Goal: Information Seeking & Learning: Learn about a topic

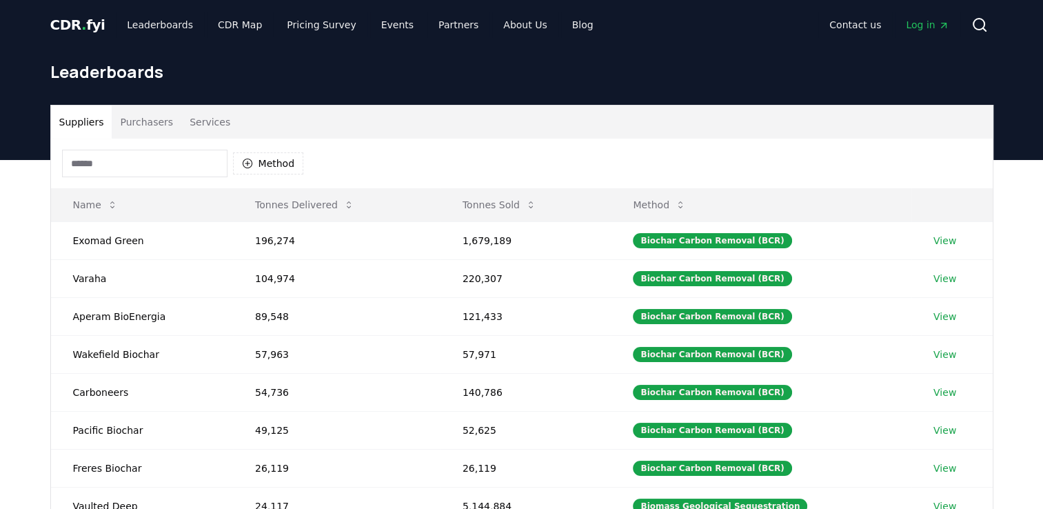
click at [143, 126] on button "Purchasers" at bounding box center [147, 122] width 70 height 33
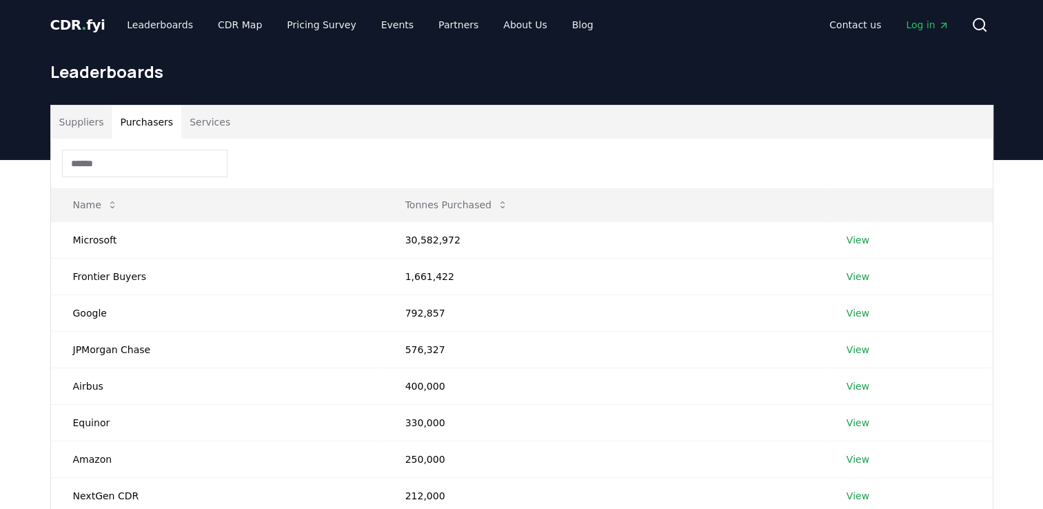
click at [143, 126] on button "Purchasers" at bounding box center [147, 122] width 70 height 33
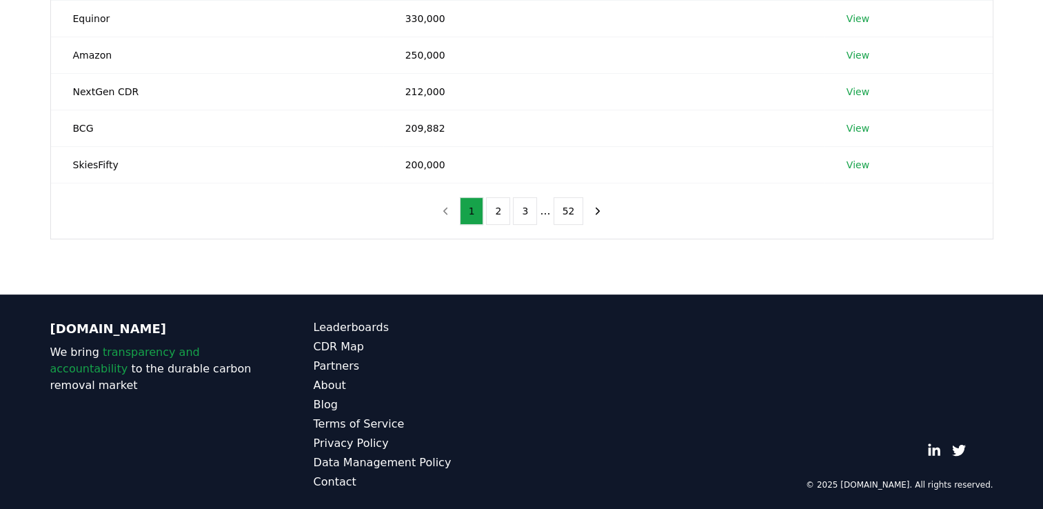
scroll to position [408, 0]
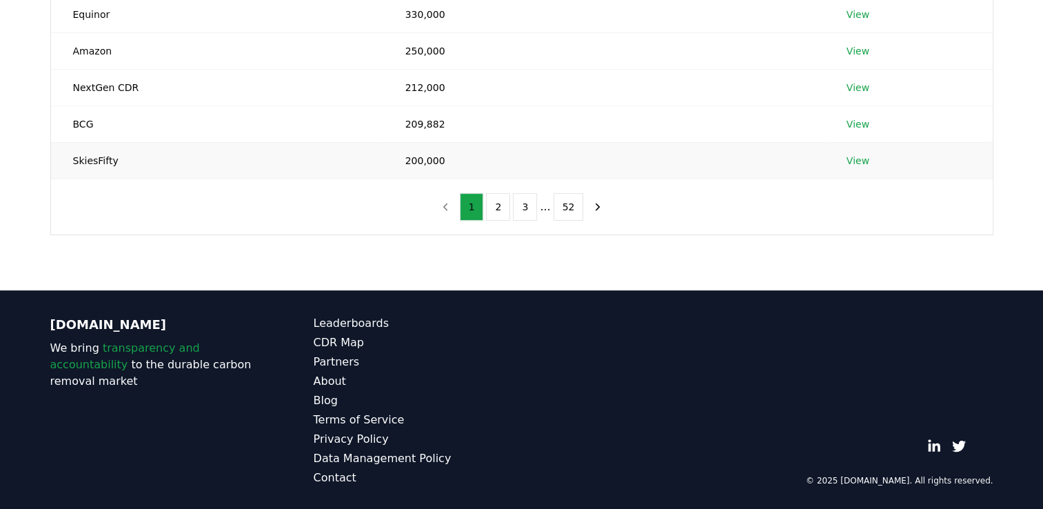
click at [856, 159] on link "View" at bounding box center [858, 161] width 23 height 14
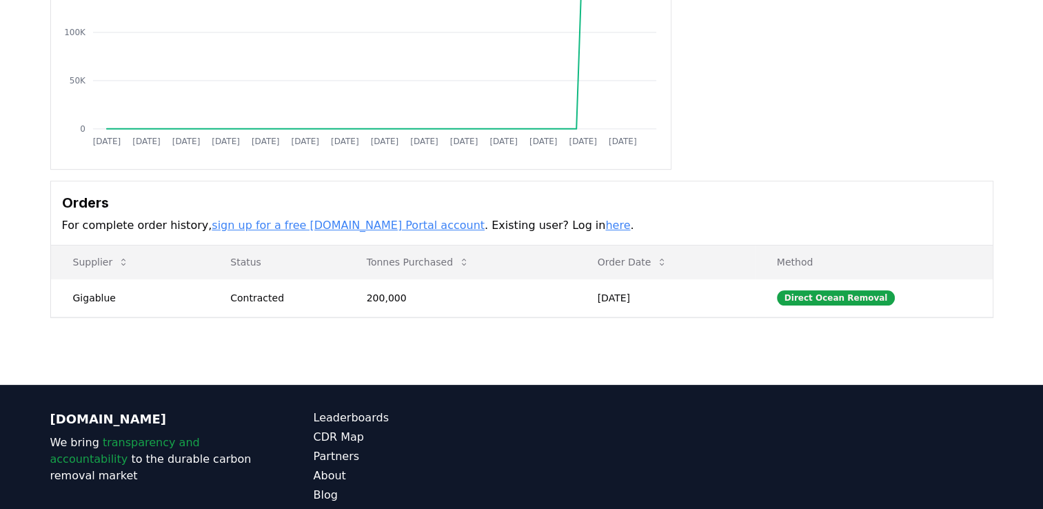
scroll to position [234, 0]
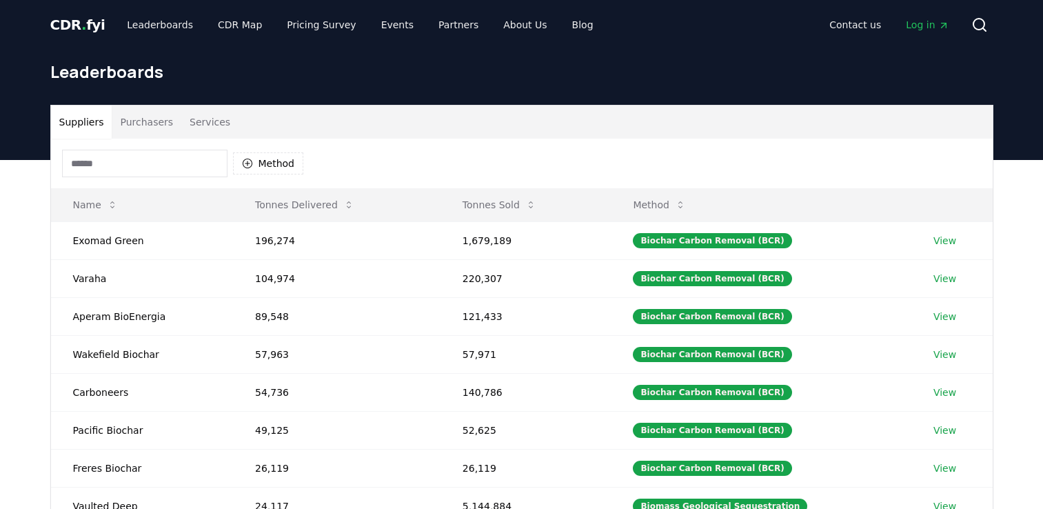
scroll to position [381, 0]
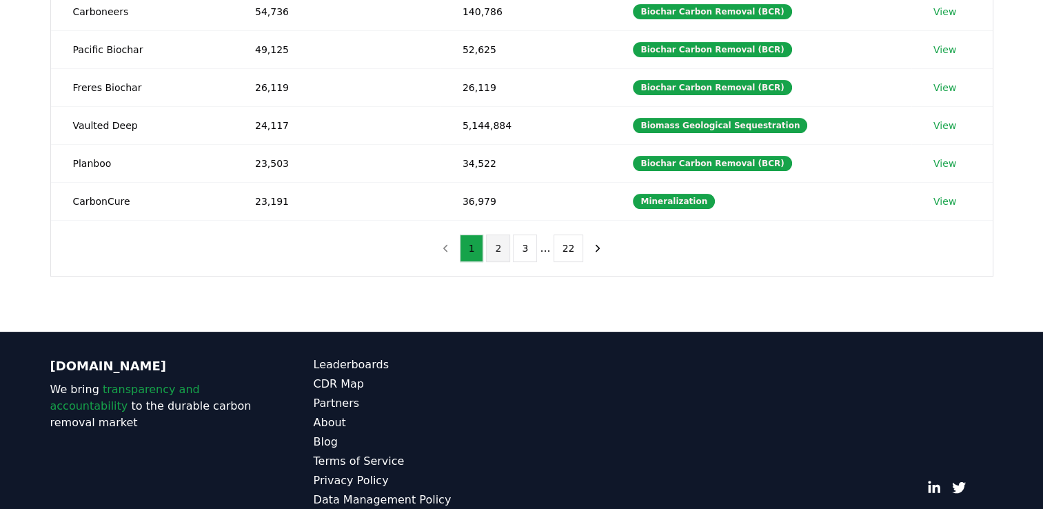
click at [497, 243] on button "2" at bounding box center [498, 248] width 24 height 28
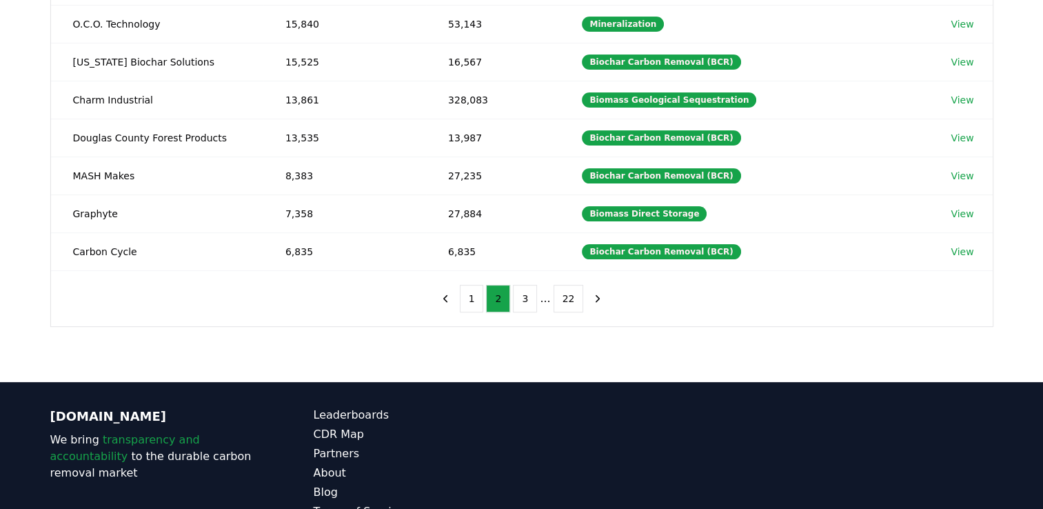
scroll to position [331, 0]
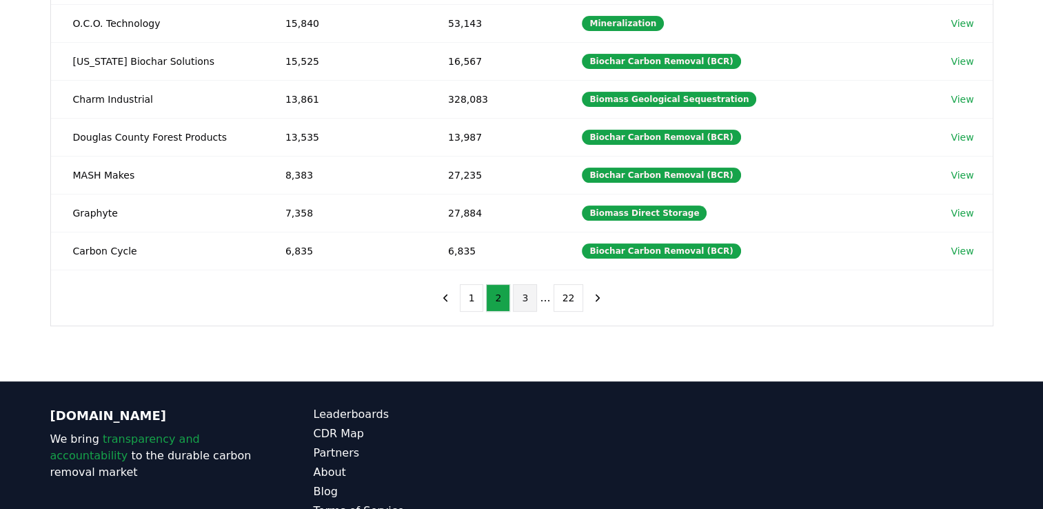
click at [529, 295] on button "3" at bounding box center [525, 298] width 24 height 28
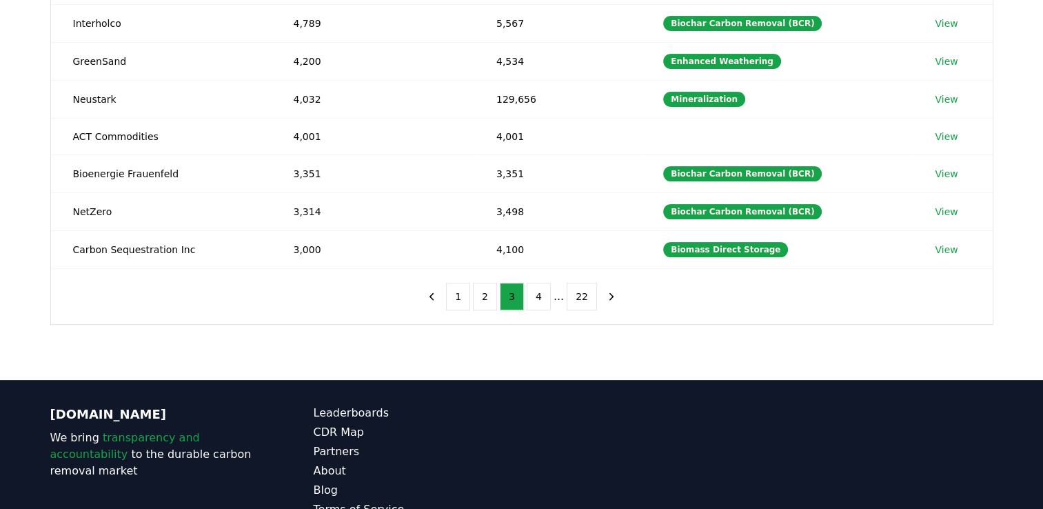
drag, startPoint x: 1047, startPoint y: 279, endPoint x: 885, endPoint y: 370, distance: 185.9
click at [885, 370] on div "Suppliers Purchasers Services Method Name Tonnes Delivered Tonnes Sold Method C…" at bounding box center [521, 104] width 1043 height 551
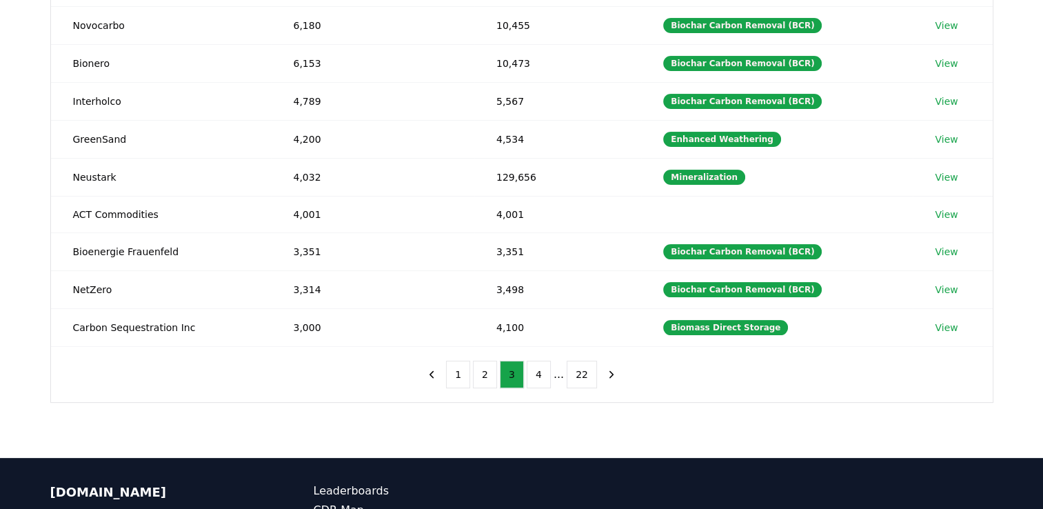
scroll to position [281, 0]
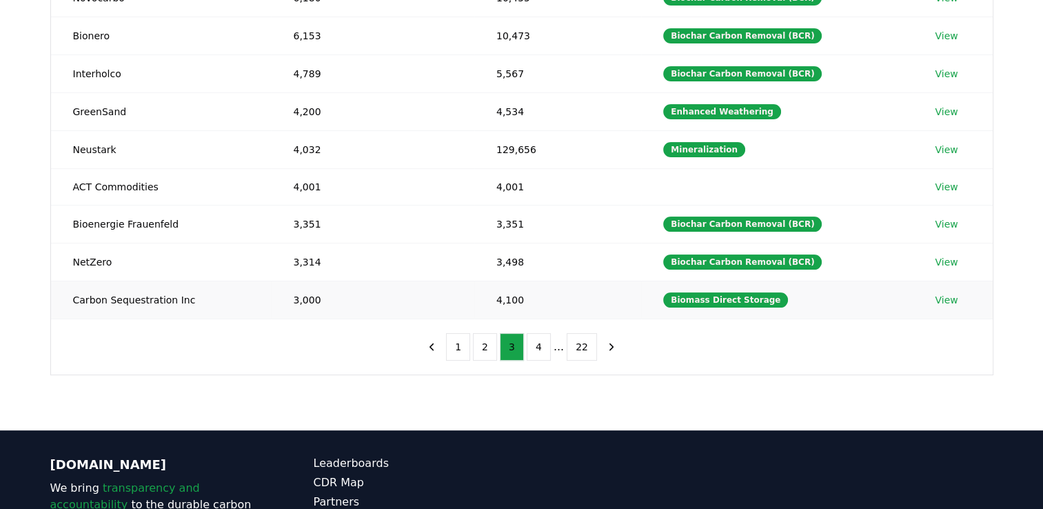
click at [946, 297] on link "View" at bounding box center [946, 300] width 23 height 14
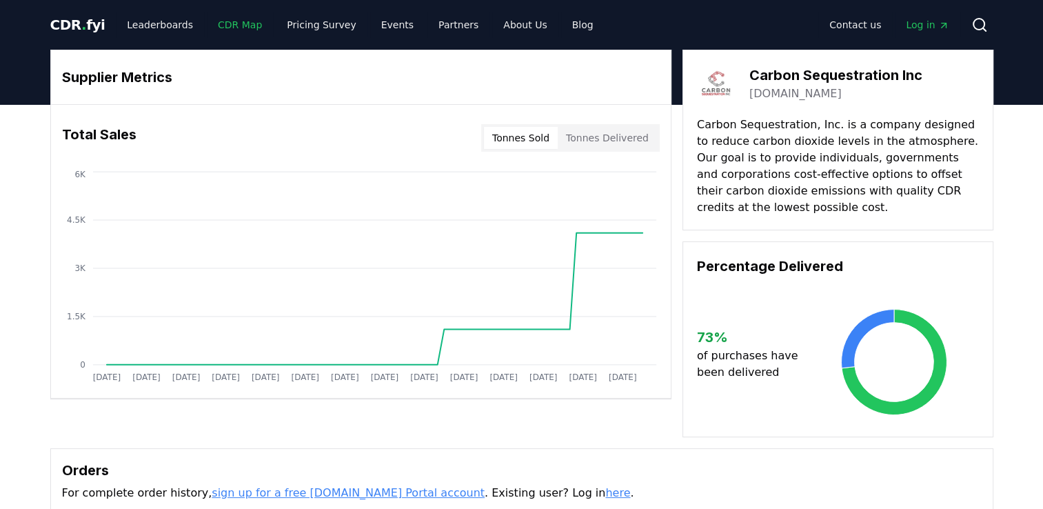
click at [217, 21] on link "CDR Map" at bounding box center [240, 24] width 66 height 25
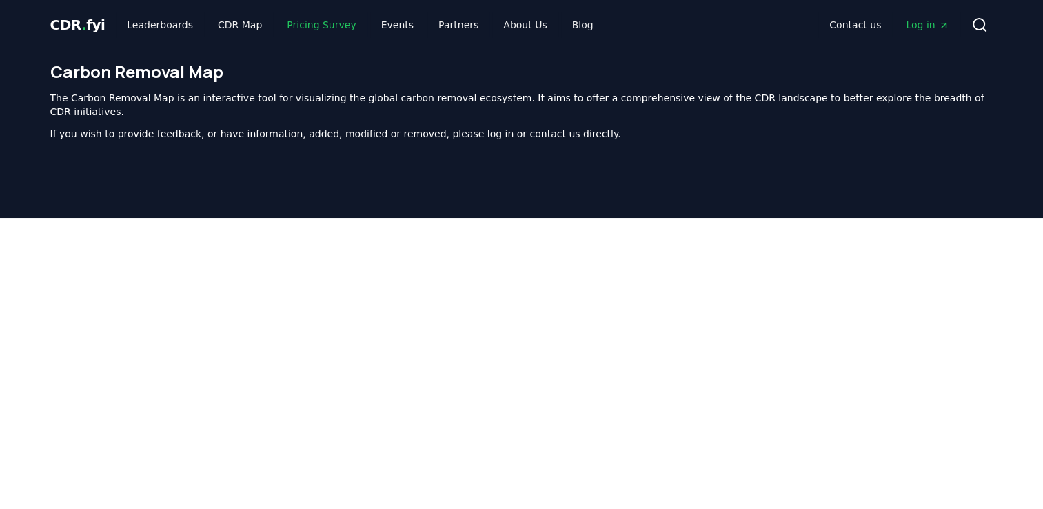
click at [295, 24] on link "Pricing Survey" at bounding box center [321, 24] width 91 height 25
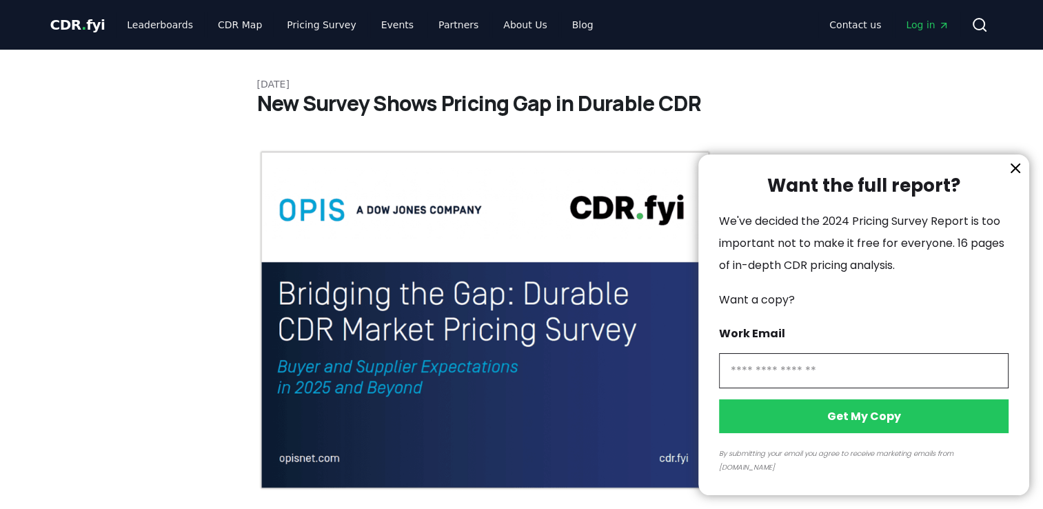
click at [66, 25] on div at bounding box center [521, 254] width 1043 height 509
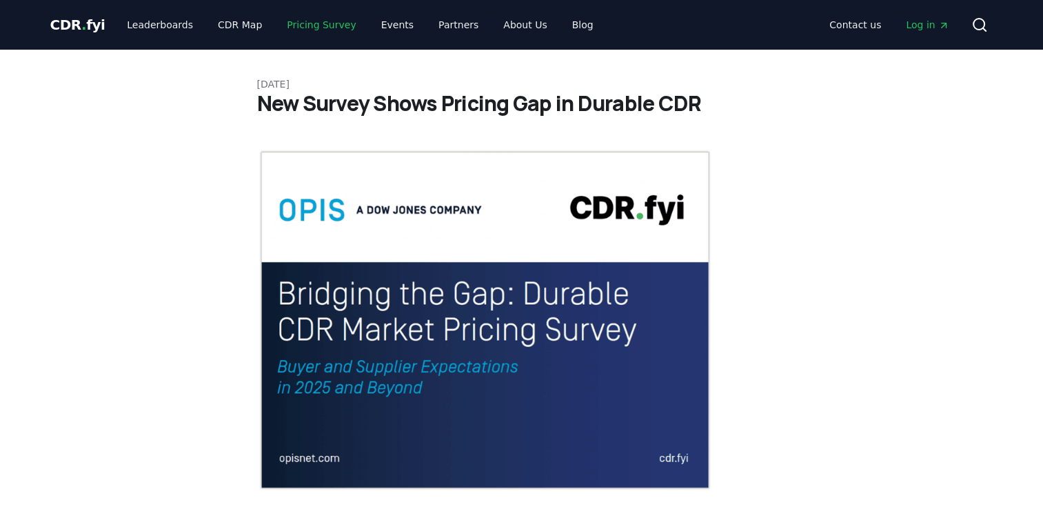
click at [304, 28] on link "Pricing Survey" at bounding box center [321, 24] width 91 height 25
click at [306, 27] on link "Pricing Survey" at bounding box center [321, 24] width 91 height 25
click at [372, 26] on link "Events" at bounding box center [397, 24] width 54 height 25
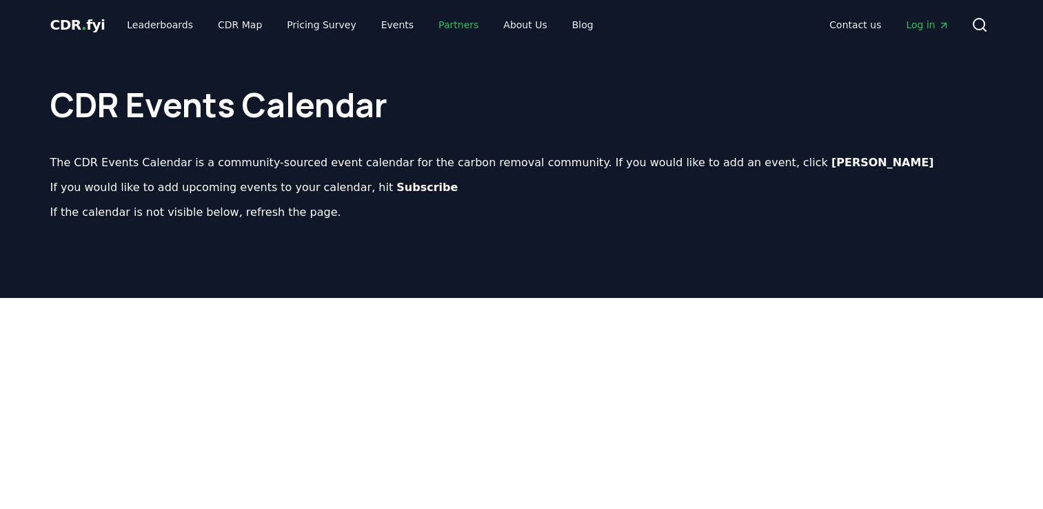
click at [439, 26] on link "Partners" at bounding box center [459, 24] width 62 height 25
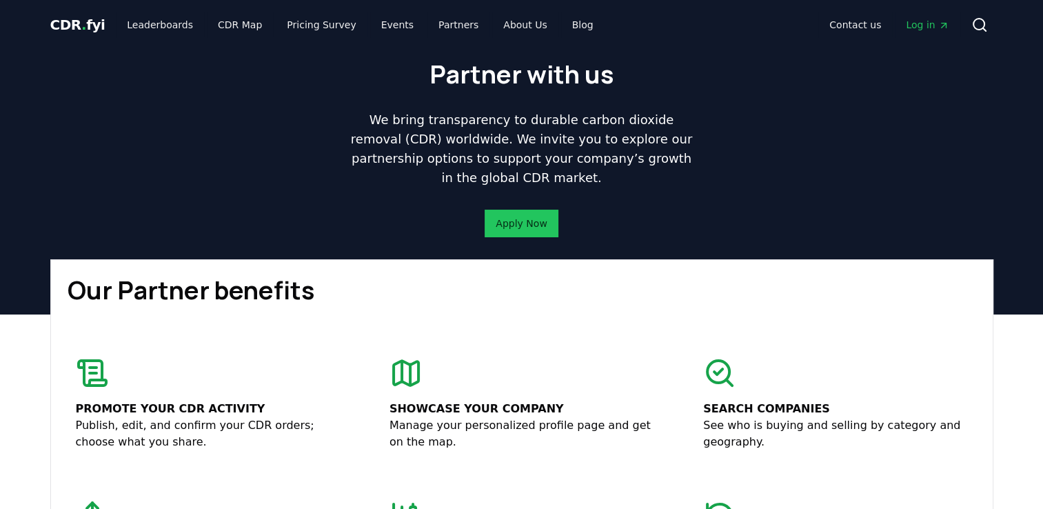
click at [74, 22] on span "CDR . fyi" at bounding box center [77, 25] width 55 height 17
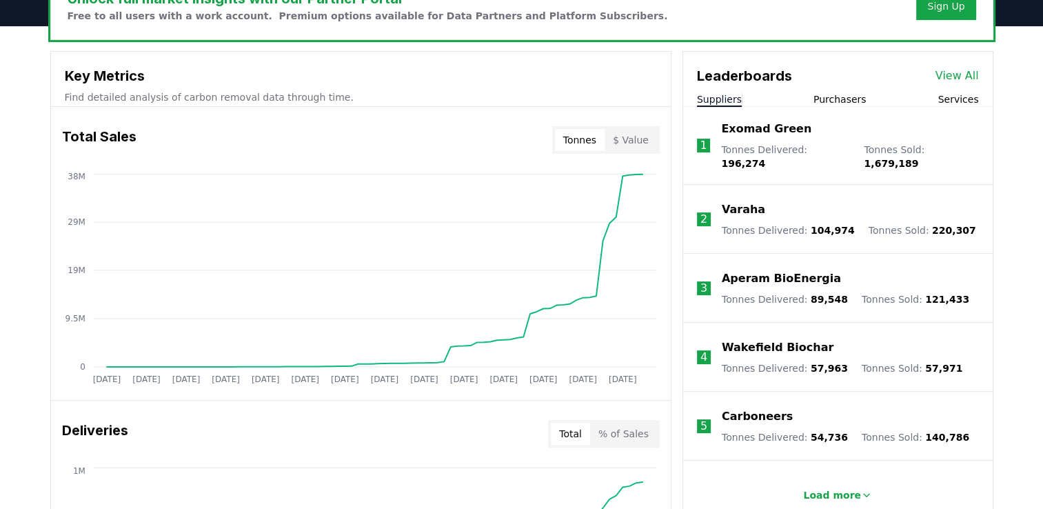
scroll to position [461, 0]
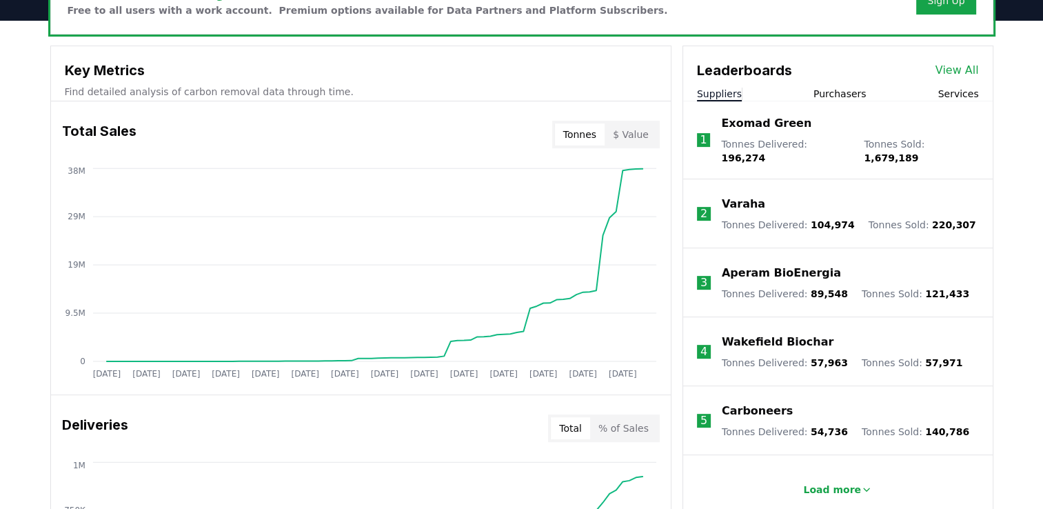
click at [766, 126] on p "Exomad Green" at bounding box center [766, 123] width 90 height 17
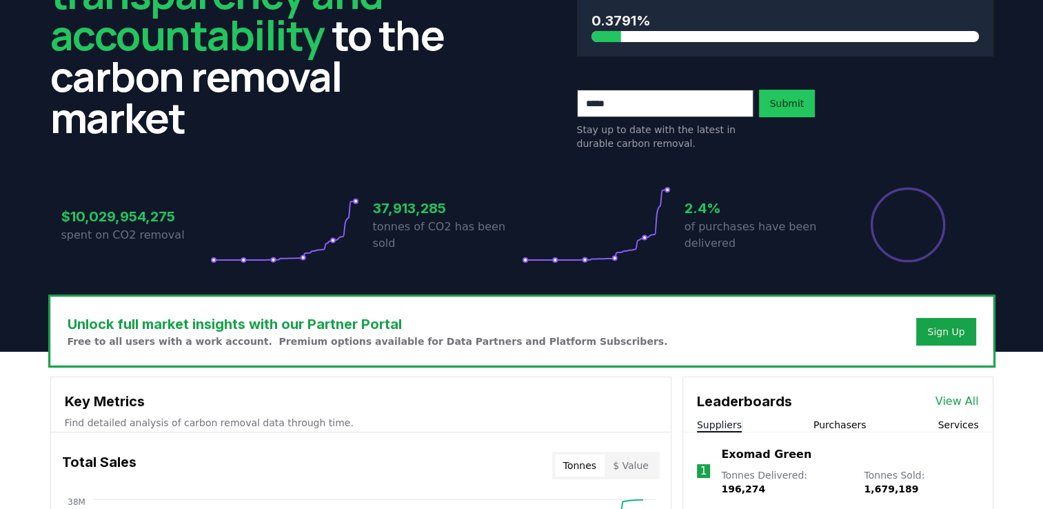
scroll to position [128, 0]
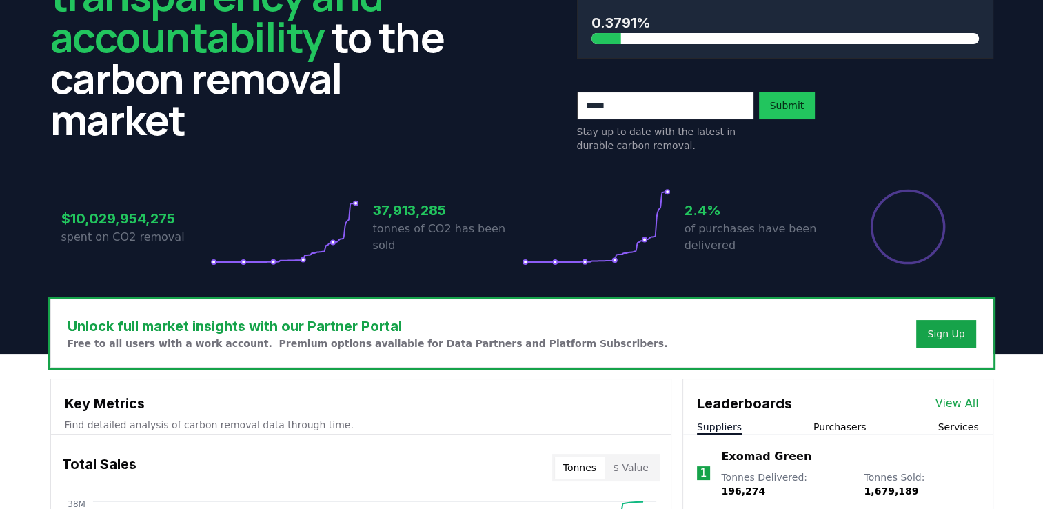
click at [592, 150] on p "Stay up to date with the latest in durable carbon removal." at bounding box center [665, 139] width 177 height 28
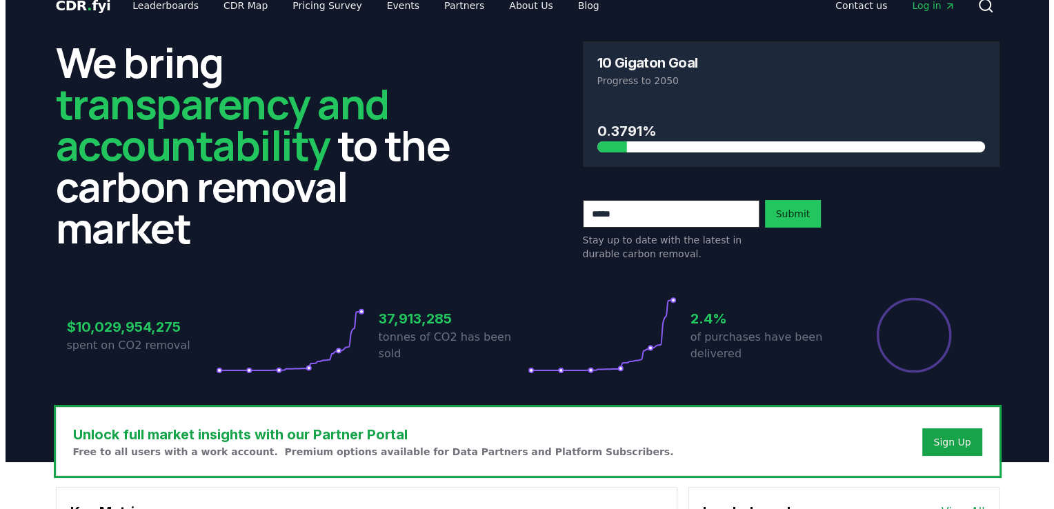
scroll to position [0, 0]
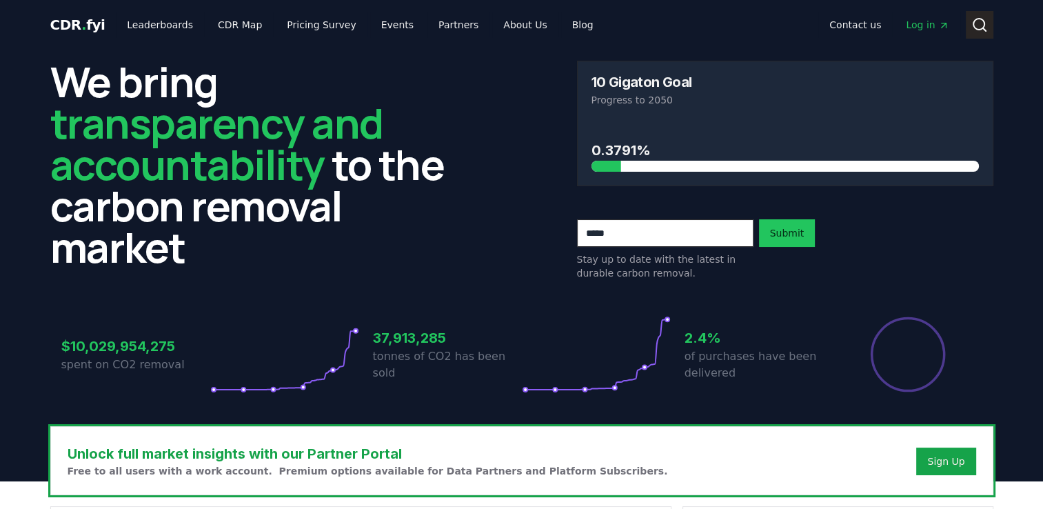
click at [979, 30] on icon at bounding box center [980, 25] width 17 height 17
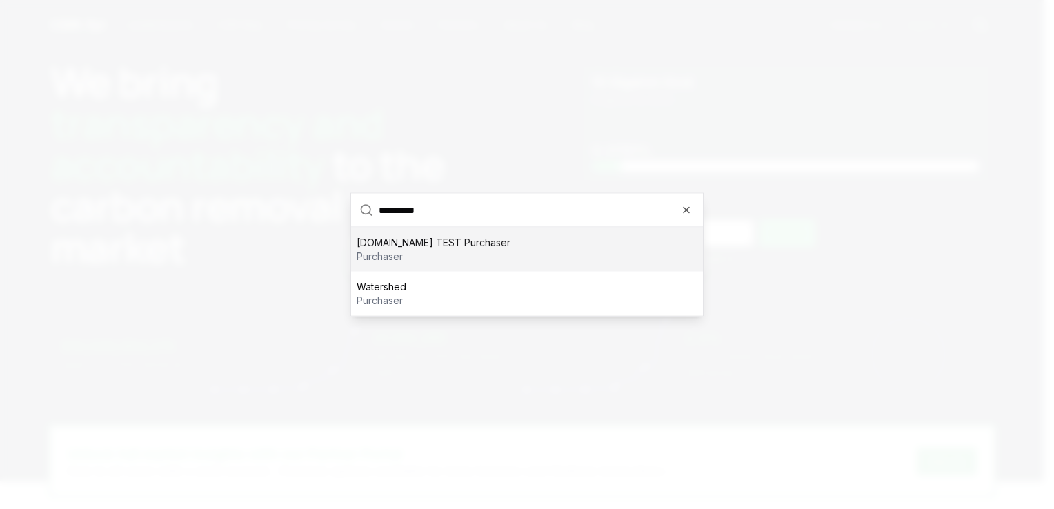
type input "**********"
click at [510, 250] on div "CDR.fyi TEST Purchaser purchaser" at bounding box center [527, 250] width 352 height 44
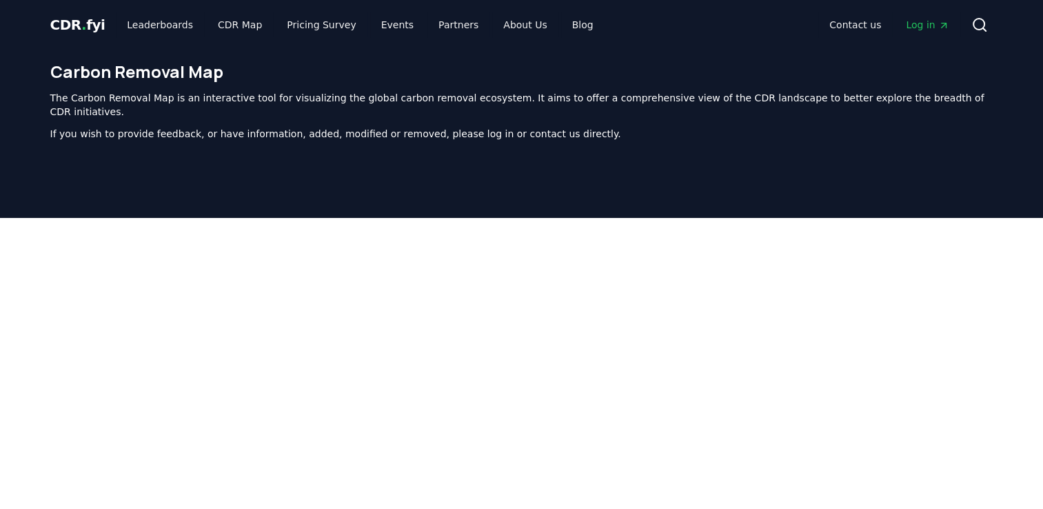
scroll to position [425, 0]
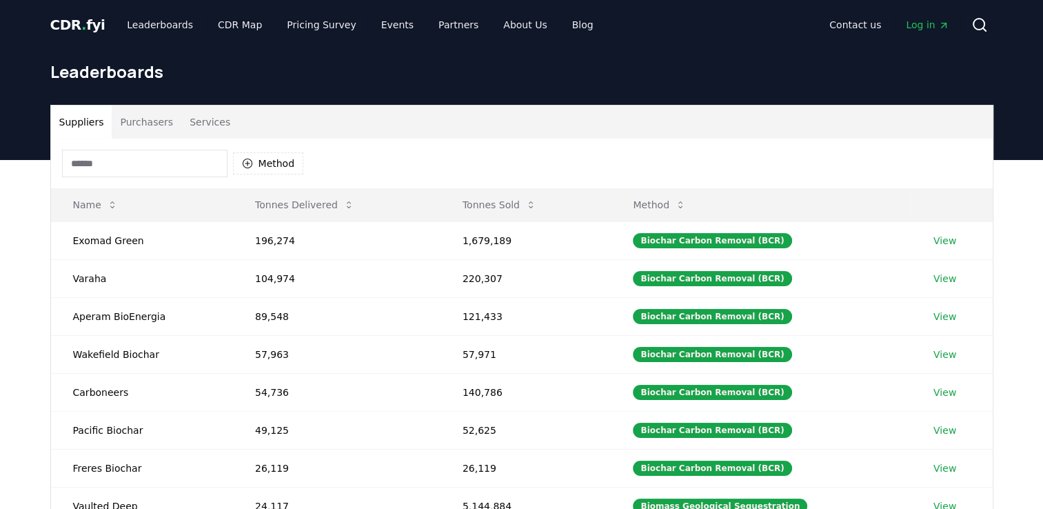
click at [155, 123] on button "Purchasers" at bounding box center [147, 122] width 70 height 33
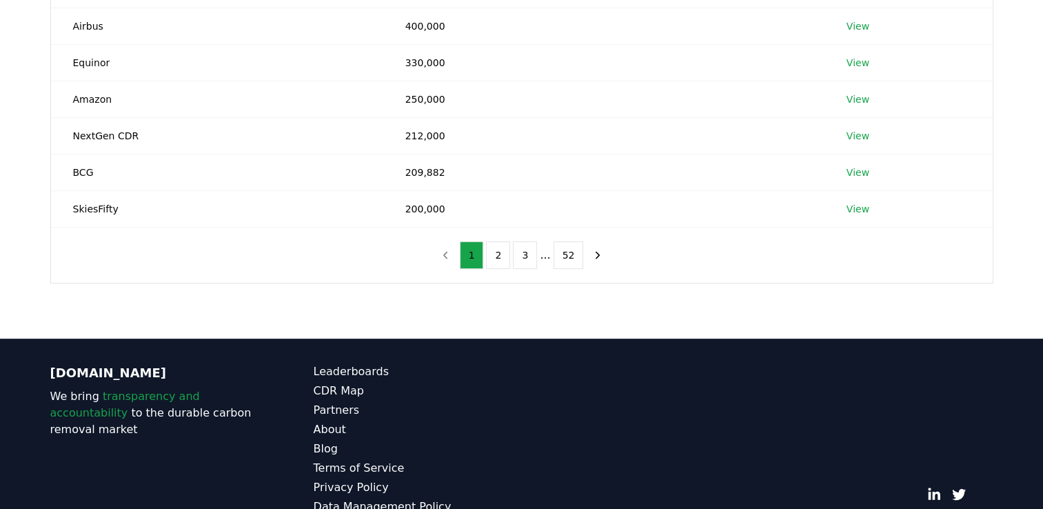
scroll to position [361, 0]
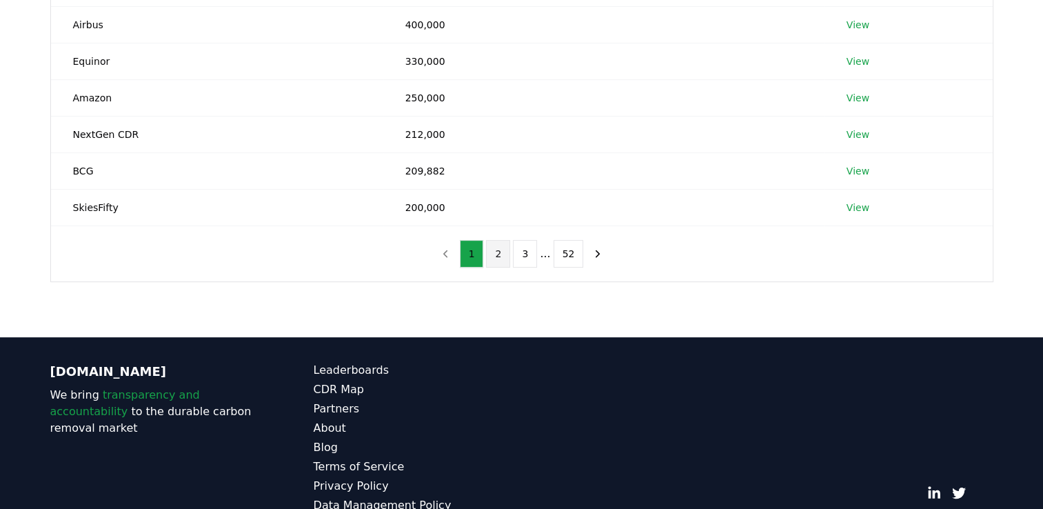
click at [497, 259] on button "2" at bounding box center [498, 254] width 24 height 28
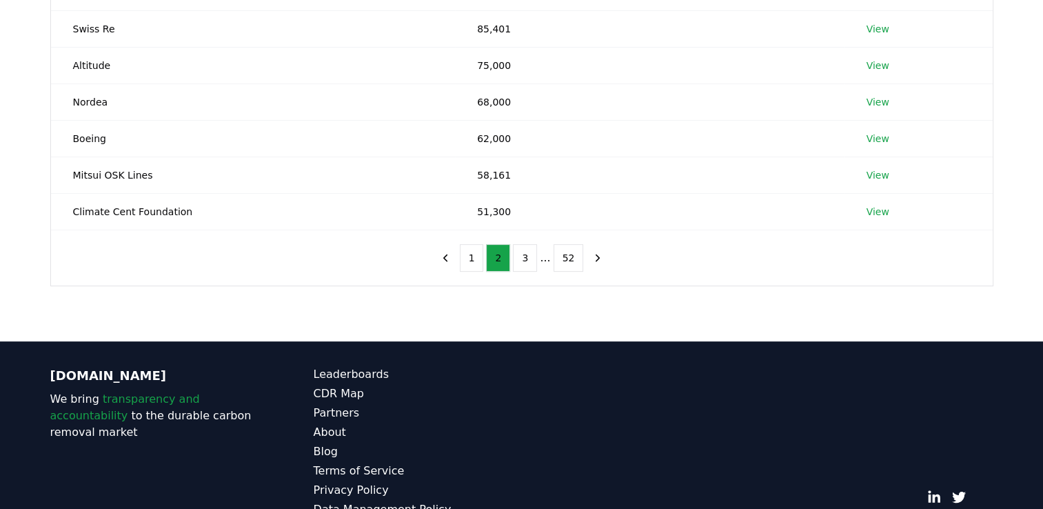
scroll to position [359, 0]
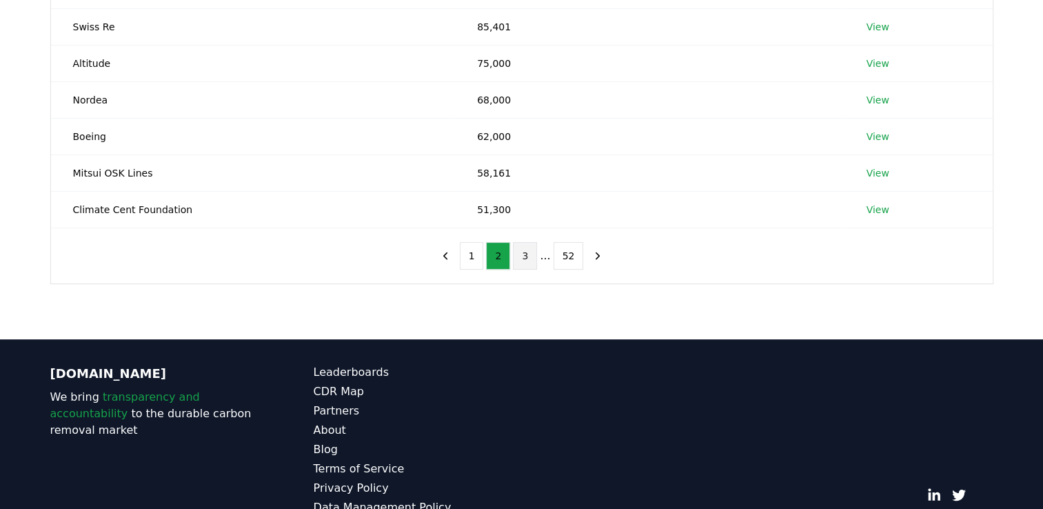
click at [529, 263] on button "3" at bounding box center [525, 256] width 24 height 28
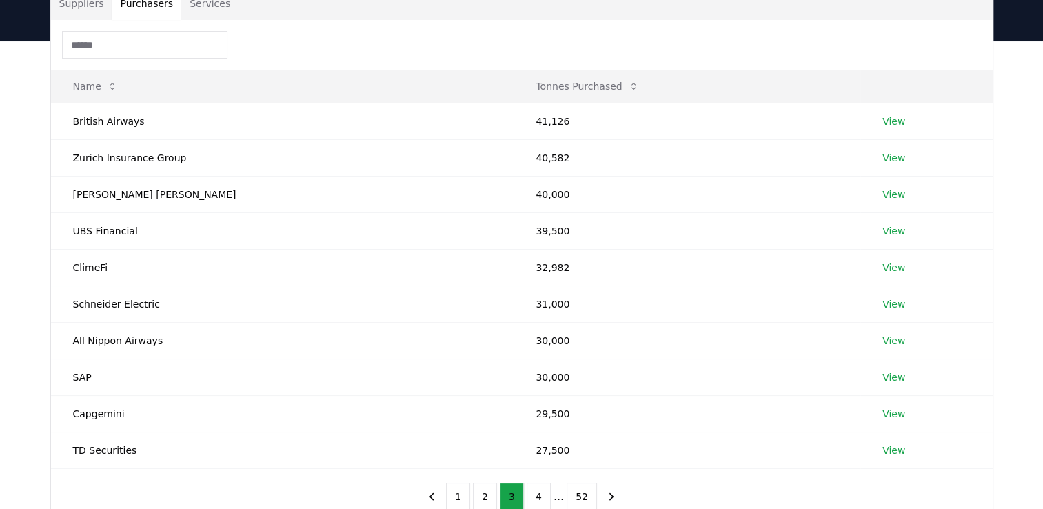
scroll to position [110, 0]
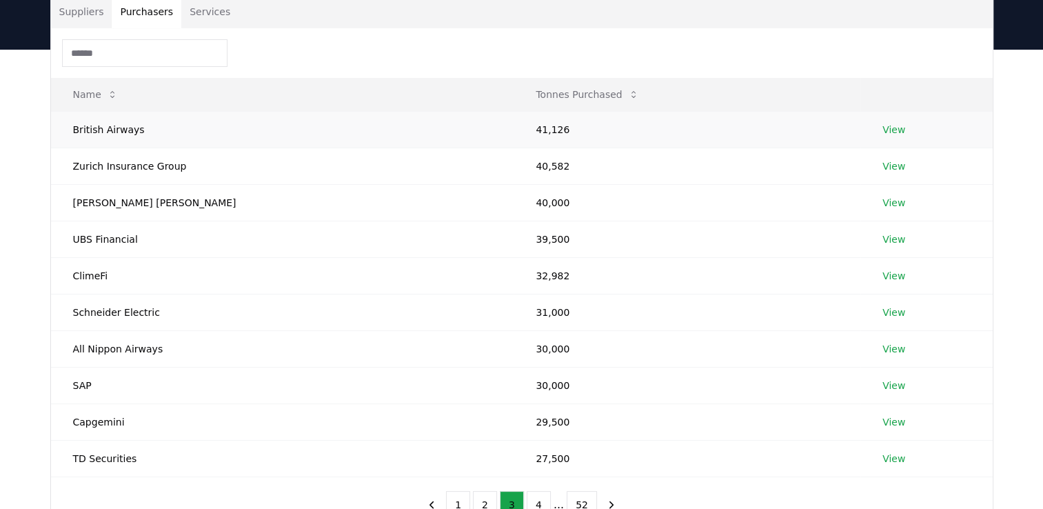
click at [883, 128] on link "View" at bounding box center [894, 130] width 23 height 14
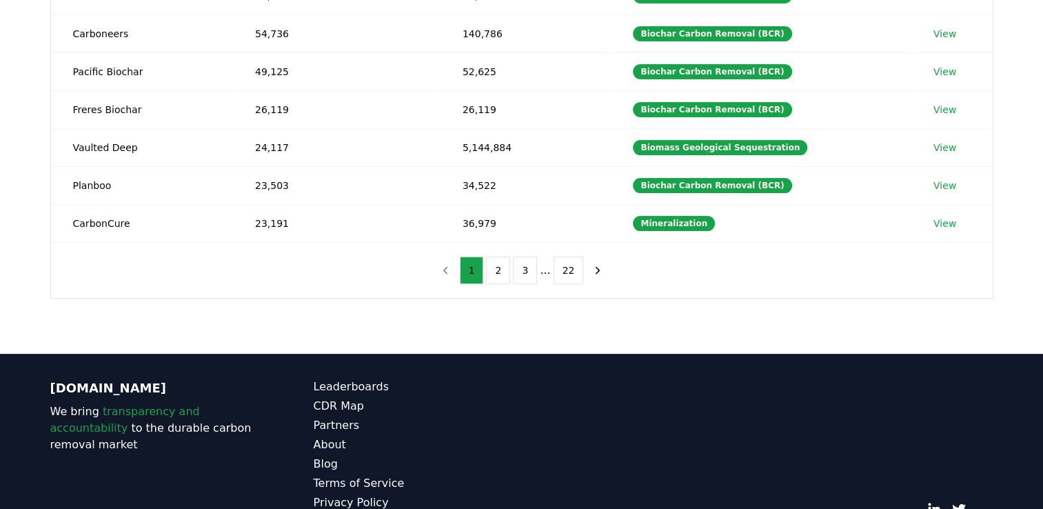
scroll to position [364, 0]
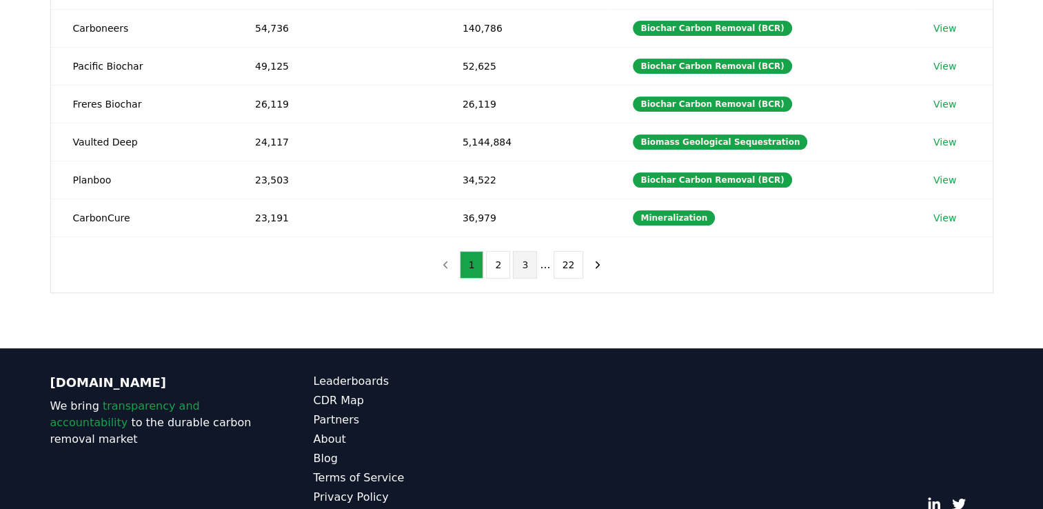
click at [523, 272] on button "3" at bounding box center [525, 265] width 24 height 28
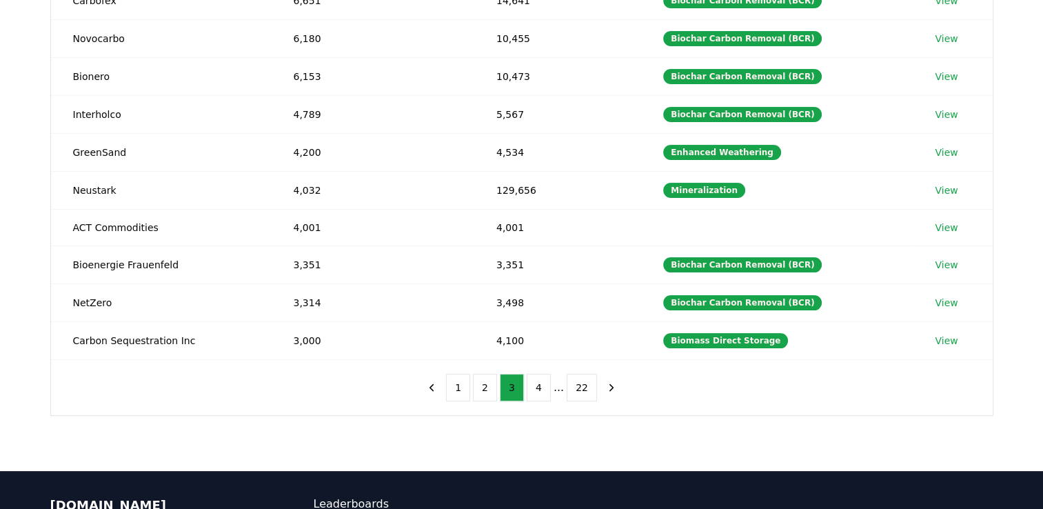
scroll to position [257, 0]
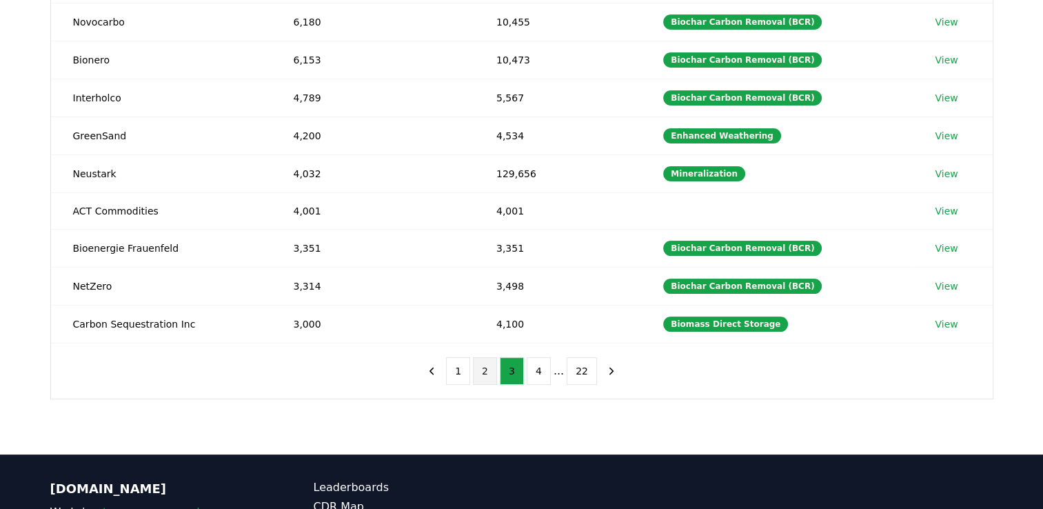
click at [490, 366] on button "2" at bounding box center [485, 371] width 24 height 28
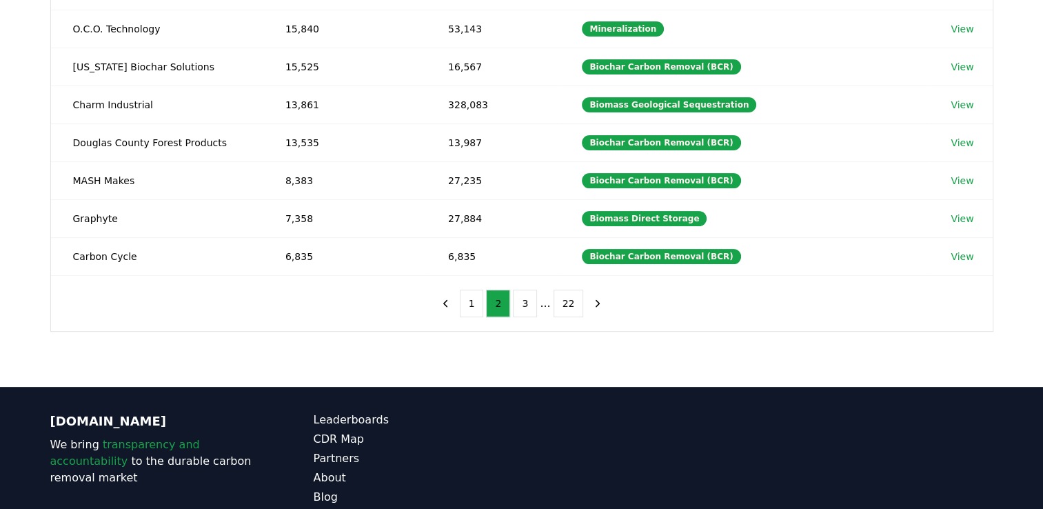
scroll to position [327, 0]
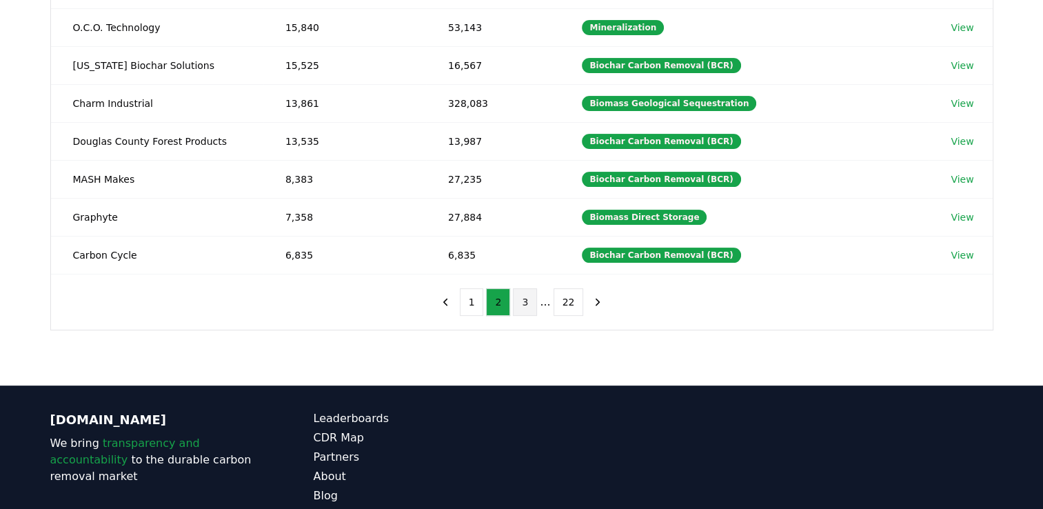
click at [530, 308] on button "3" at bounding box center [525, 302] width 24 height 28
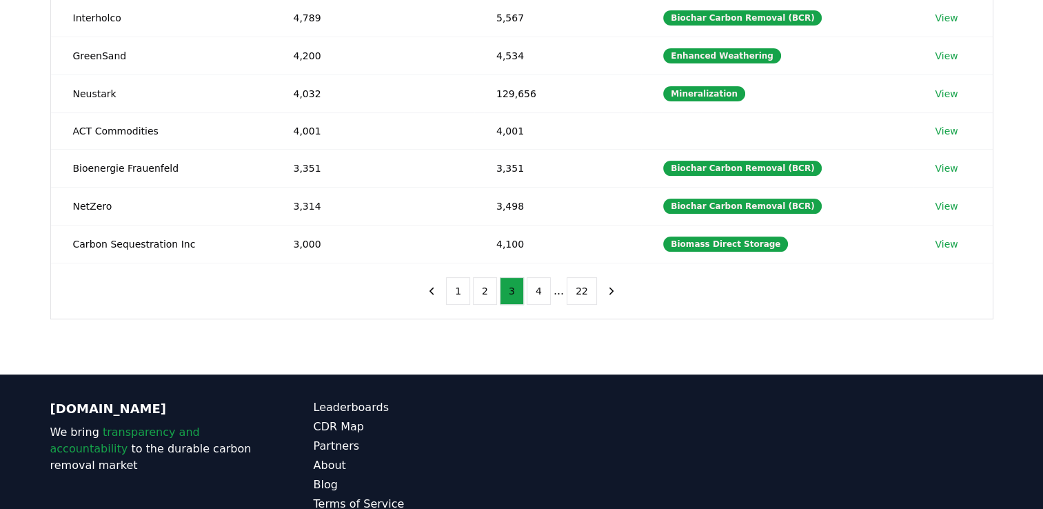
scroll to position [340, 0]
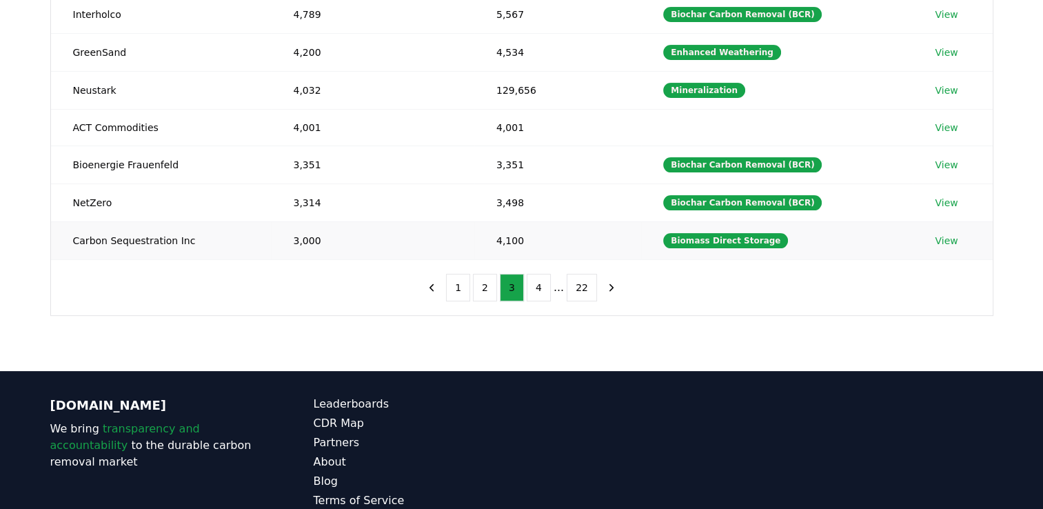
click at [942, 238] on link "View" at bounding box center [946, 241] width 23 height 14
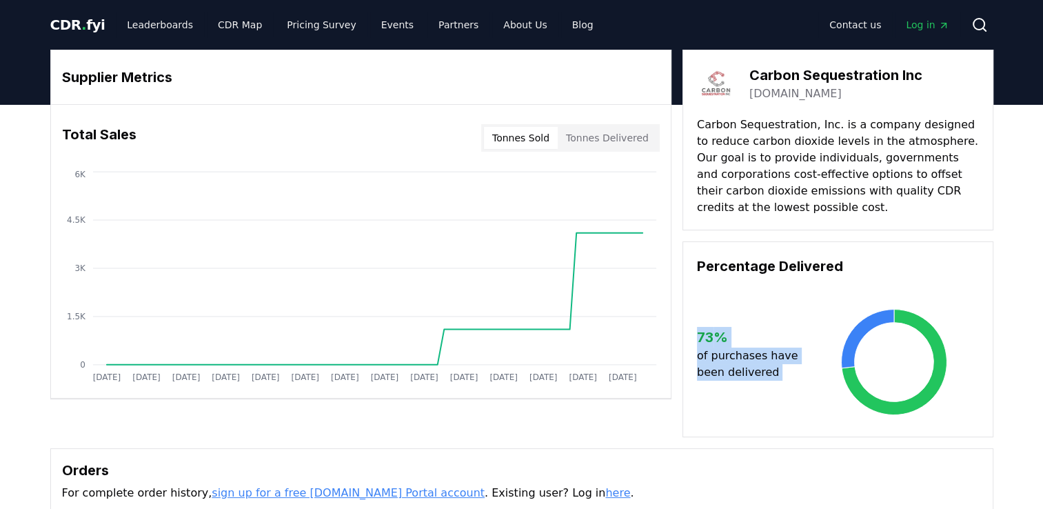
drag, startPoint x: 1039, startPoint y: 239, endPoint x: 1043, endPoint y: 286, distance: 47.0
click at [1043, 286] on html "CDR . fyi Leaderboards CDR Map Pricing Survey Events Partners About Us Blog Con…" at bounding box center [521, 449] width 1043 height 899
click at [753, 95] on link "[DOMAIN_NAME]" at bounding box center [796, 94] width 92 height 17
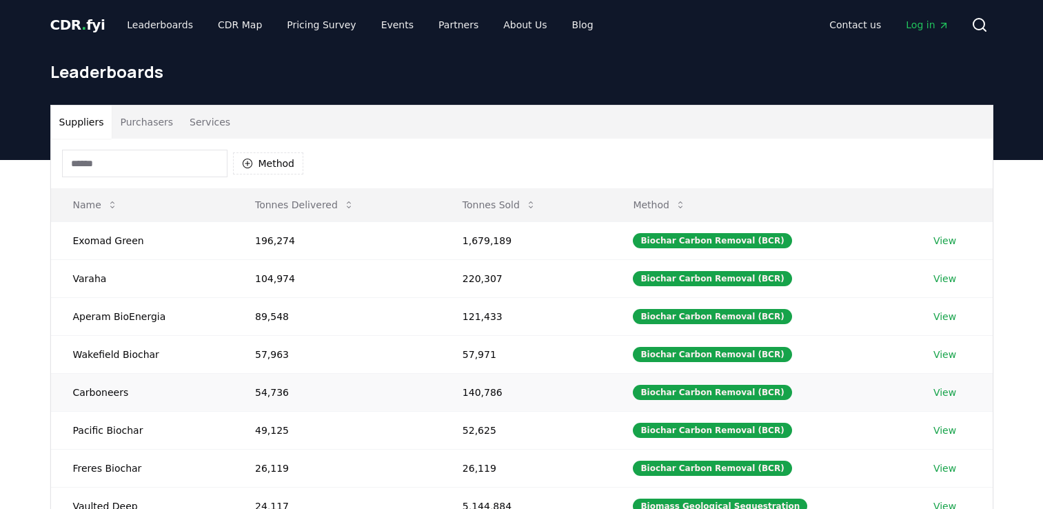
scroll to position [340, 0]
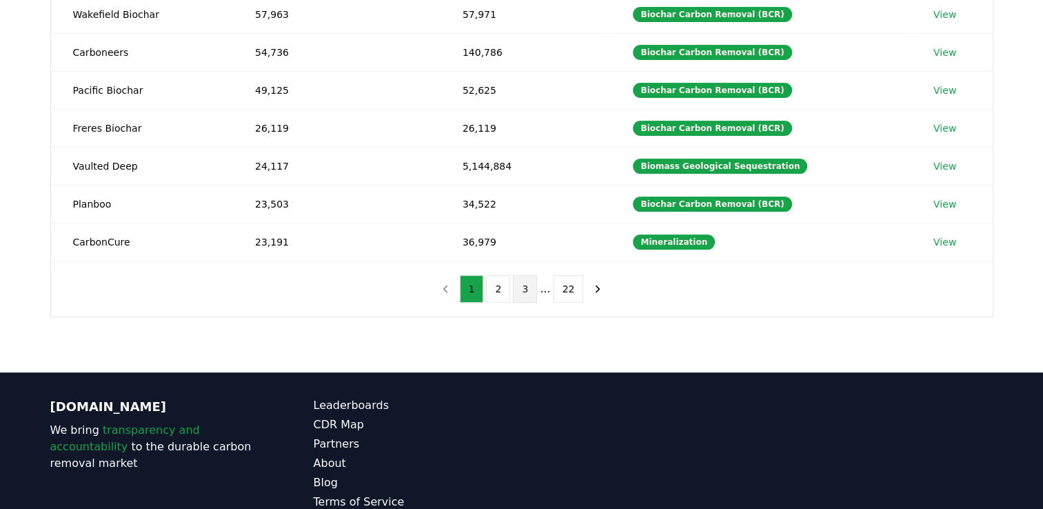
click at [525, 280] on button "3" at bounding box center [525, 289] width 24 height 28
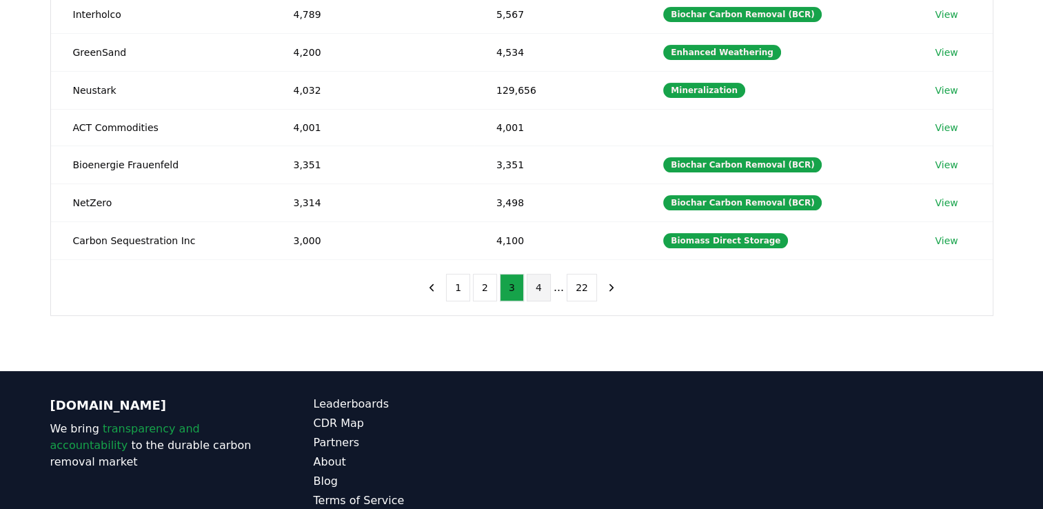
click at [537, 283] on button "4" at bounding box center [539, 288] width 24 height 28
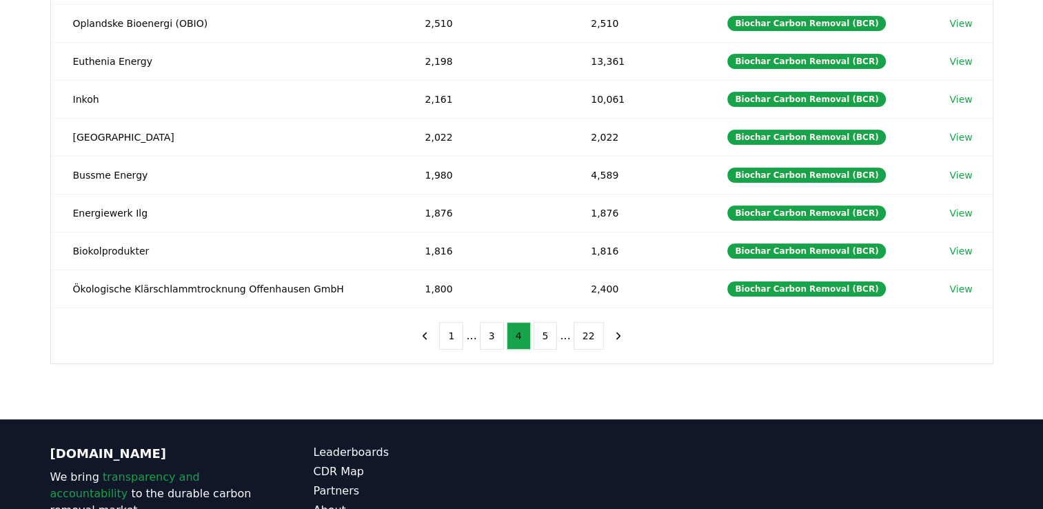
scroll to position [287, 0]
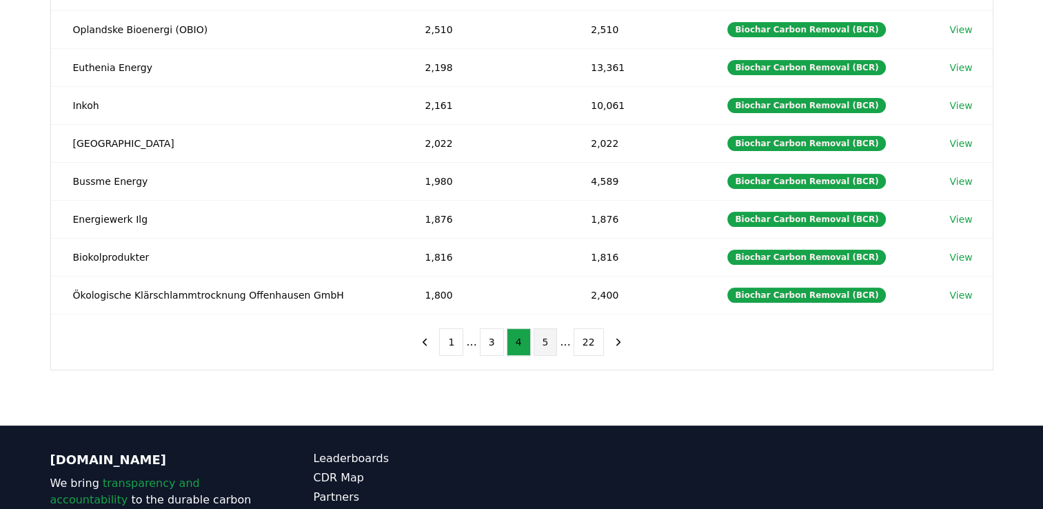
click at [548, 343] on button "5" at bounding box center [546, 342] width 24 height 28
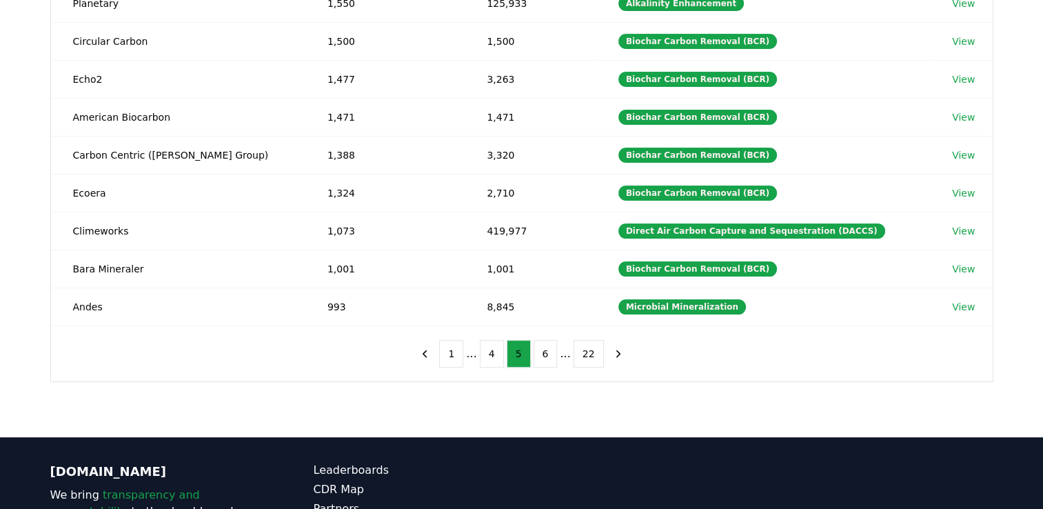
scroll to position [279, 0]
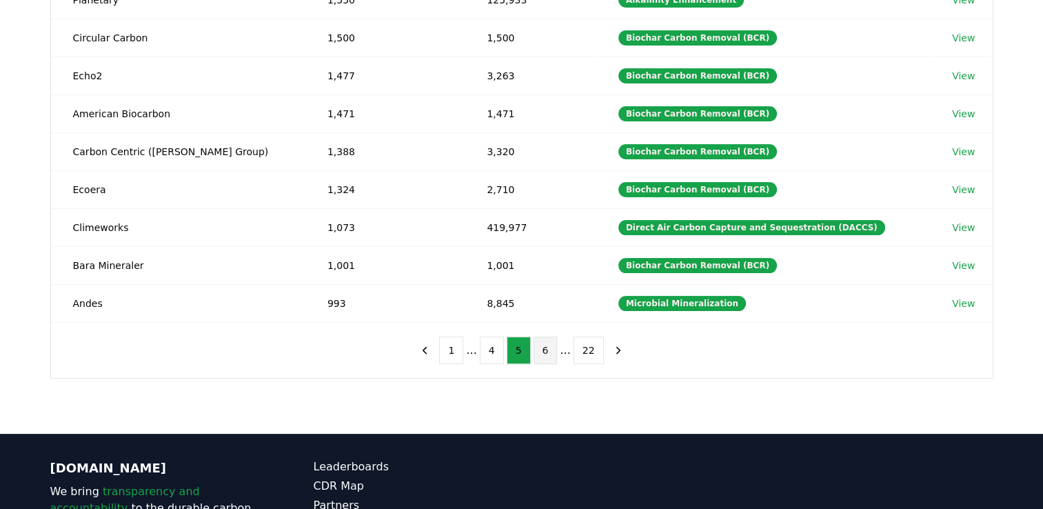
click at [549, 346] on button "6" at bounding box center [546, 351] width 24 height 28
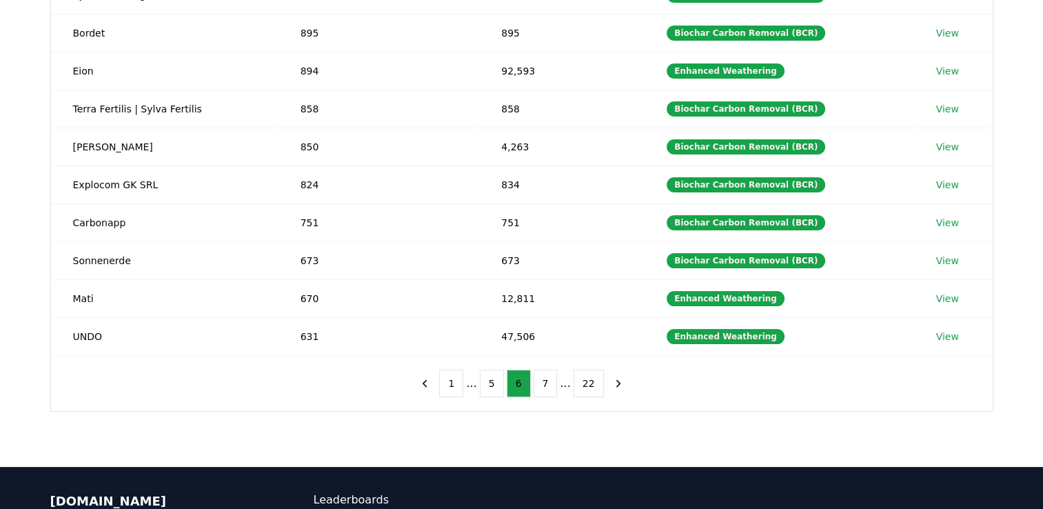
scroll to position [246, 0]
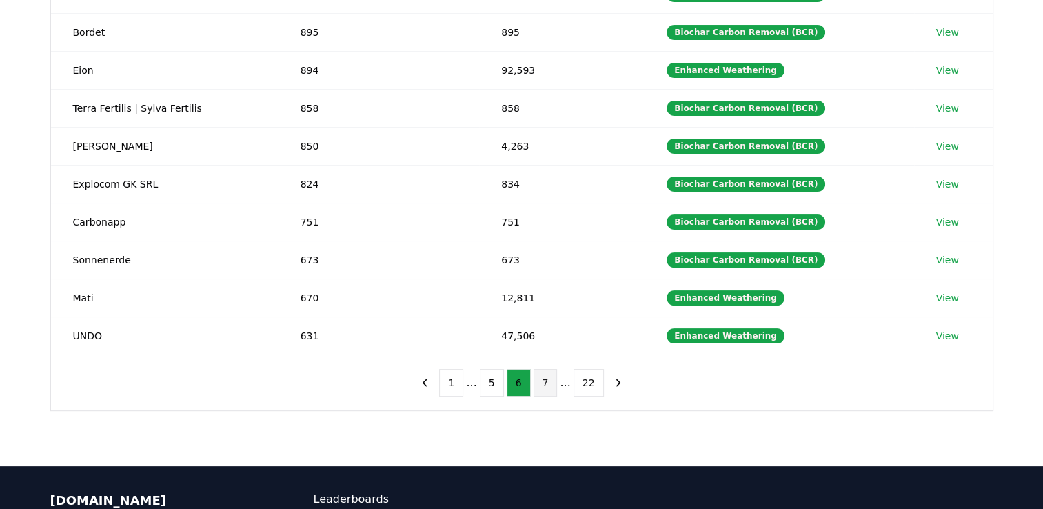
click at [550, 385] on button "7" at bounding box center [546, 383] width 24 height 28
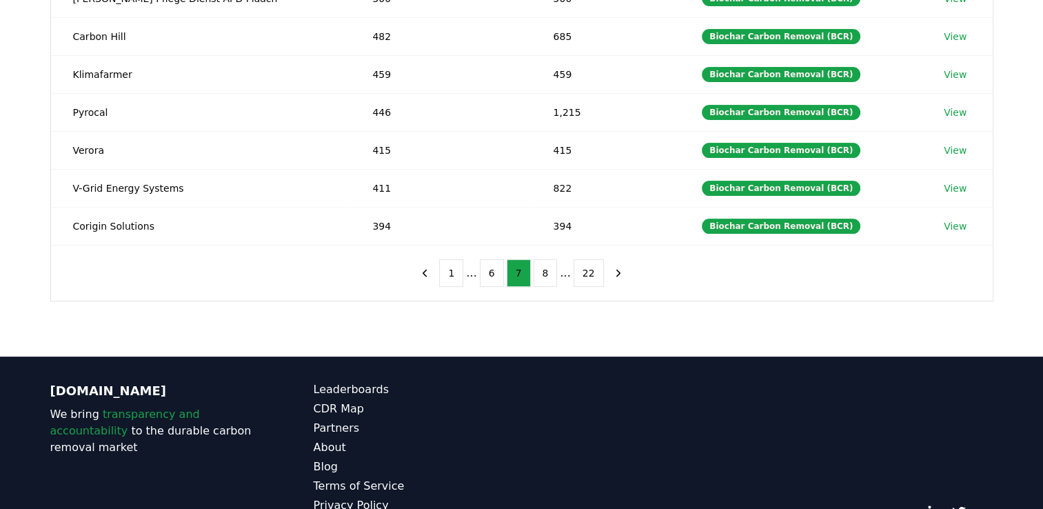
scroll to position [358, 0]
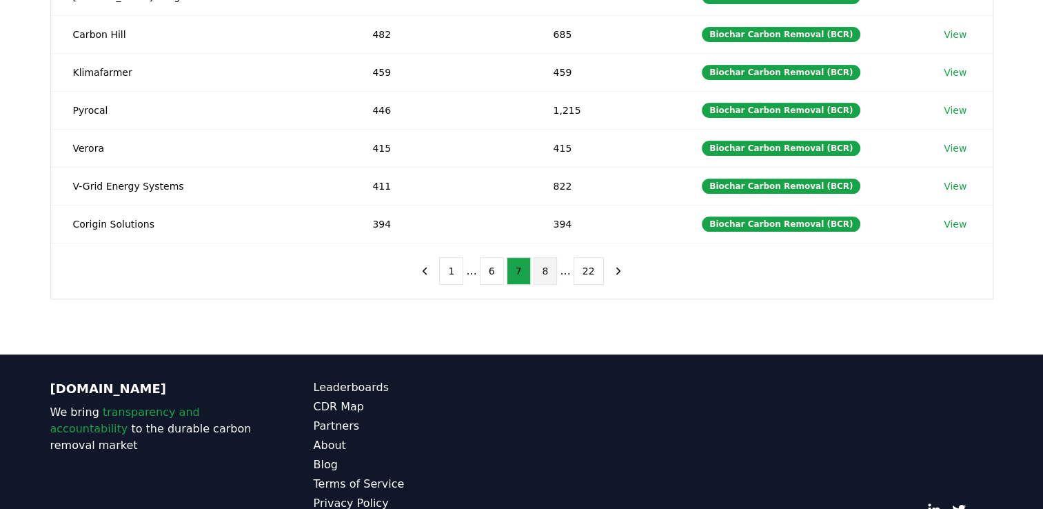
click at [544, 276] on button "8" at bounding box center [546, 271] width 24 height 28
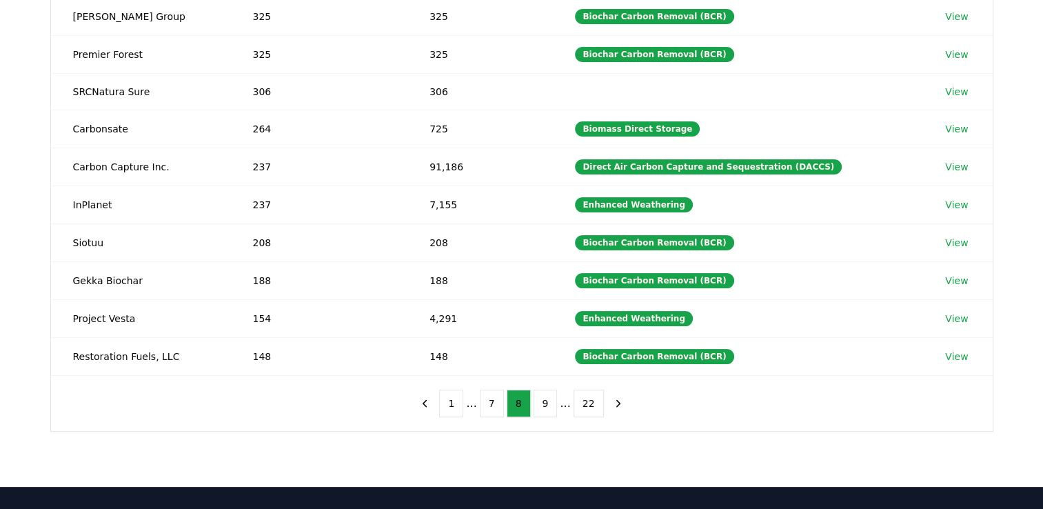
scroll to position [220, 0]
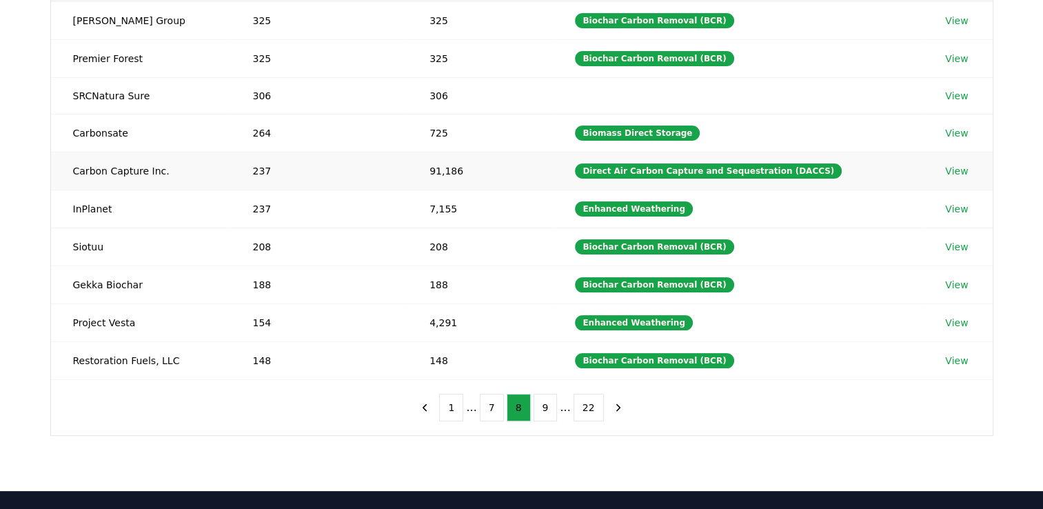
click at [946, 172] on link "View" at bounding box center [957, 171] width 23 height 14
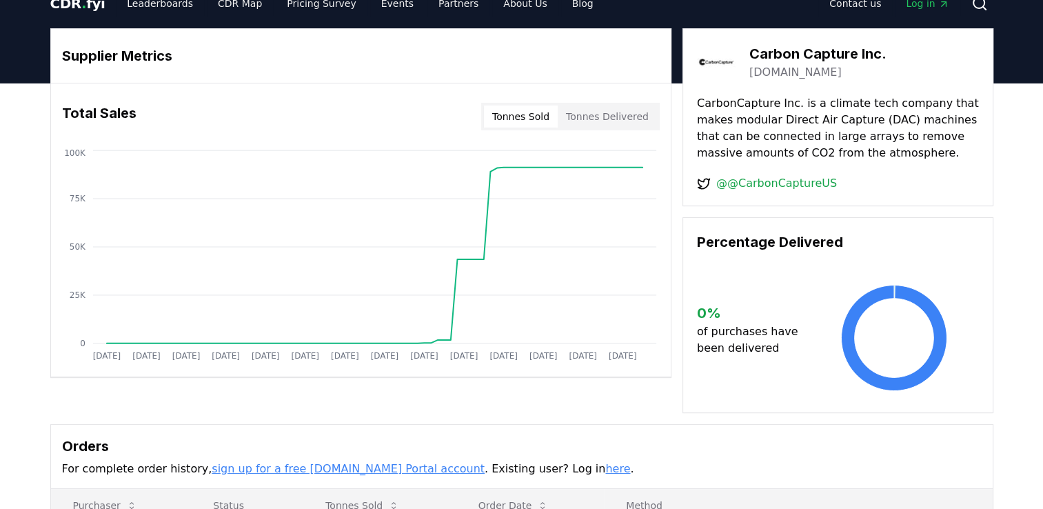
scroll to position [18, 0]
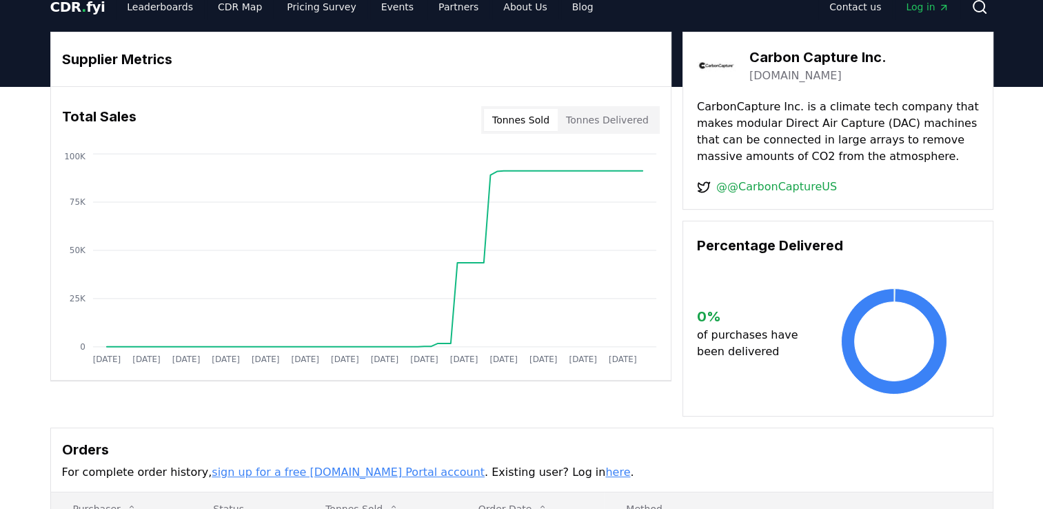
click at [834, 76] on link "[DOMAIN_NAME]" at bounding box center [796, 76] width 92 height 17
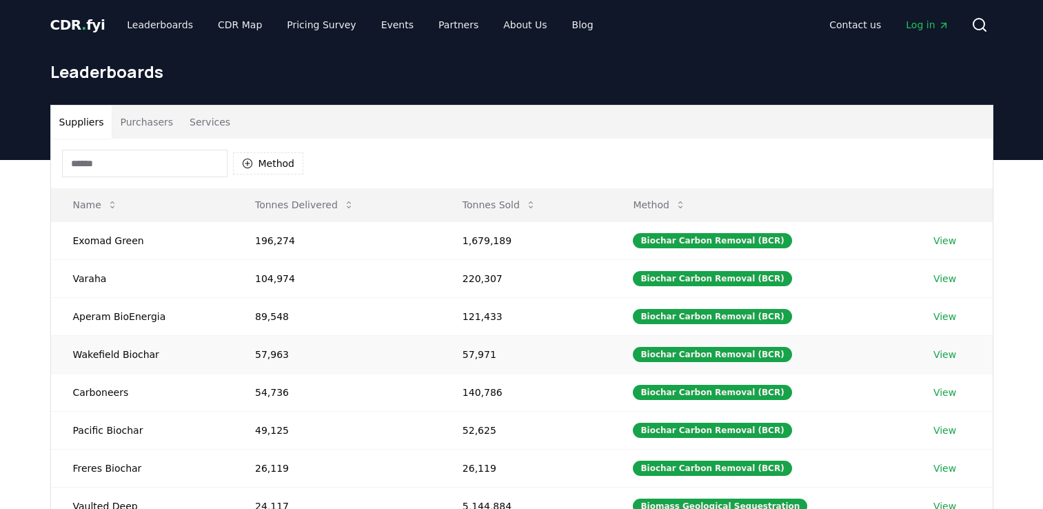
scroll to position [220, 0]
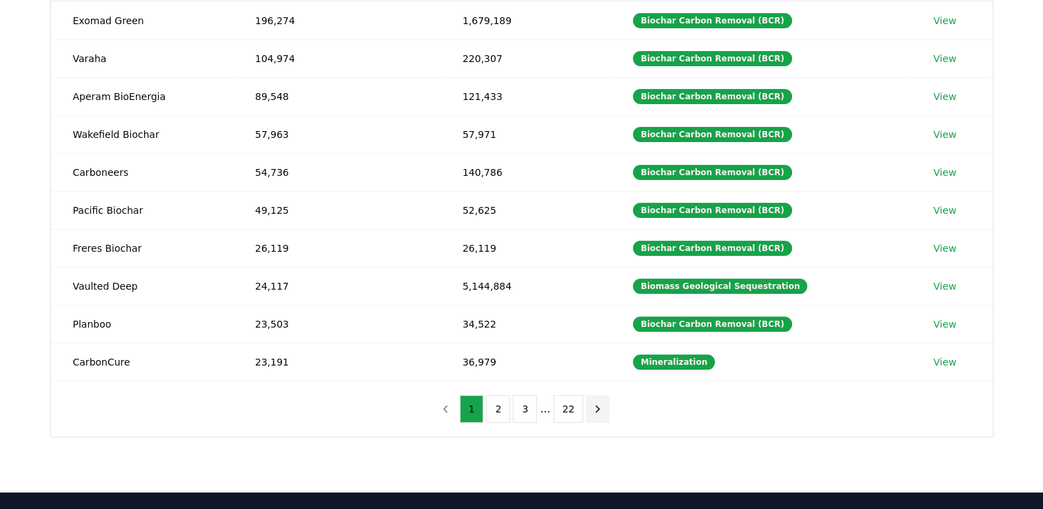
click at [597, 404] on icon "next page" at bounding box center [598, 409] width 12 height 12
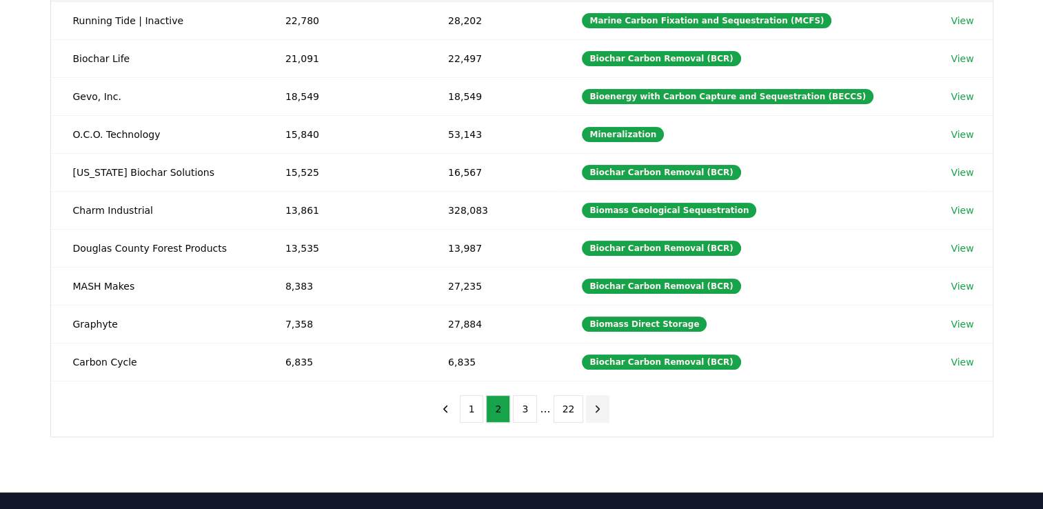
click at [597, 404] on icon "next page" at bounding box center [598, 409] width 12 height 12
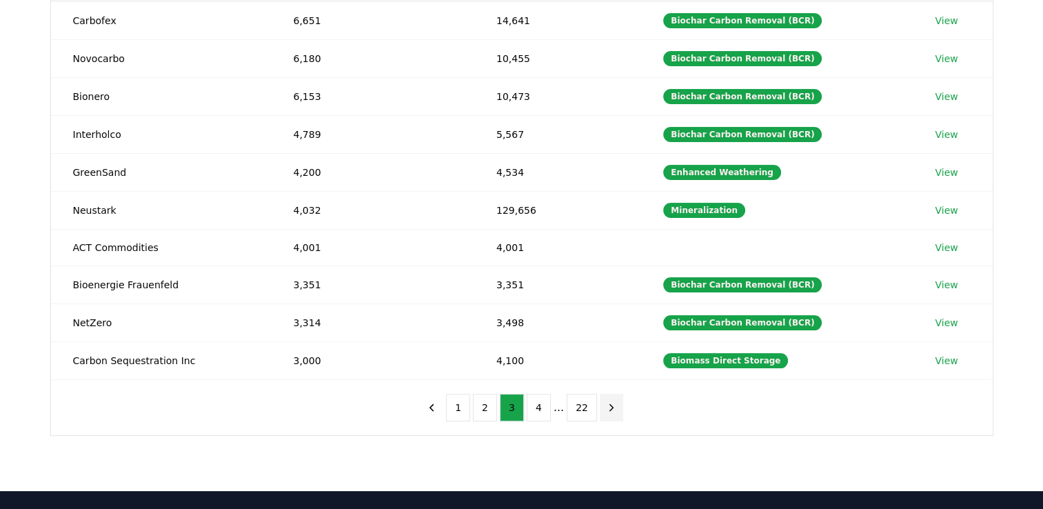
click at [600, 404] on button "next page" at bounding box center [611, 408] width 23 height 28
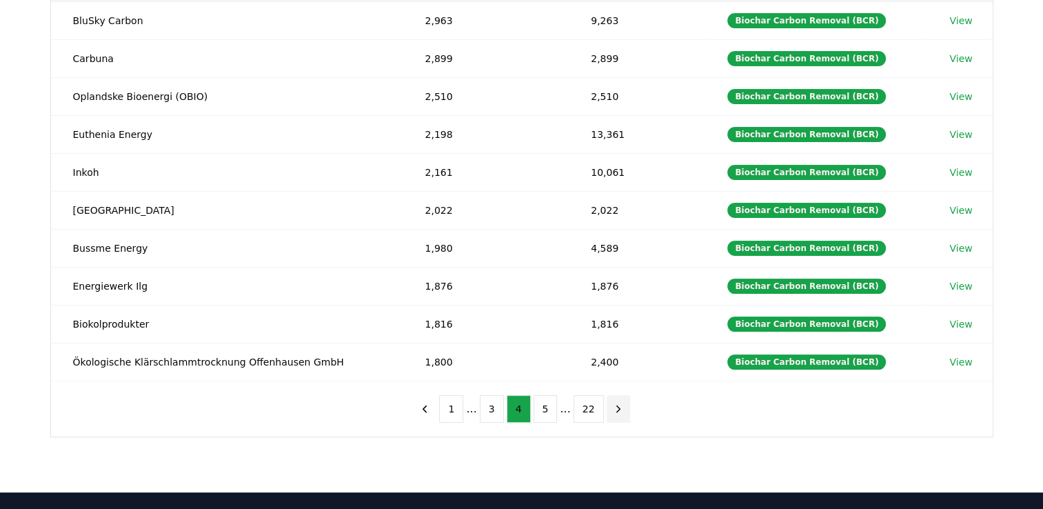
click at [597, 404] on button "22" at bounding box center [589, 409] width 30 height 28
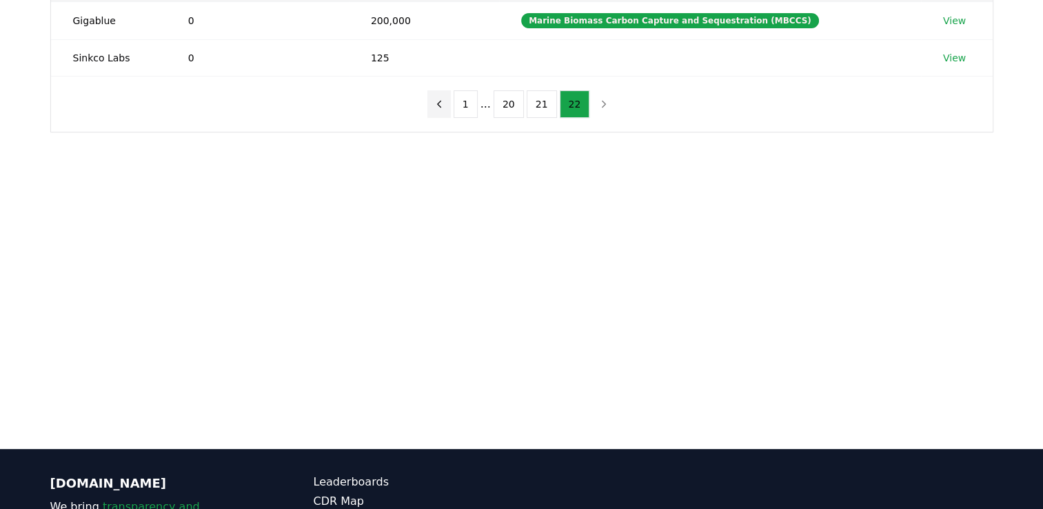
click at [446, 101] on icon "previous page" at bounding box center [439, 104] width 12 height 12
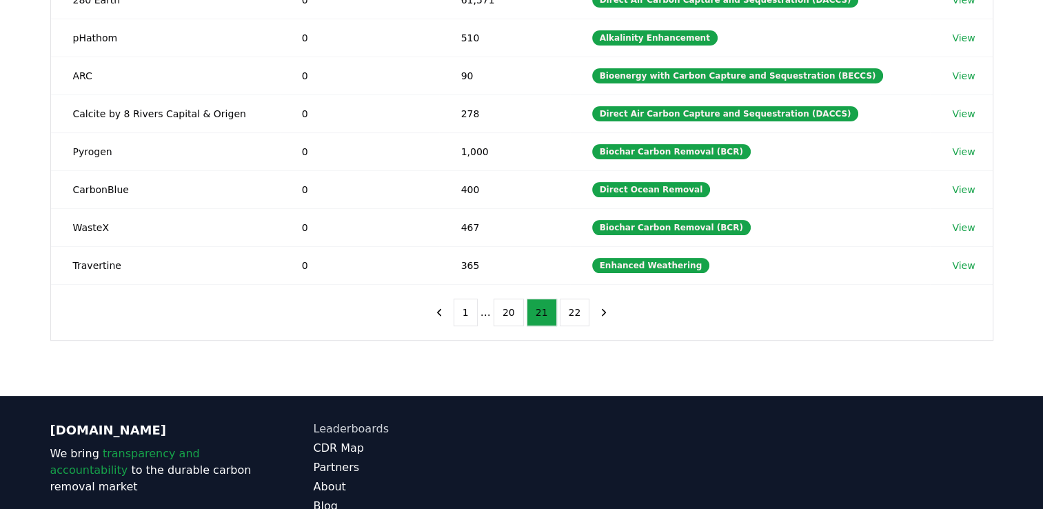
scroll to position [320, 0]
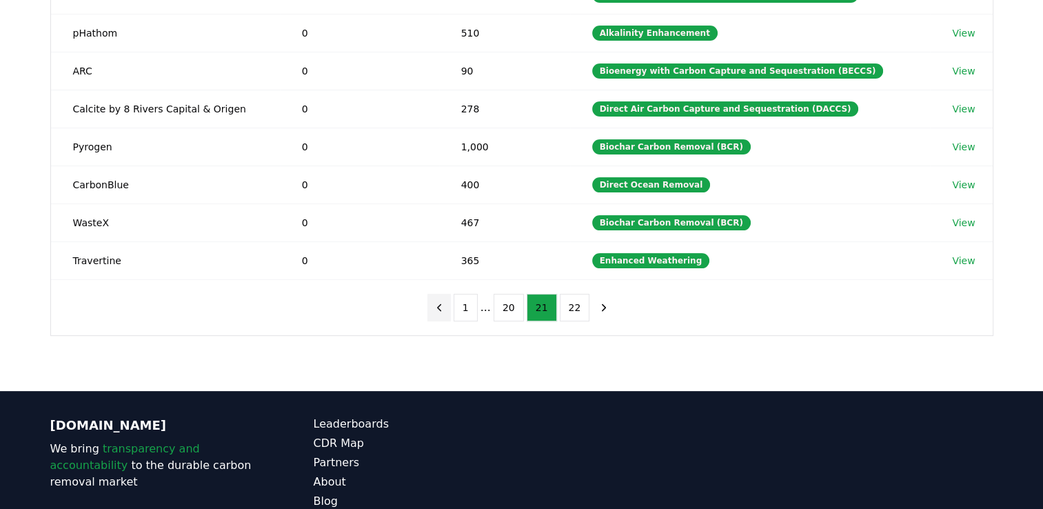
click at [441, 304] on icon "previous page" at bounding box center [438, 307] width 3 height 6
click at [454, 304] on button "1" at bounding box center [466, 308] width 24 height 28
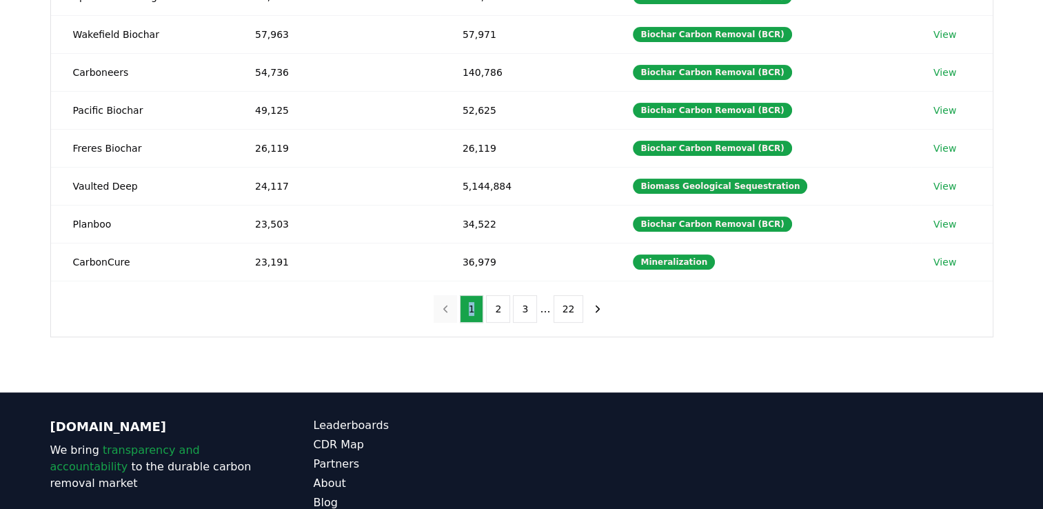
click at [444, 304] on nav "1 2 3 ... 22" at bounding box center [522, 309] width 177 height 28
drag, startPoint x: 444, startPoint y: 304, endPoint x: 526, endPoint y: 313, distance: 82.6
click at [526, 313] on button "3" at bounding box center [525, 309] width 24 height 28
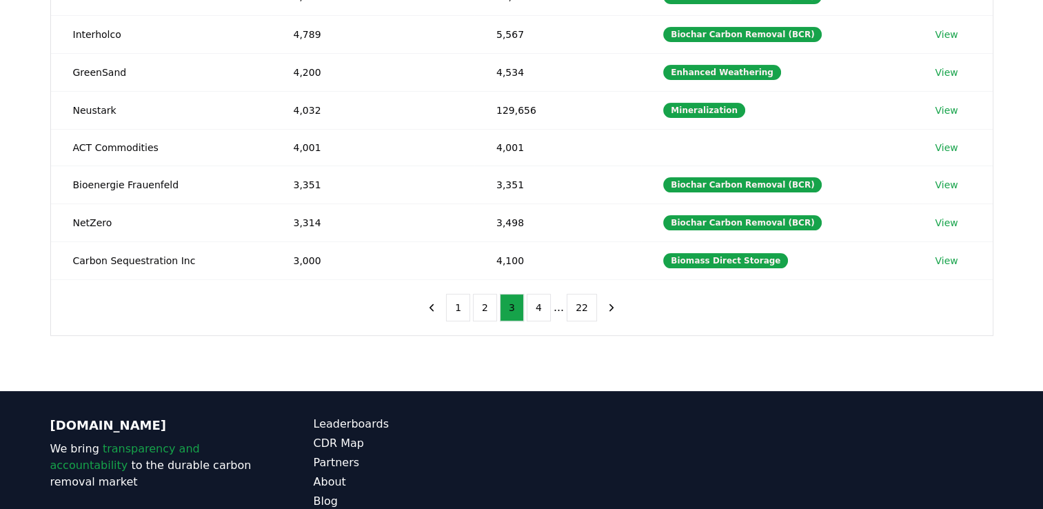
click at [526, 313] on ul "1 2 3 4 ... 22" at bounding box center [521, 308] width 151 height 28
click at [530, 313] on button "4" at bounding box center [539, 308] width 24 height 28
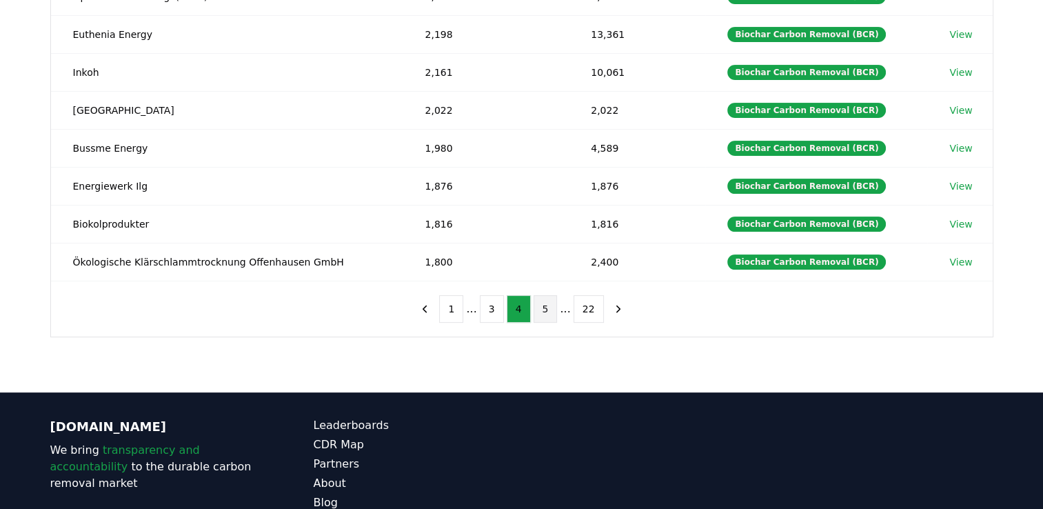
click at [541, 310] on button "5" at bounding box center [546, 309] width 24 height 28
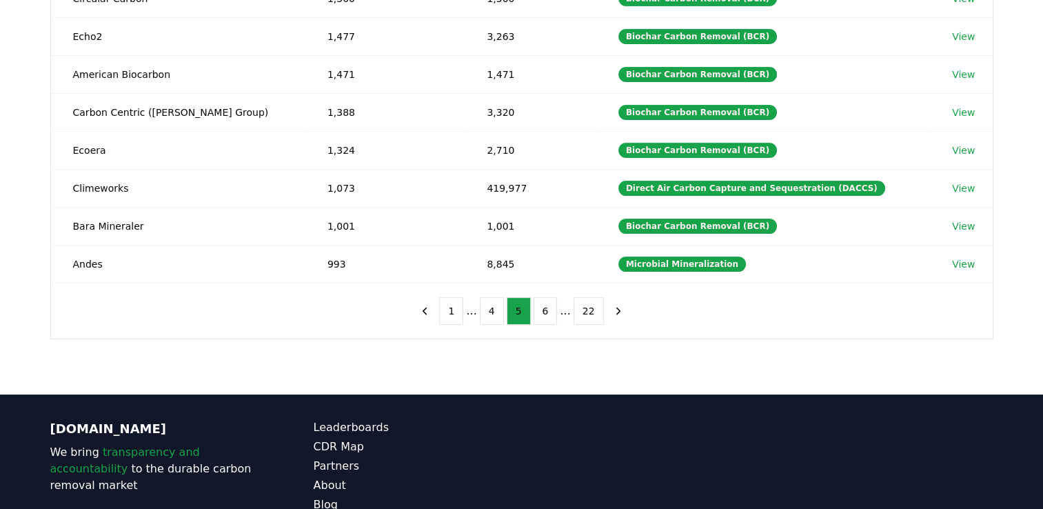
scroll to position [321, 0]
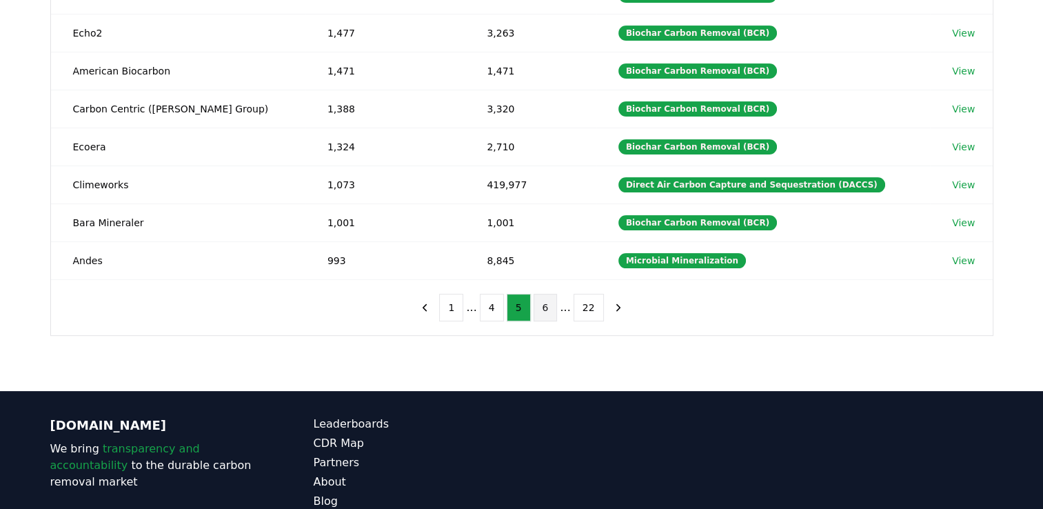
click at [549, 306] on button "6" at bounding box center [546, 308] width 24 height 28
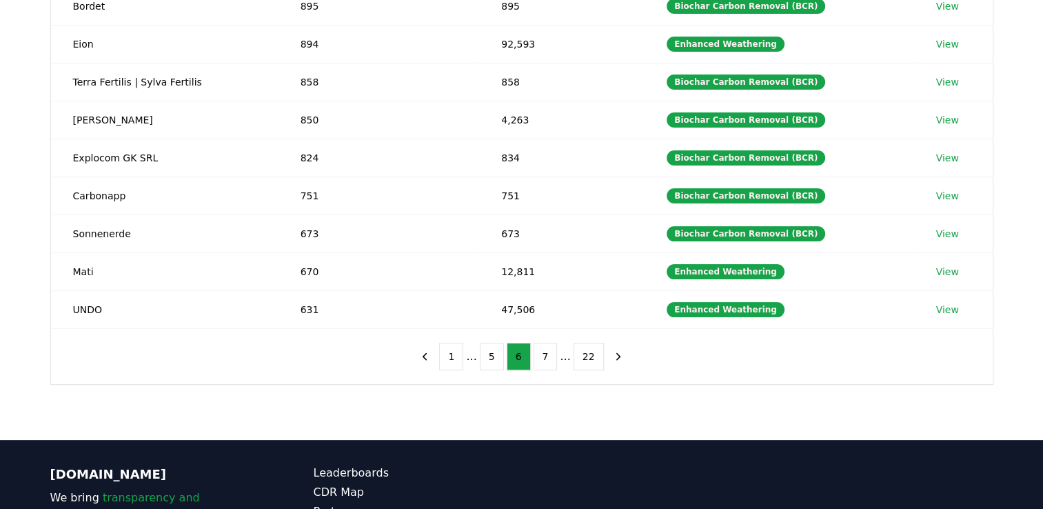
scroll to position [284, 0]
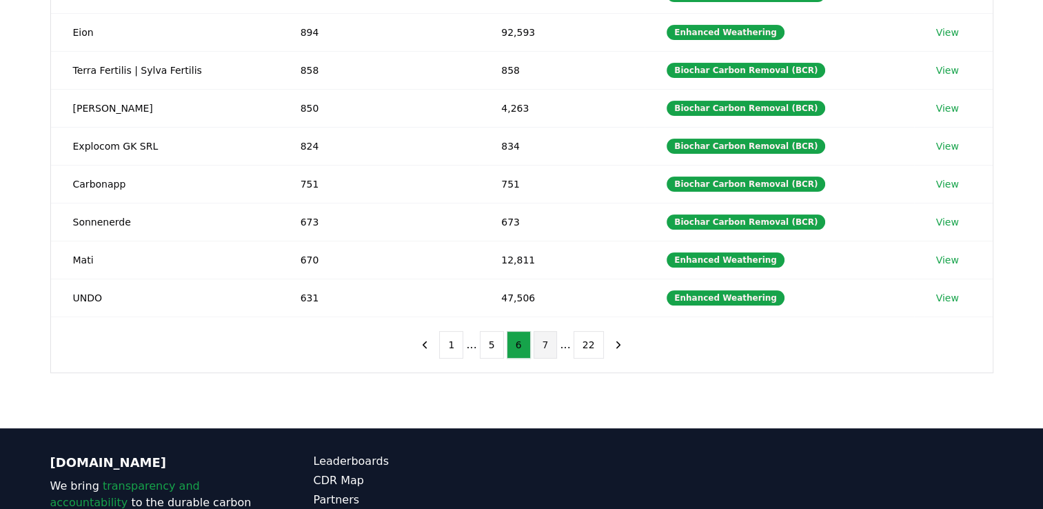
click at [546, 346] on button "7" at bounding box center [546, 345] width 24 height 28
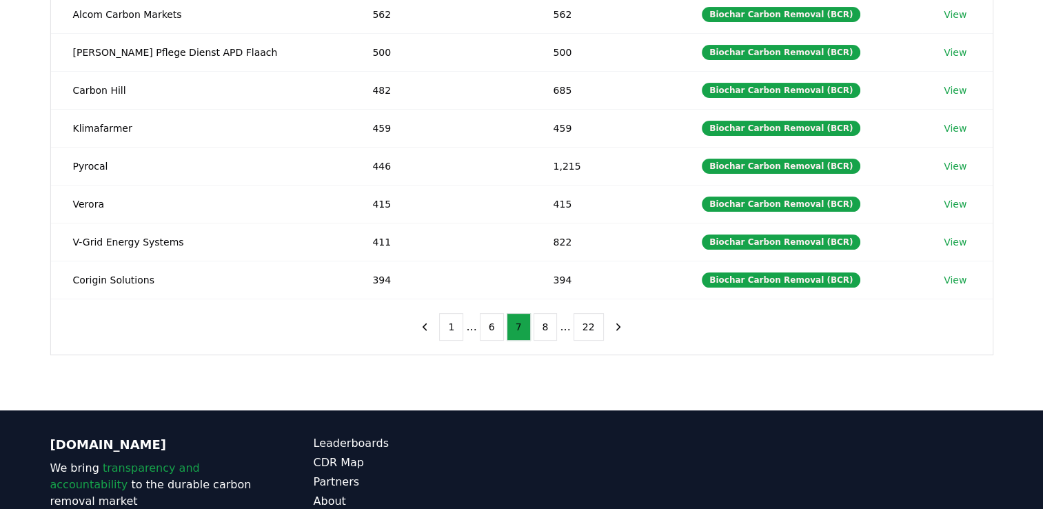
scroll to position [306, 0]
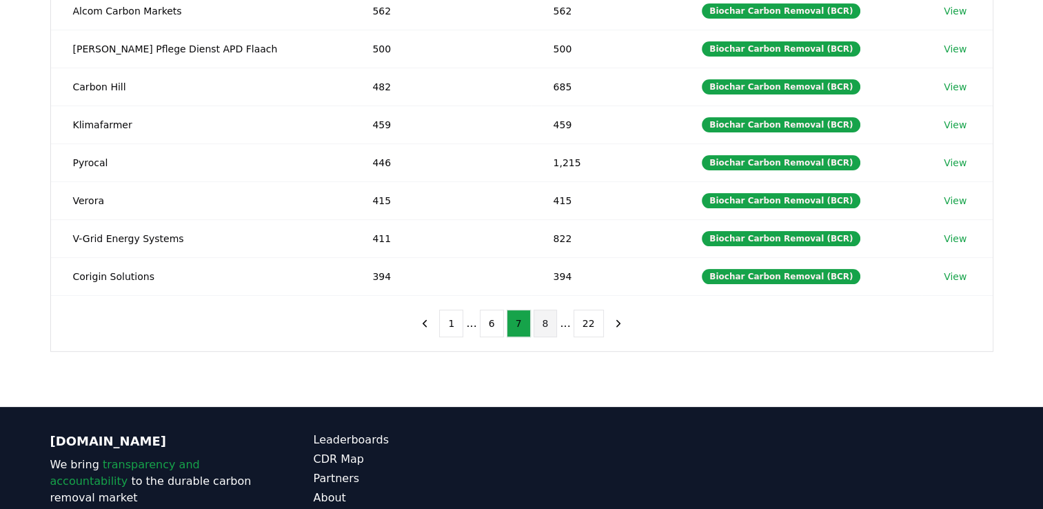
click at [543, 326] on button "8" at bounding box center [546, 324] width 24 height 28
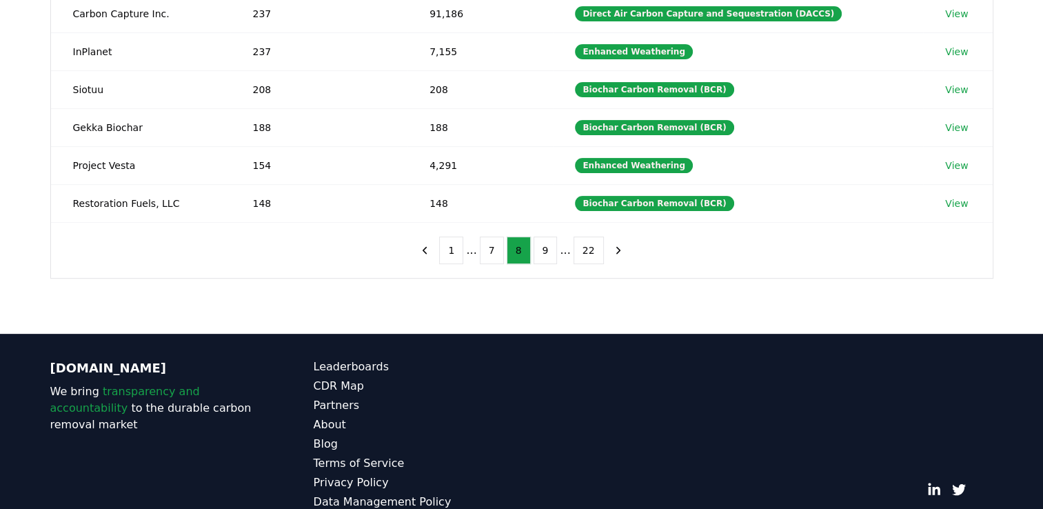
scroll to position [378, 0]
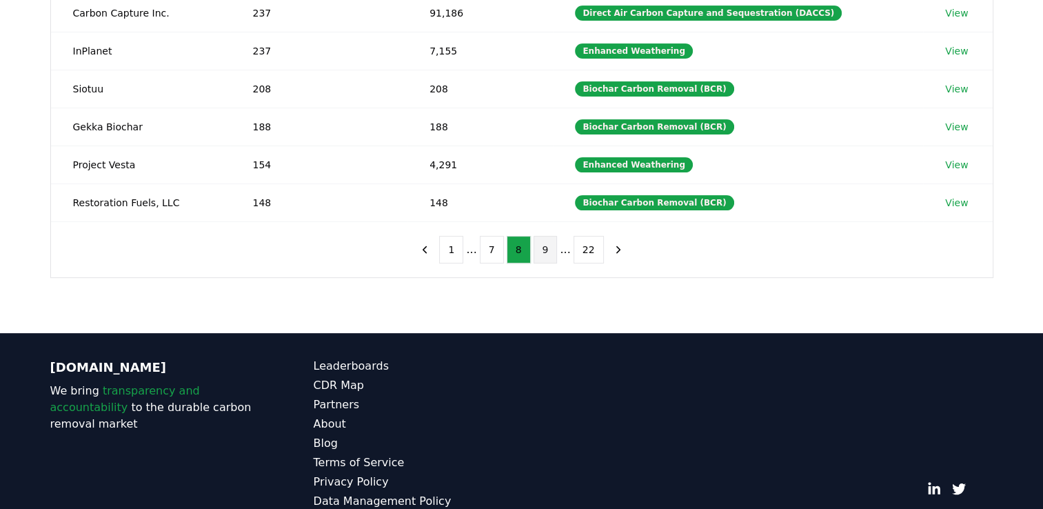
click at [546, 254] on button "9" at bounding box center [546, 250] width 24 height 28
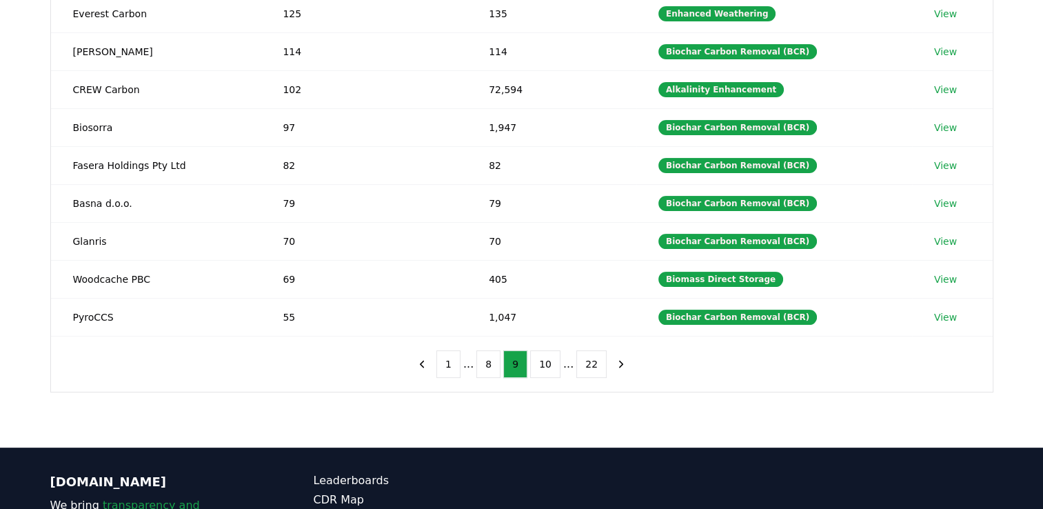
scroll to position [265, 0]
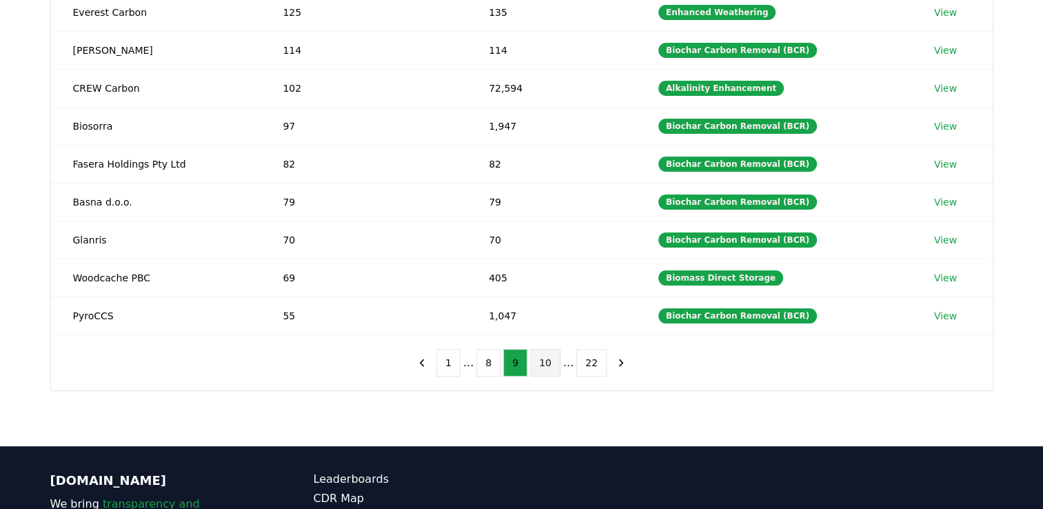
click at [541, 368] on button "10" at bounding box center [545, 363] width 30 height 28
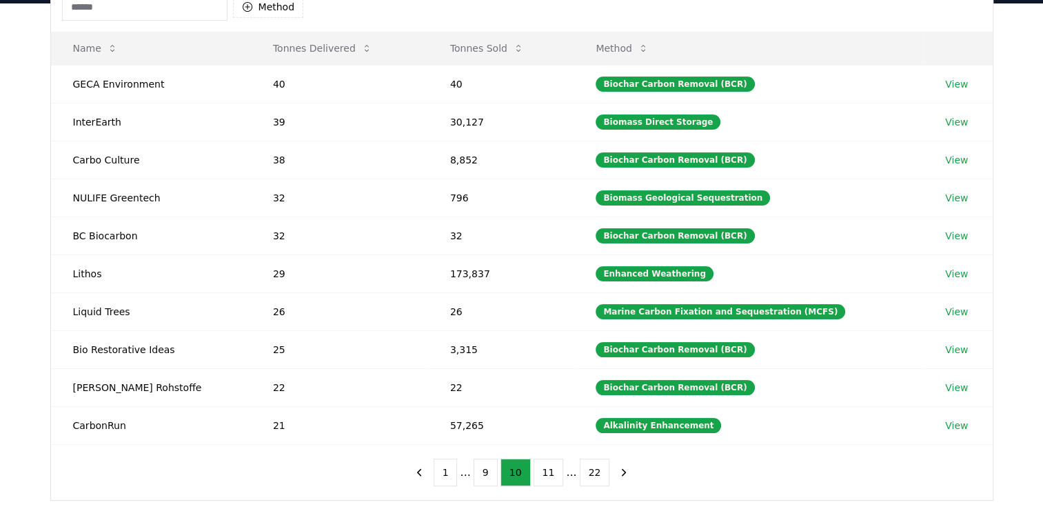
scroll to position [155, 0]
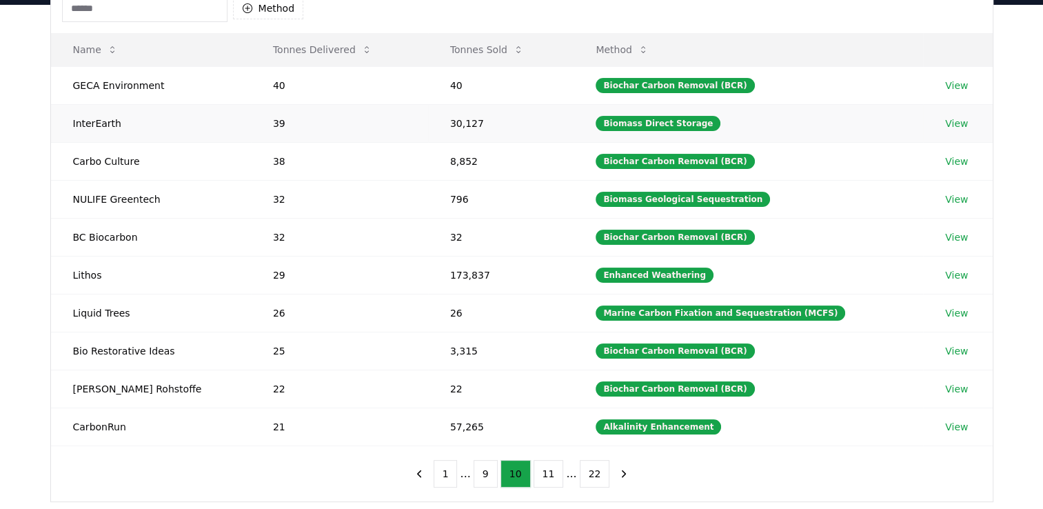
click at [951, 123] on link "View" at bounding box center [957, 124] width 23 height 14
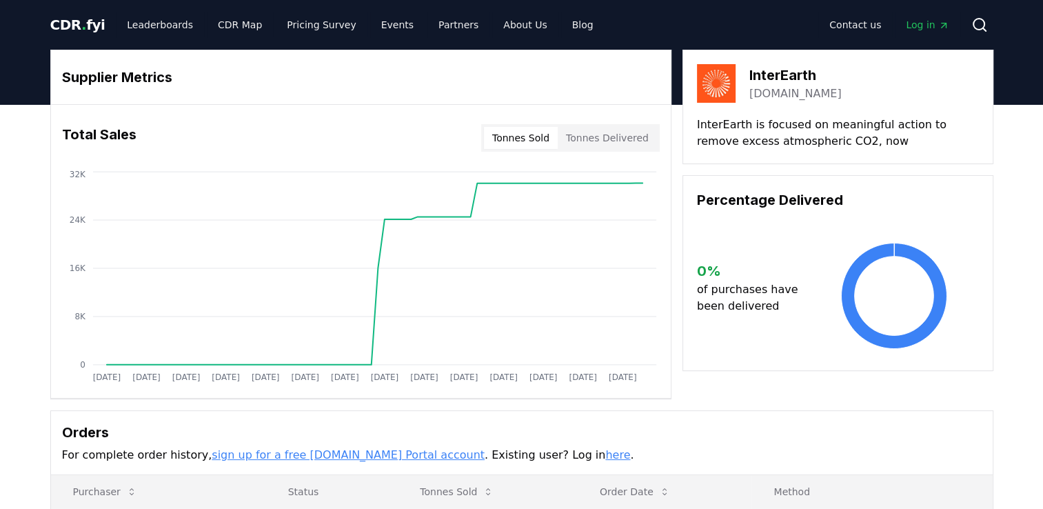
click at [790, 94] on link "[DOMAIN_NAME]" at bounding box center [796, 94] width 92 height 17
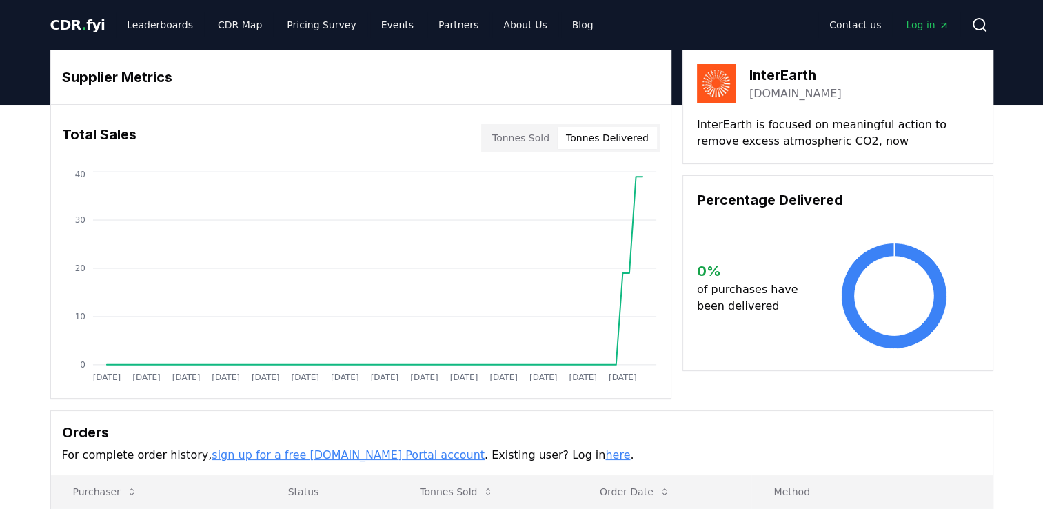
click at [591, 139] on button "Tonnes Delivered" at bounding box center [607, 138] width 99 height 22
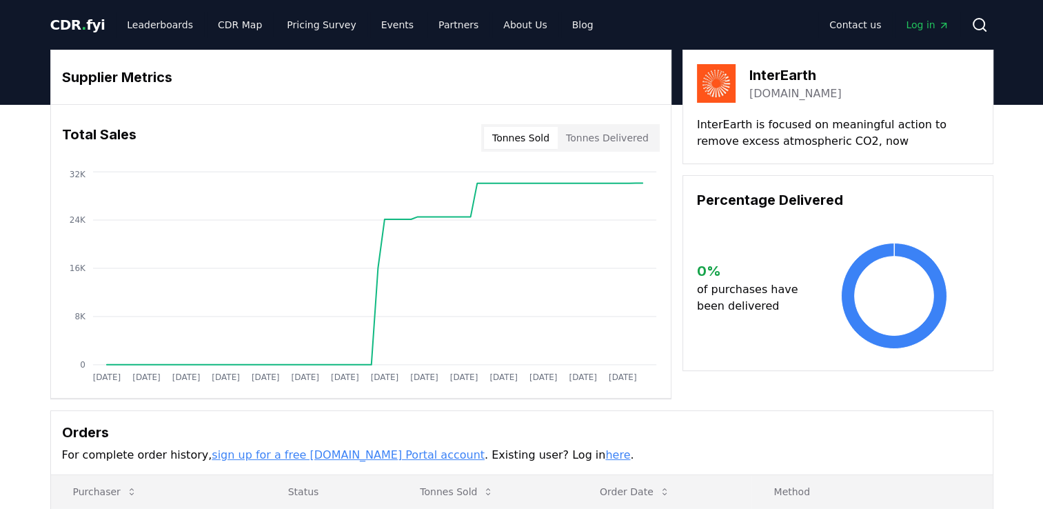
click at [542, 141] on button "Tonnes Sold" at bounding box center [521, 138] width 74 height 22
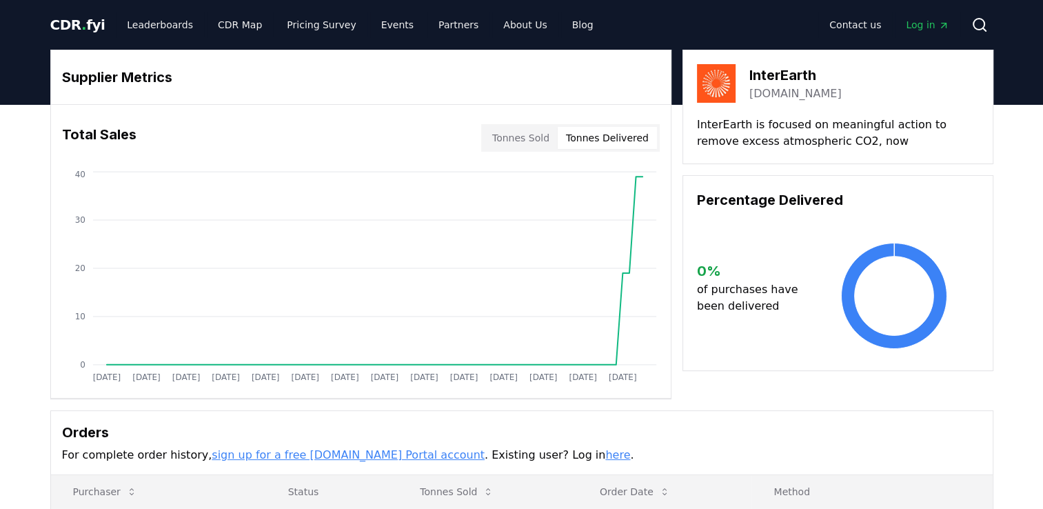
click at [584, 141] on button "Tonnes Delivered" at bounding box center [607, 138] width 99 height 22
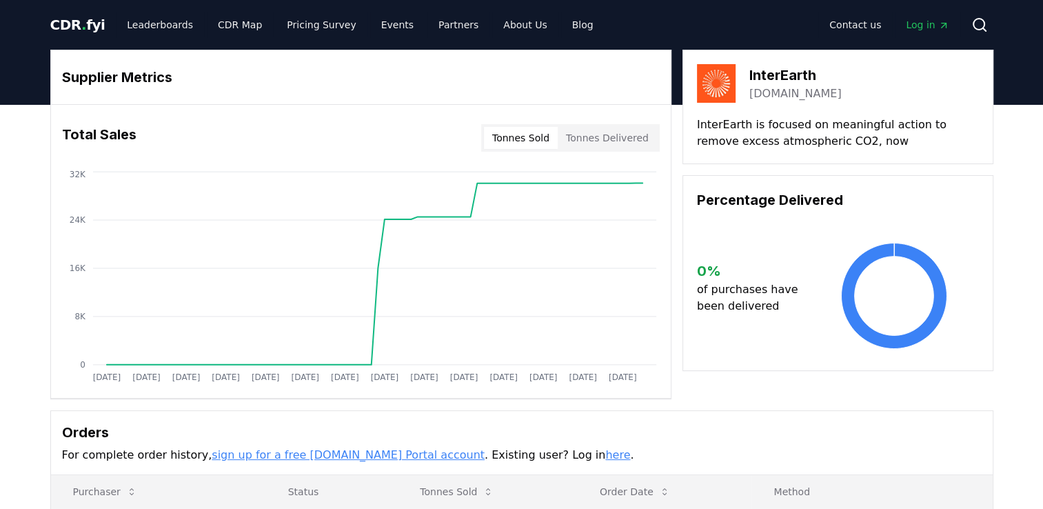
click at [545, 143] on button "Tonnes Sold" at bounding box center [521, 138] width 74 height 22
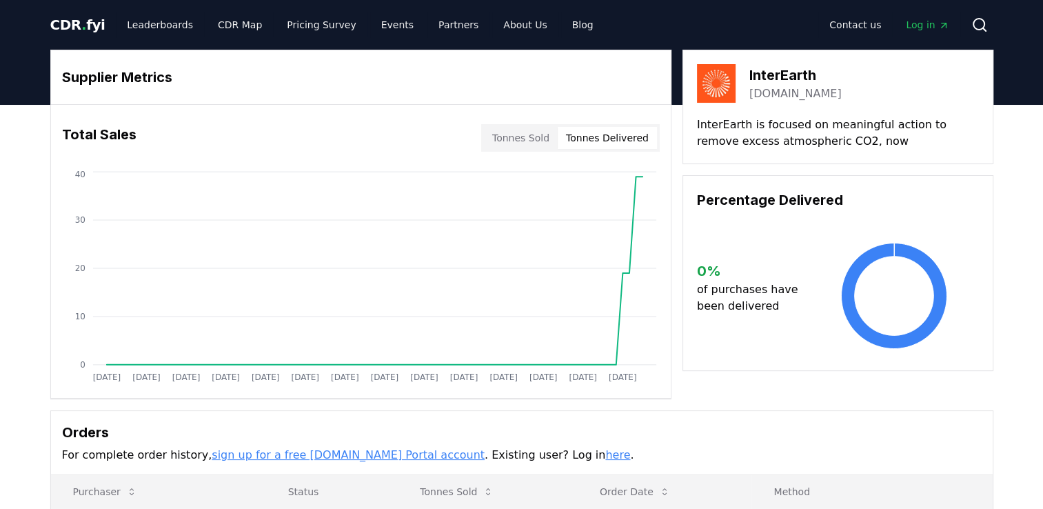
click at [612, 147] on button "Tonnes Delivered" at bounding box center [607, 138] width 99 height 22
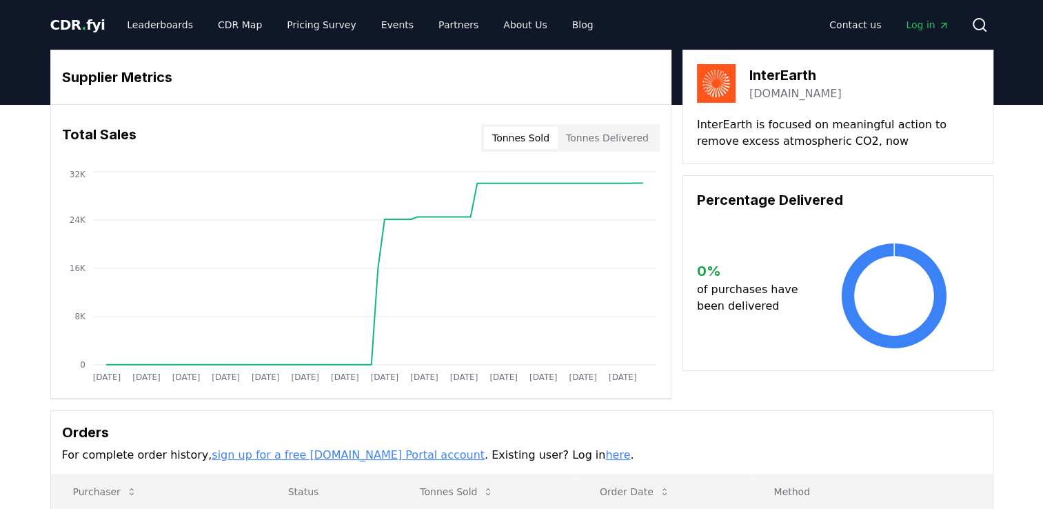
click at [548, 148] on button "Tonnes Sold" at bounding box center [521, 138] width 74 height 22
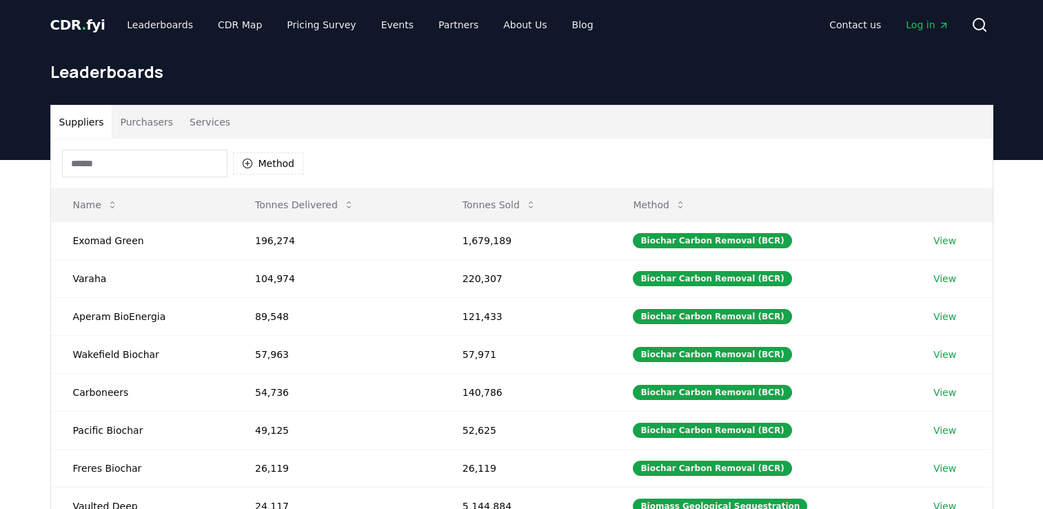
scroll to position [155, 0]
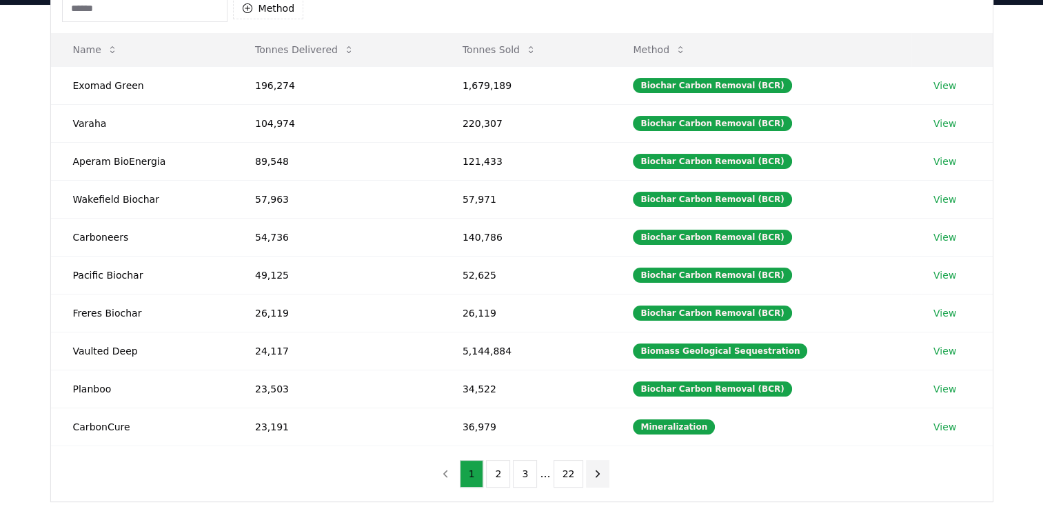
click at [596, 471] on icon "next page" at bounding box center [598, 474] width 12 height 12
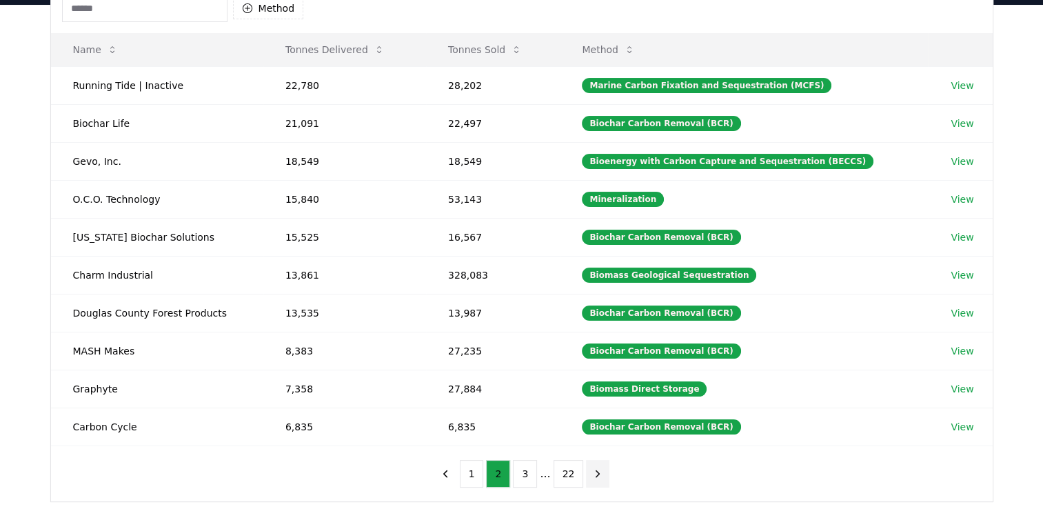
click at [596, 471] on icon "next page" at bounding box center [598, 474] width 12 height 12
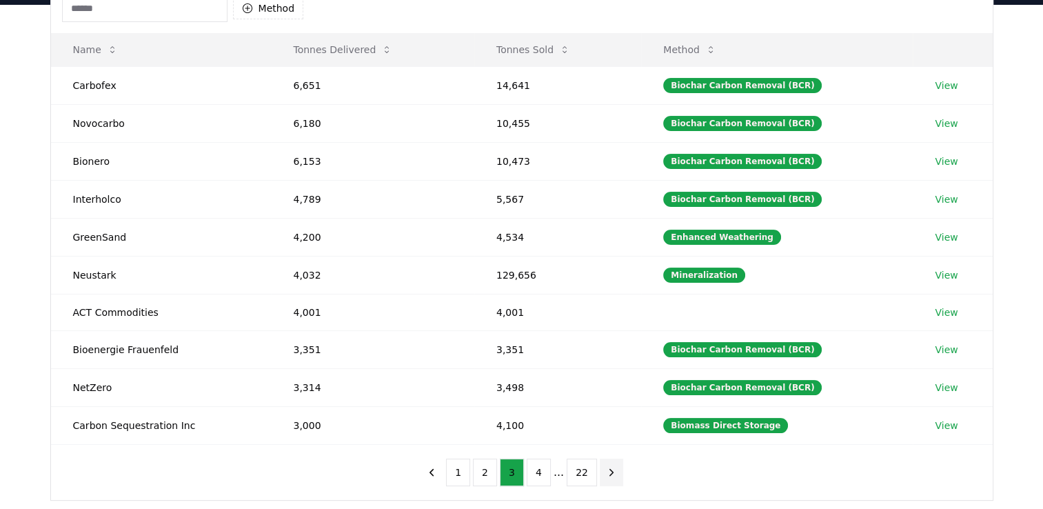
click at [600, 471] on button "next page" at bounding box center [611, 473] width 23 height 28
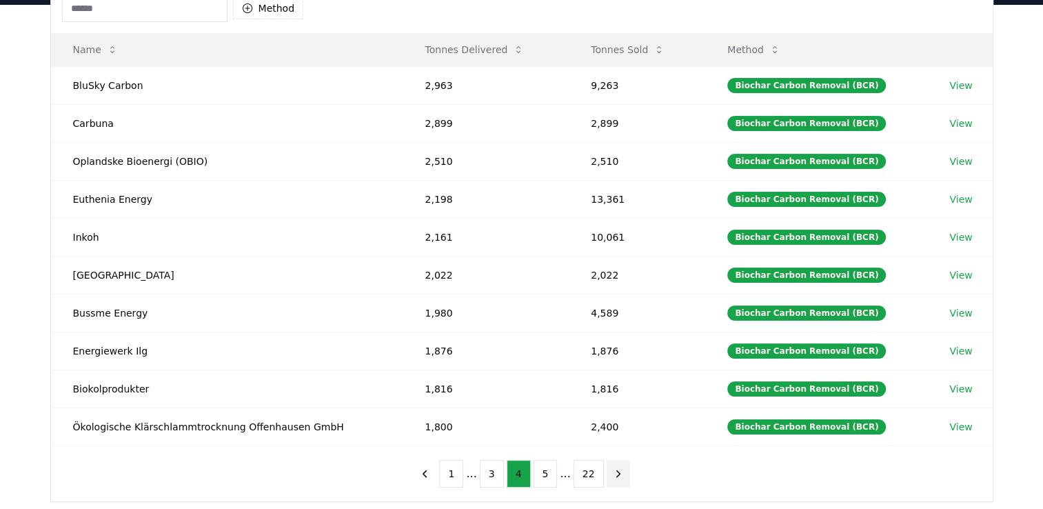
click at [596, 471] on button "22" at bounding box center [589, 474] width 30 height 28
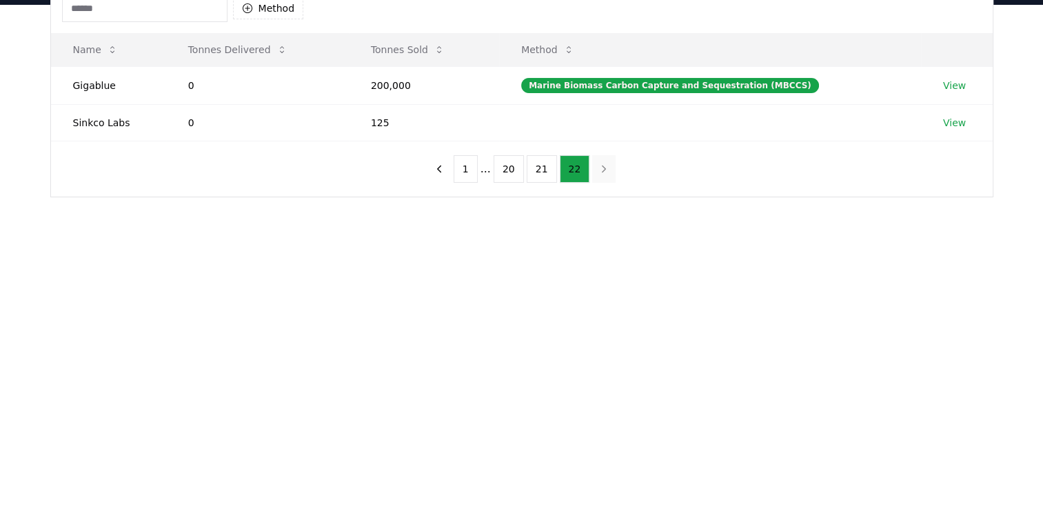
click at [596, 471] on main "Suppliers Purchasers Services Method Name Tonnes Delivered Tonnes Sold Method G…" at bounding box center [521, 259] width 1043 height 509
click at [446, 167] on icon "previous page" at bounding box center [439, 169] width 12 height 12
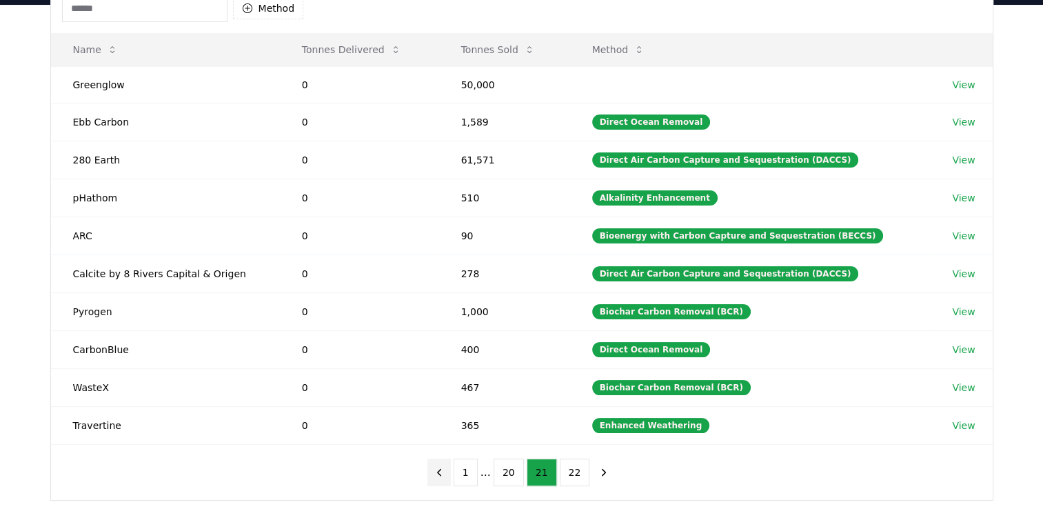
click at [450, 167] on td "61,571" at bounding box center [504, 160] width 131 height 38
click at [446, 468] on icon "previous page" at bounding box center [439, 472] width 12 height 12
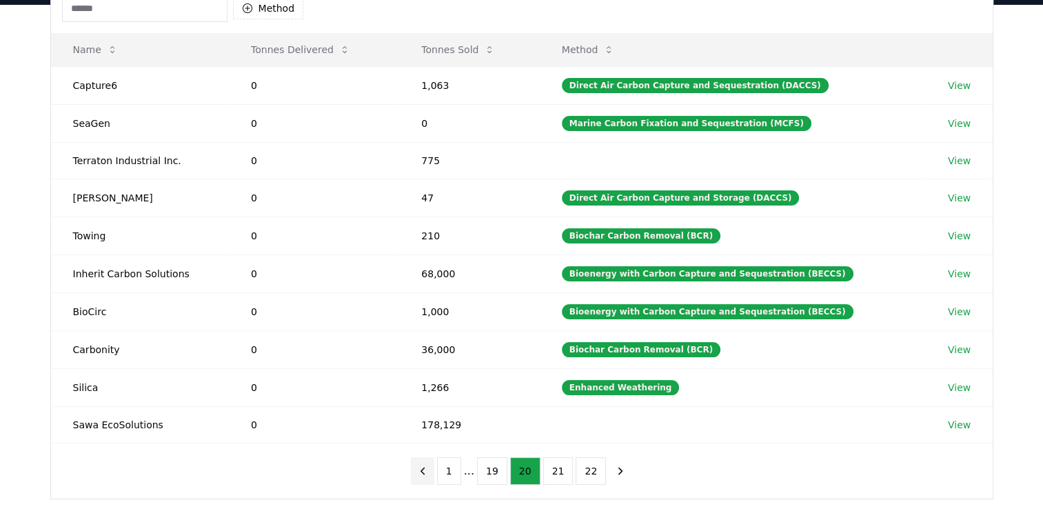
click at [449, 468] on button "1" at bounding box center [449, 471] width 24 height 28
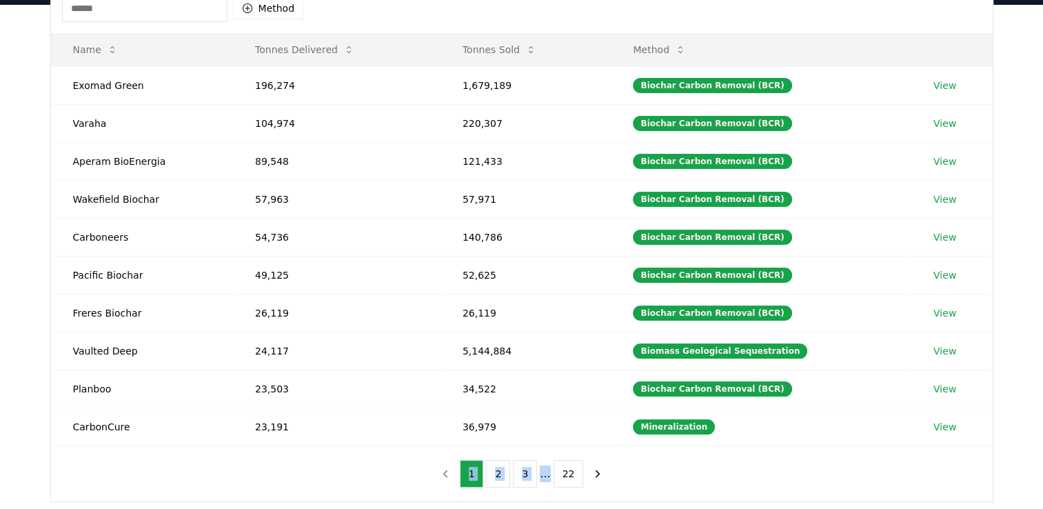
click at [449, 468] on nav "1 2 3 ... 22" at bounding box center [522, 474] width 177 height 28
drag, startPoint x: 449, startPoint y: 468, endPoint x: 589, endPoint y: 469, distance: 140.0
click at [592, 469] on icon "next page" at bounding box center [598, 474] width 12 height 12
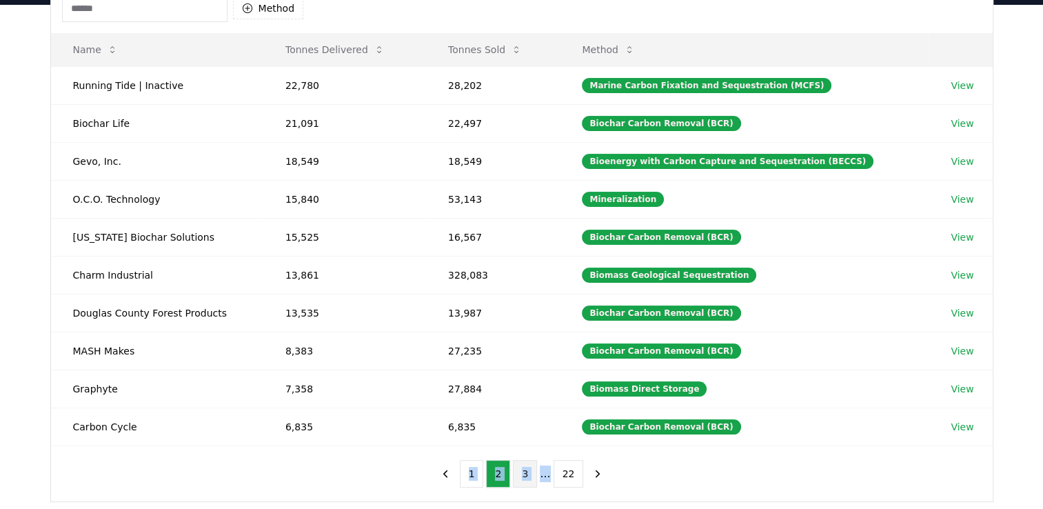
click at [521, 473] on button "3" at bounding box center [525, 474] width 24 height 28
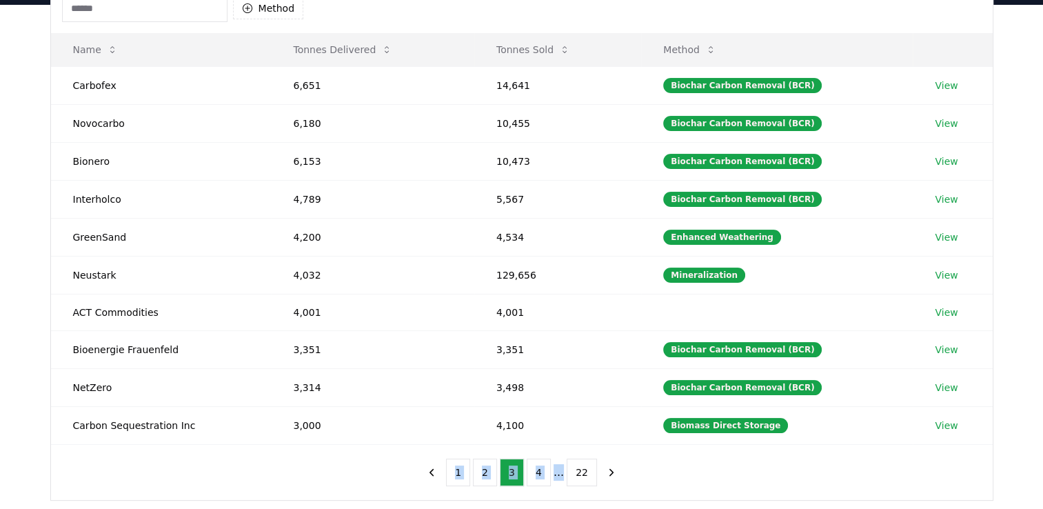
click at [521, 473] on button "3" at bounding box center [512, 473] width 24 height 28
drag, startPoint x: 521, startPoint y: 473, endPoint x: 532, endPoint y: 472, distance: 11.7
click at [532, 472] on button "4" at bounding box center [539, 473] width 24 height 28
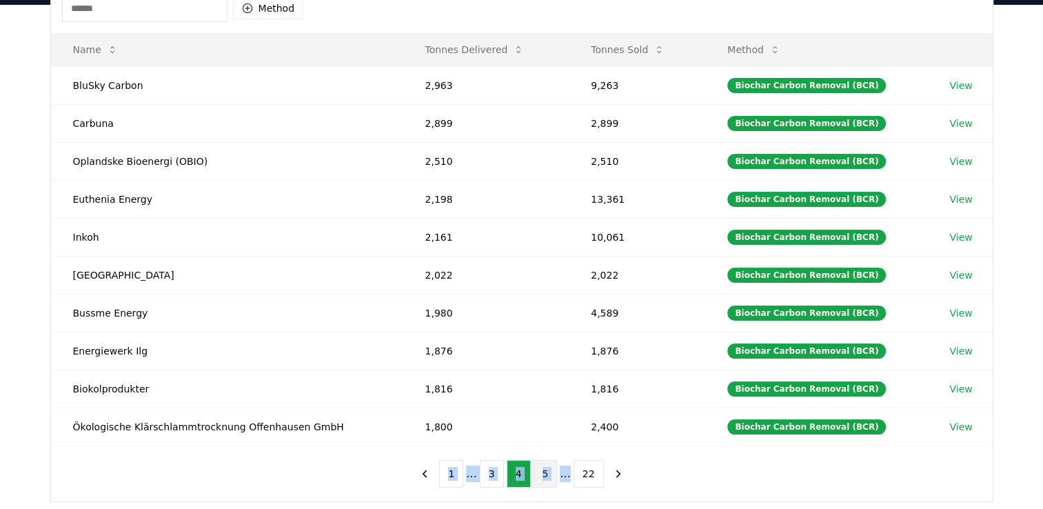
click at [546, 472] on button "5" at bounding box center [546, 474] width 24 height 28
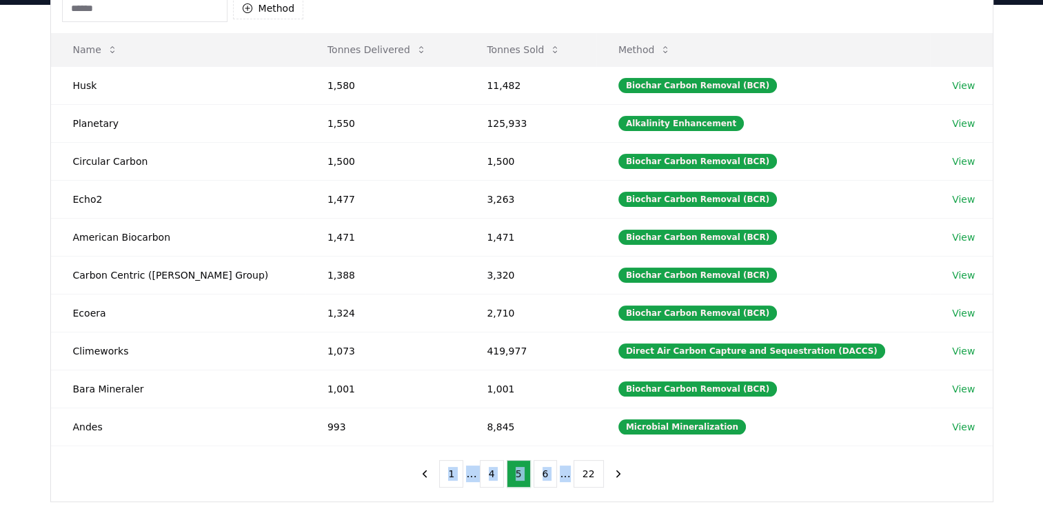
click at [546, 472] on button "6" at bounding box center [546, 474] width 24 height 28
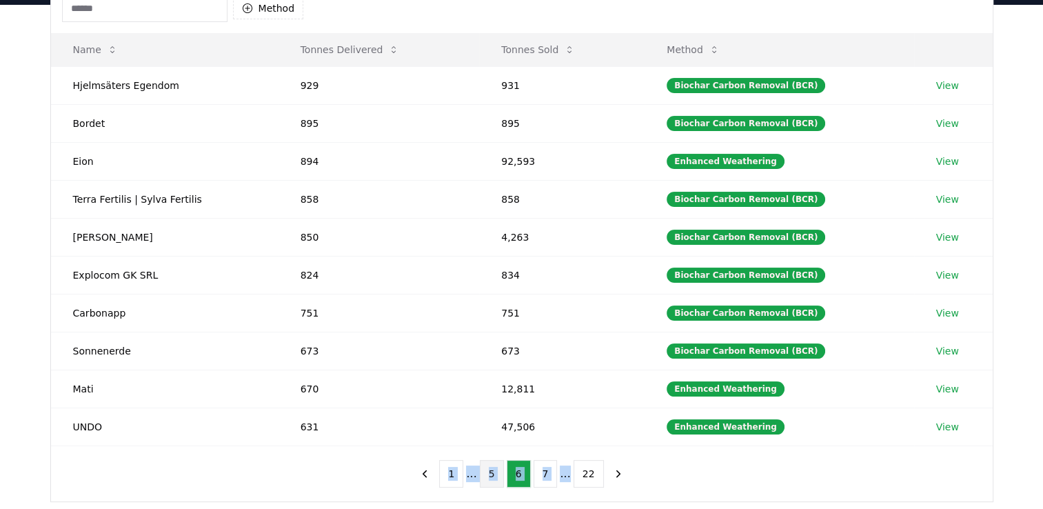
click at [546, 472] on button "7" at bounding box center [546, 474] width 24 height 28
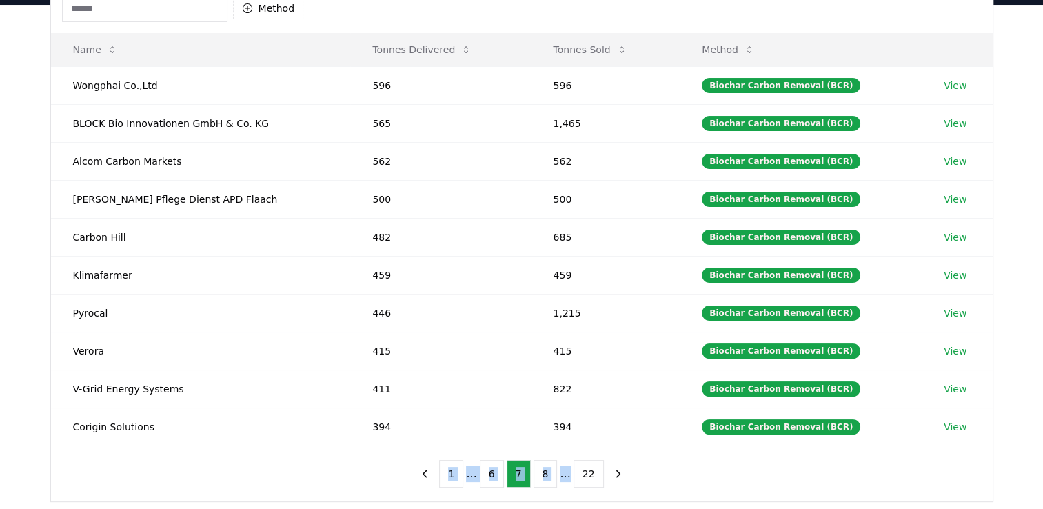
click at [546, 472] on button "8" at bounding box center [546, 474] width 24 height 28
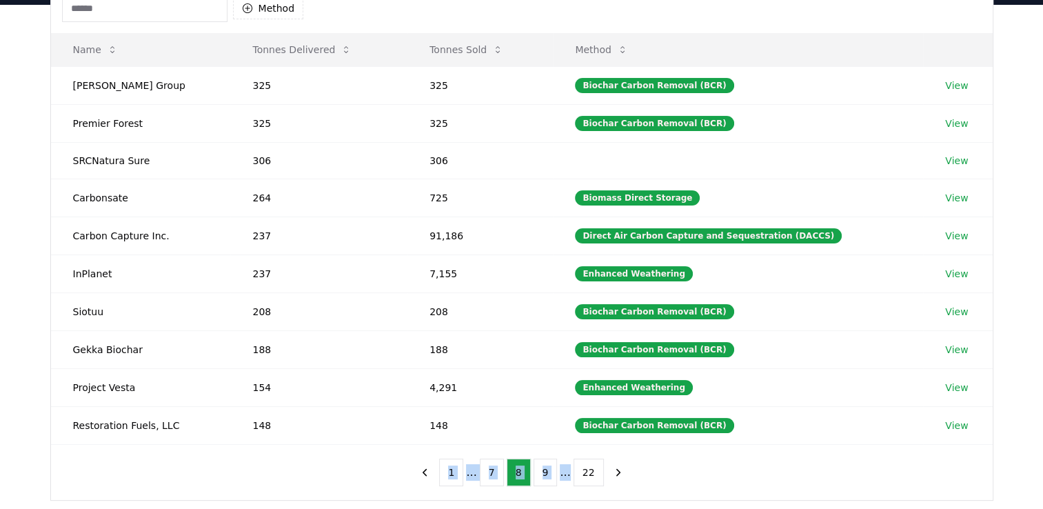
click at [546, 472] on button "9" at bounding box center [546, 473] width 24 height 28
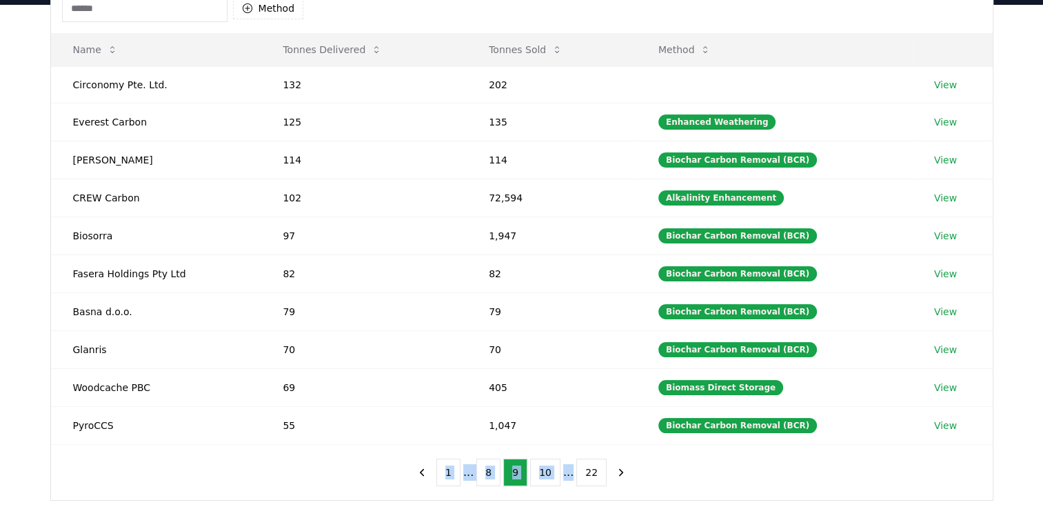
click at [546, 472] on button "10" at bounding box center [545, 473] width 30 height 28
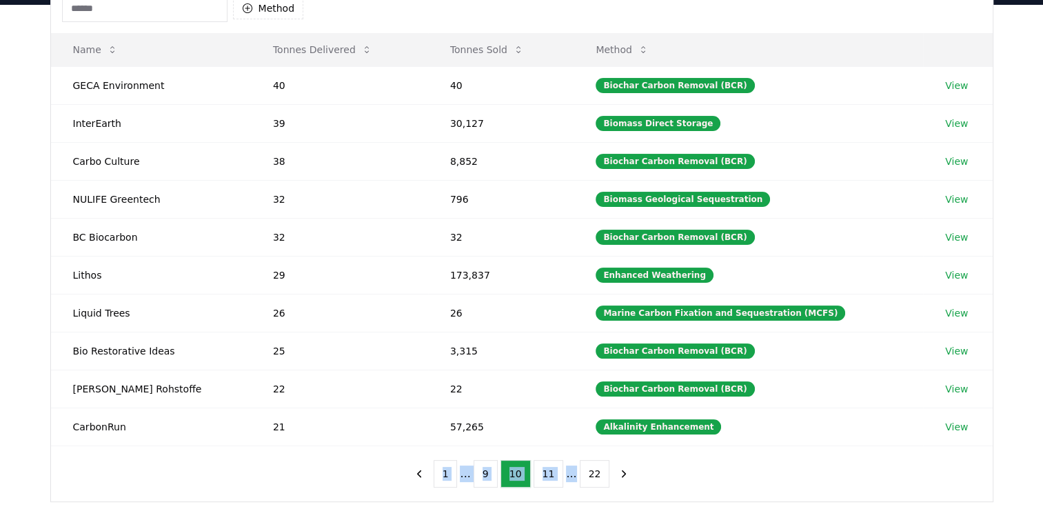
click at [546, 472] on button "11" at bounding box center [549, 474] width 30 height 28
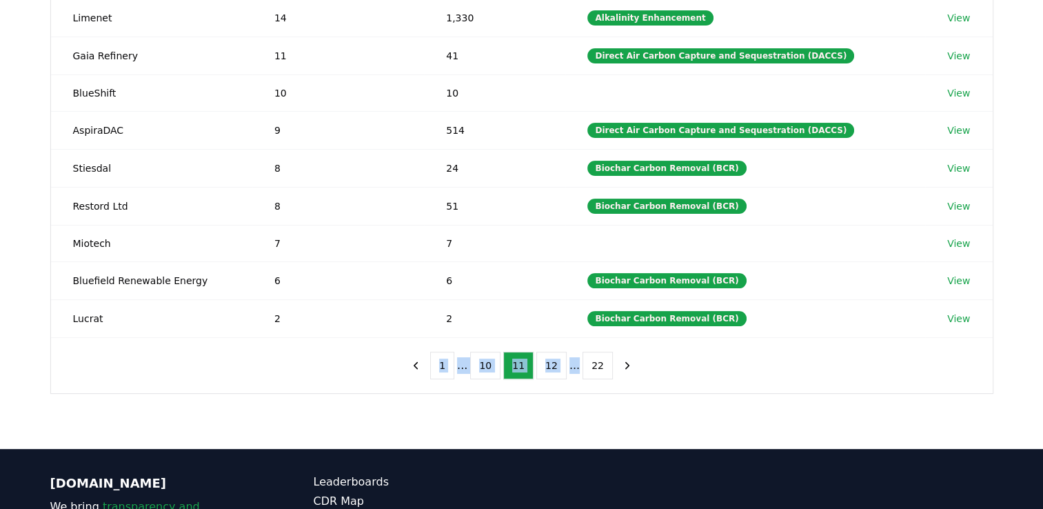
scroll to position [263, 0]
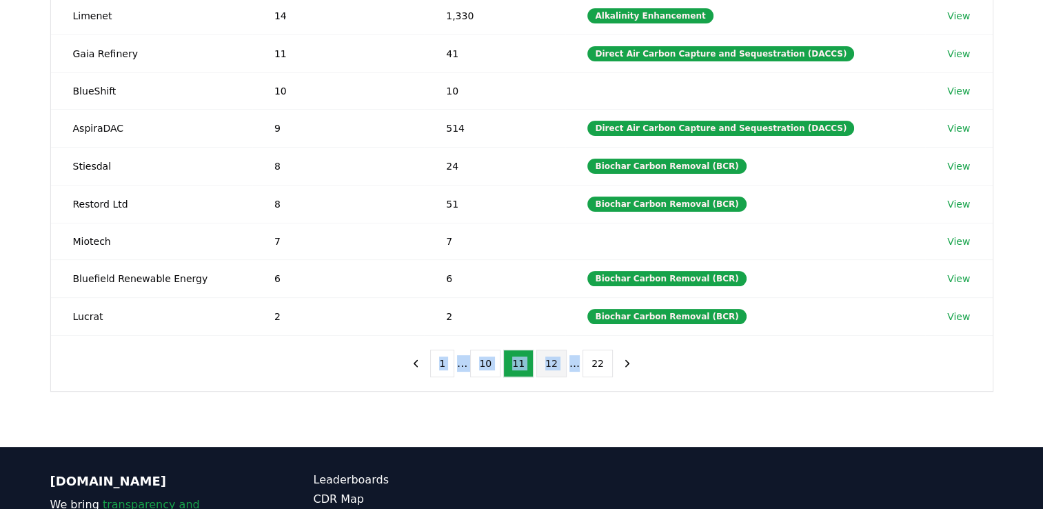
click at [548, 364] on button "12" at bounding box center [552, 364] width 30 height 28
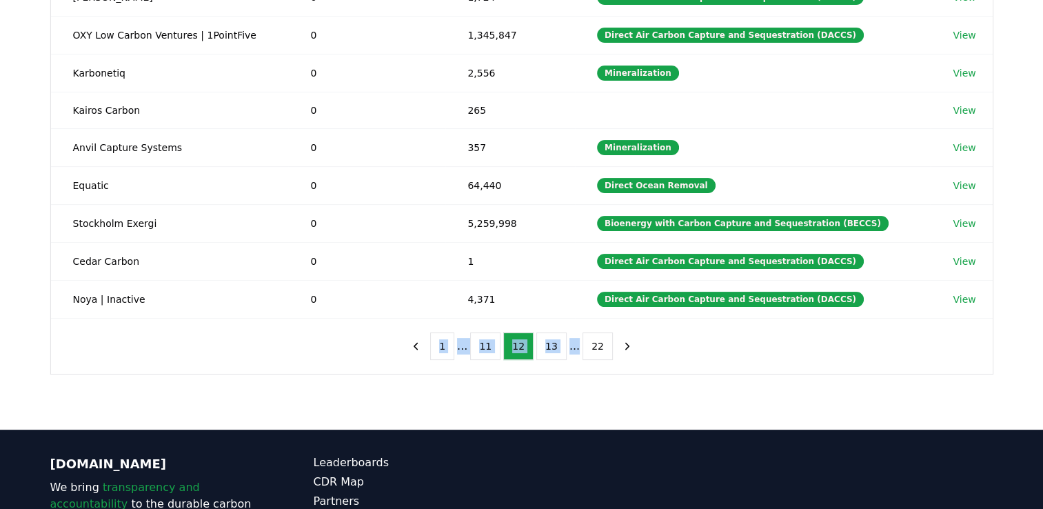
scroll to position [296, 0]
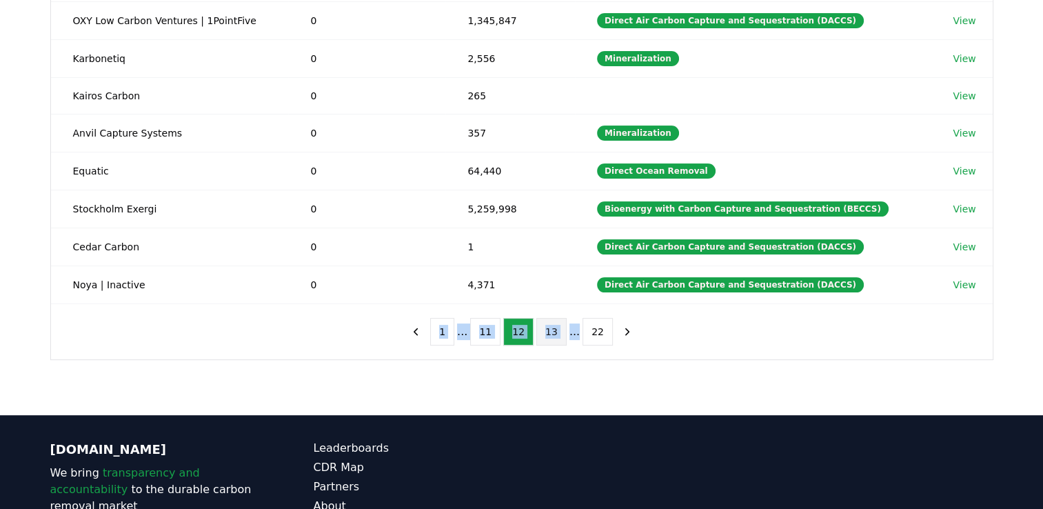
click at [546, 335] on button "13" at bounding box center [552, 332] width 30 height 28
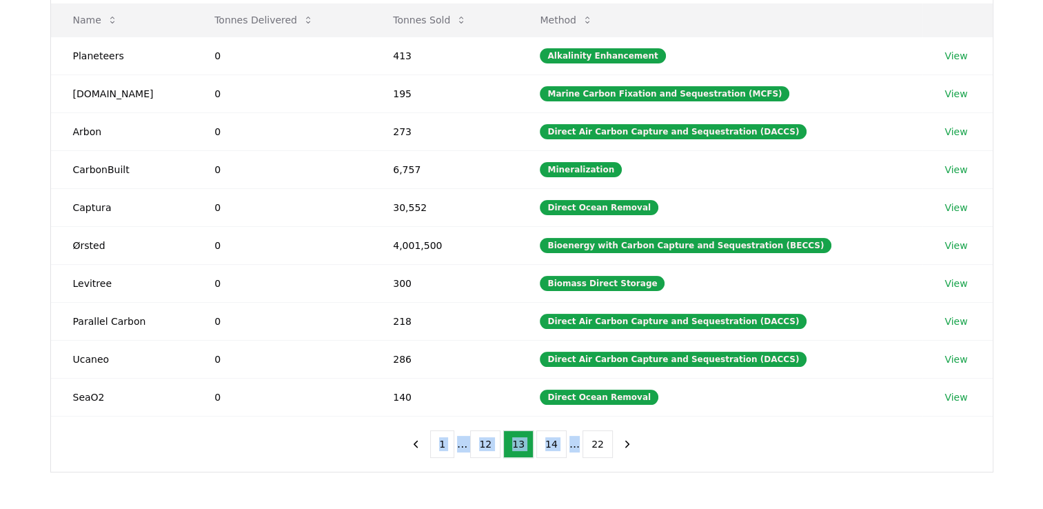
scroll to position [187, 0]
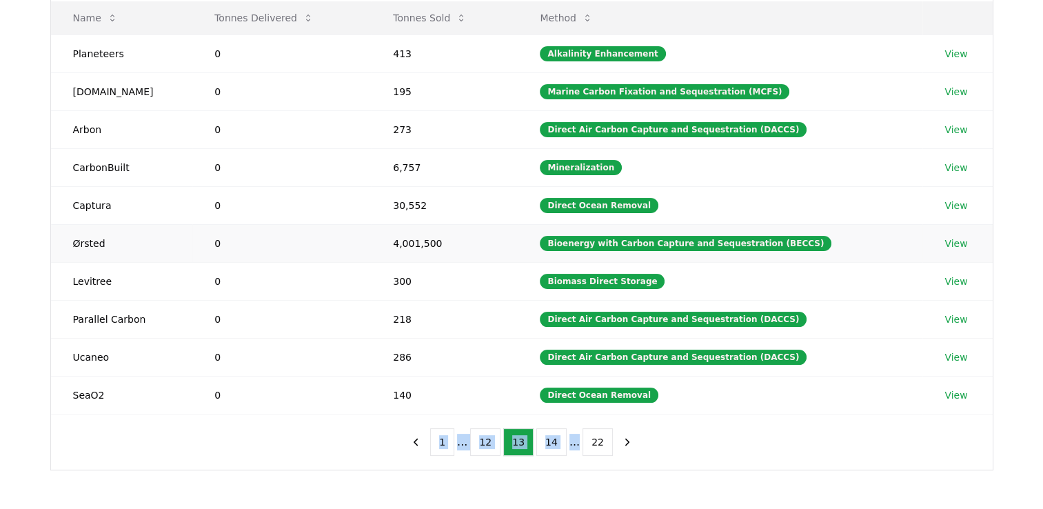
click at [949, 239] on link "View" at bounding box center [956, 244] width 23 height 14
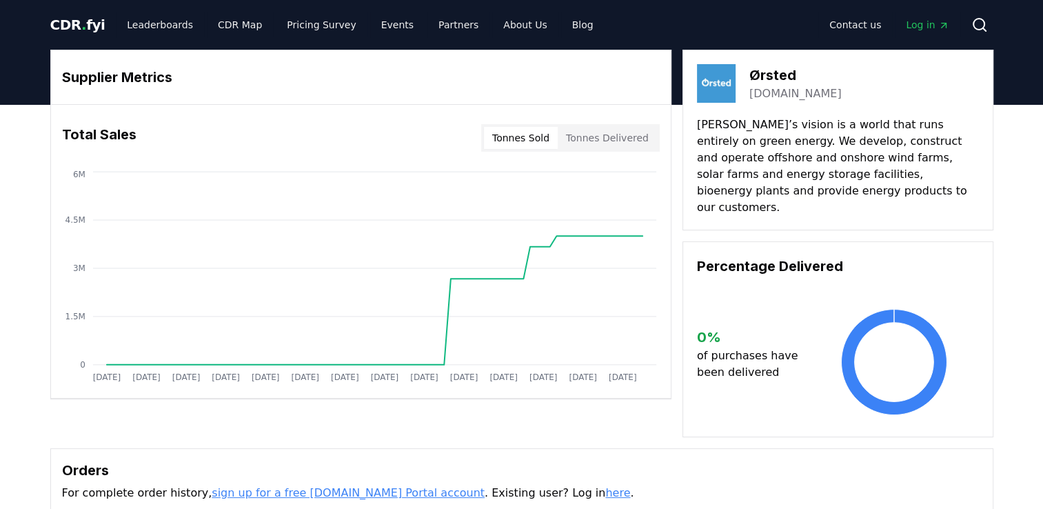
click at [774, 95] on link "[DOMAIN_NAME]" at bounding box center [796, 94] width 92 height 17
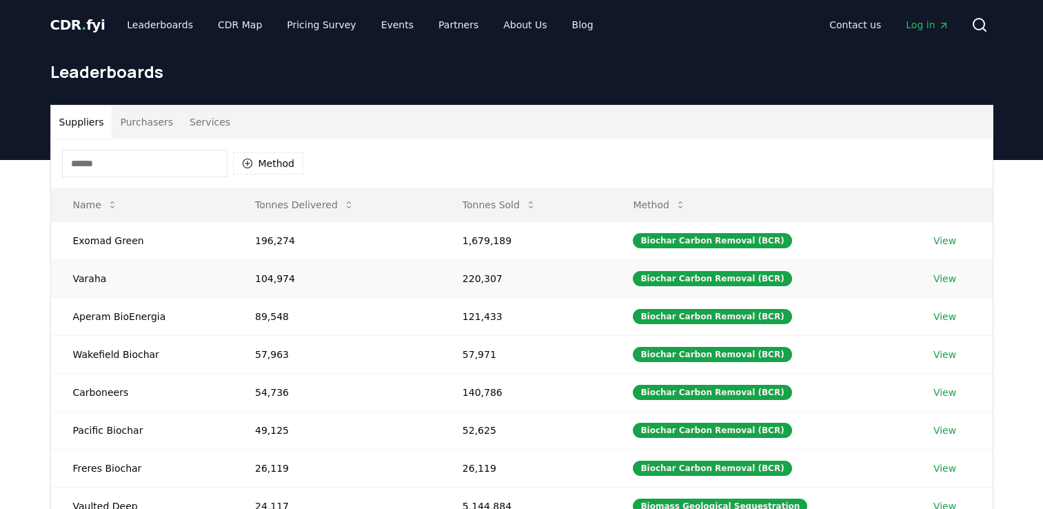
scroll to position [187, 0]
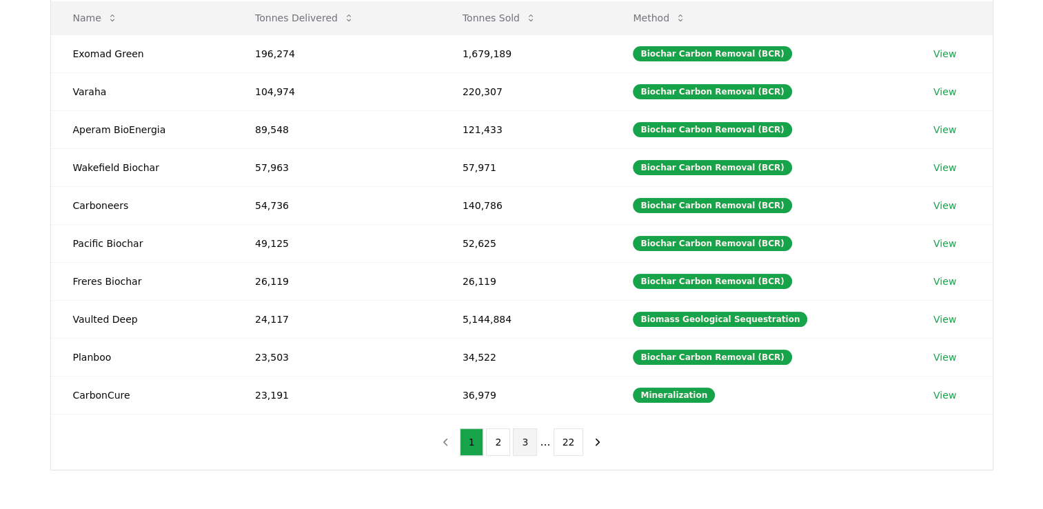
click at [528, 438] on button "3" at bounding box center [525, 442] width 24 height 28
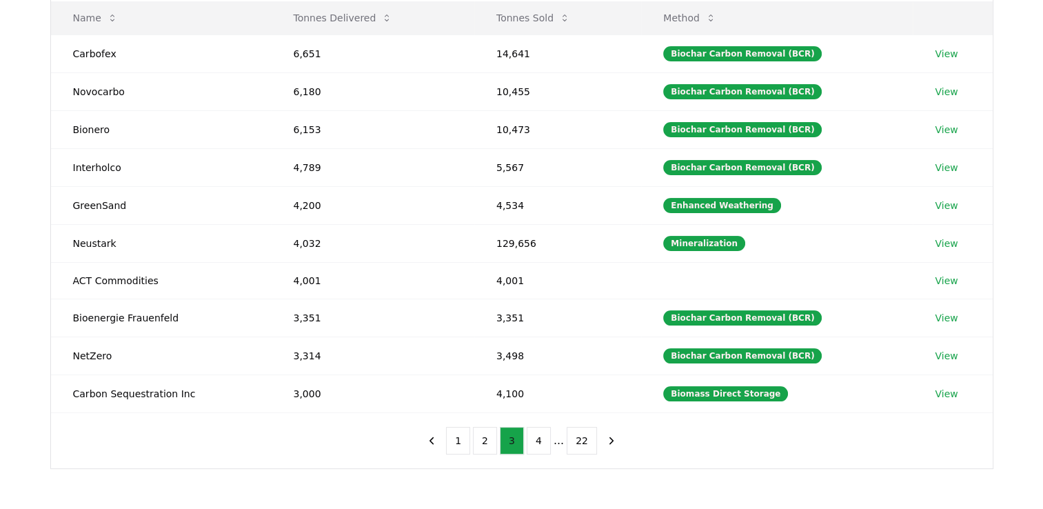
click at [528, 438] on button "4" at bounding box center [539, 441] width 24 height 28
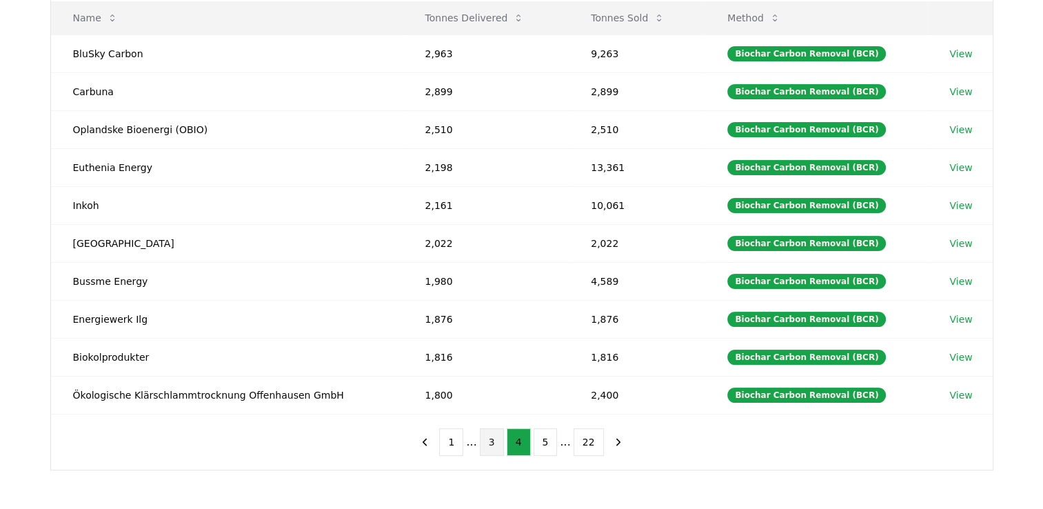
click at [528, 438] on button "4" at bounding box center [519, 442] width 24 height 28
click at [541, 439] on button "5" at bounding box center [546, 442] width 24 height 28
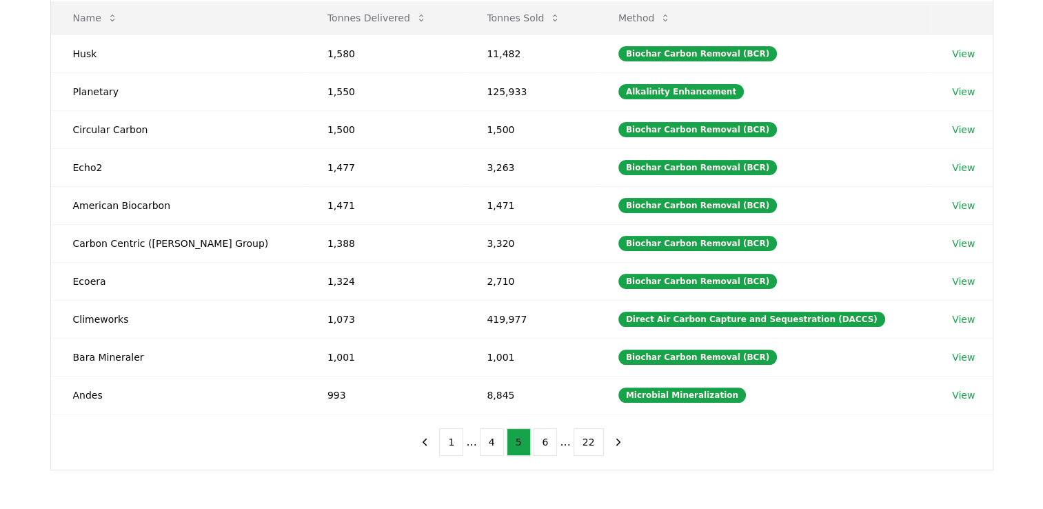
click at [541, 439] on button "6" at bounding box center [546, 442] width 24 height 28
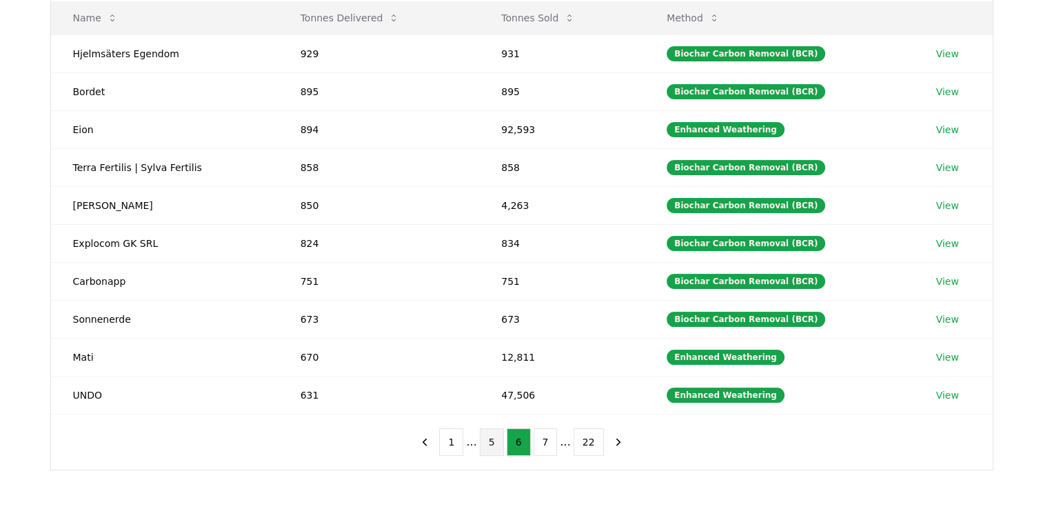
click at [541, 439] on button "7" at bounding box center [546, 442] width 24 height 28
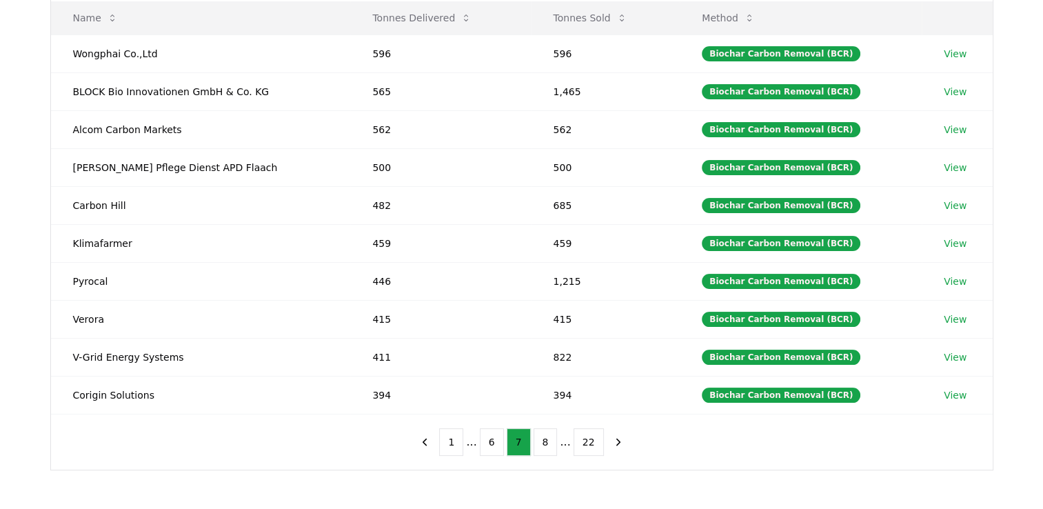
click at [541, 439] on button "8" at bounding box center [546, 442] width 24 height 28
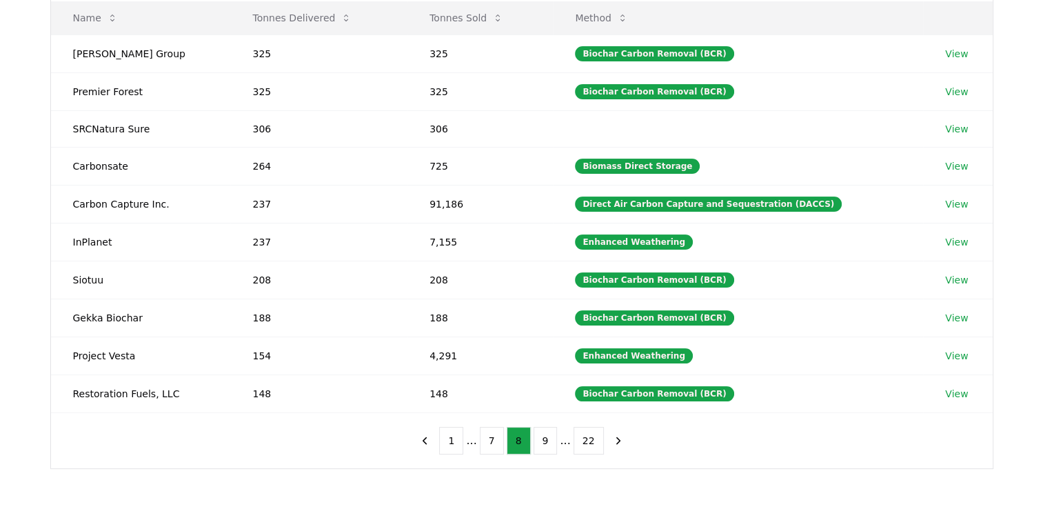
click at [541, 439] on button "9" at bounding box center [546, 441] width 24 height 28
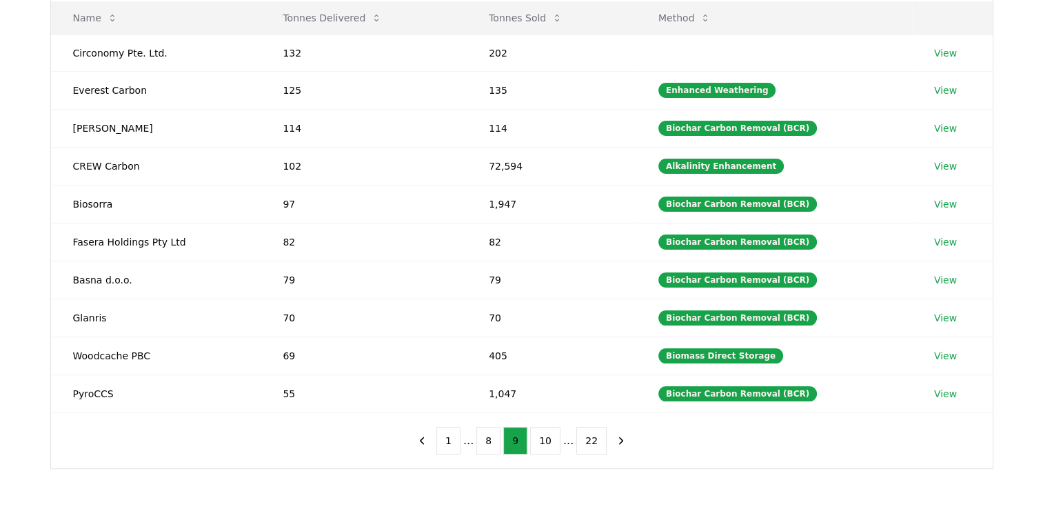
click at [541, 439] on button "10" at bounding box center [545, 441] width 30 height 28
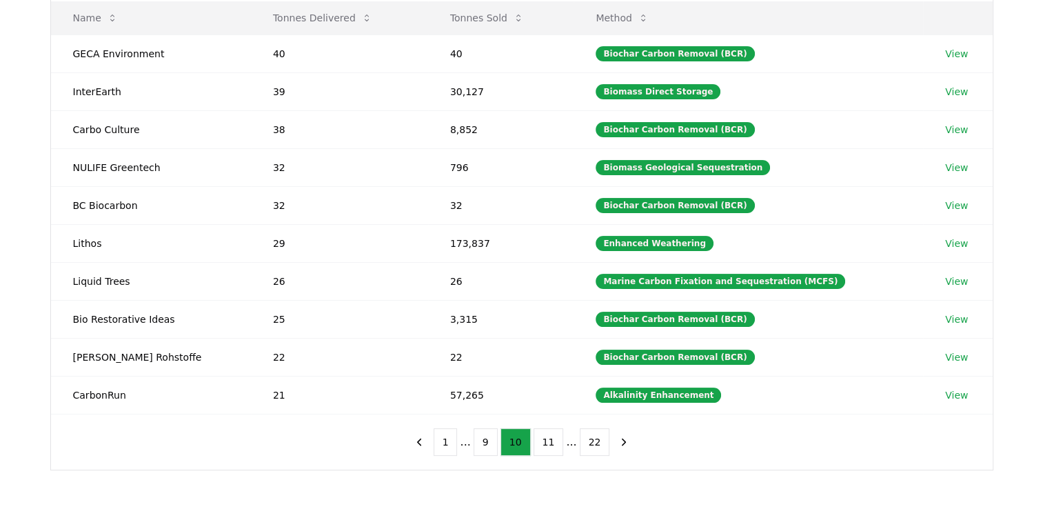
click at [541, 439] on button "11" at bounding box center [549, 442] width 30 height 28
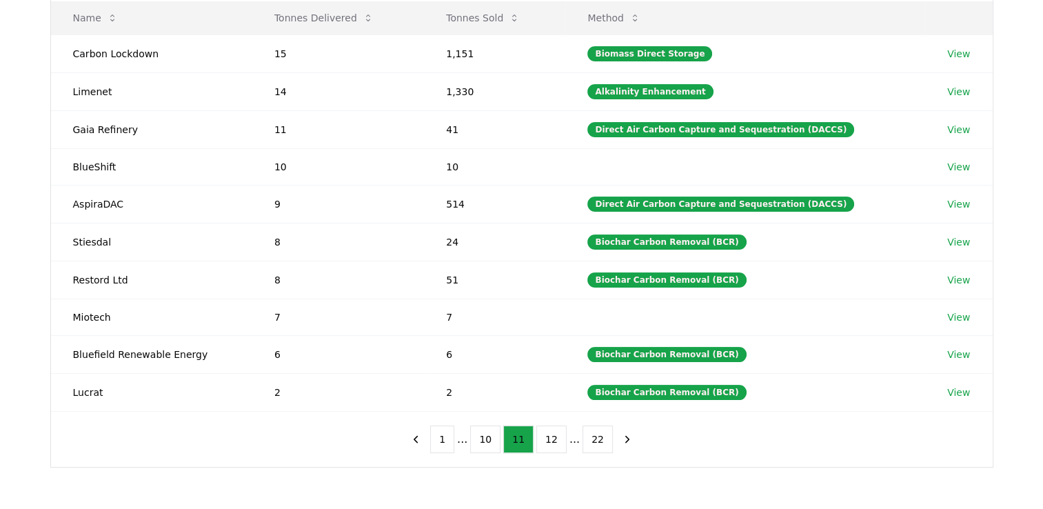
click at [541, 439] on button "12" at bounding box center [552, 440] width 30 height 28
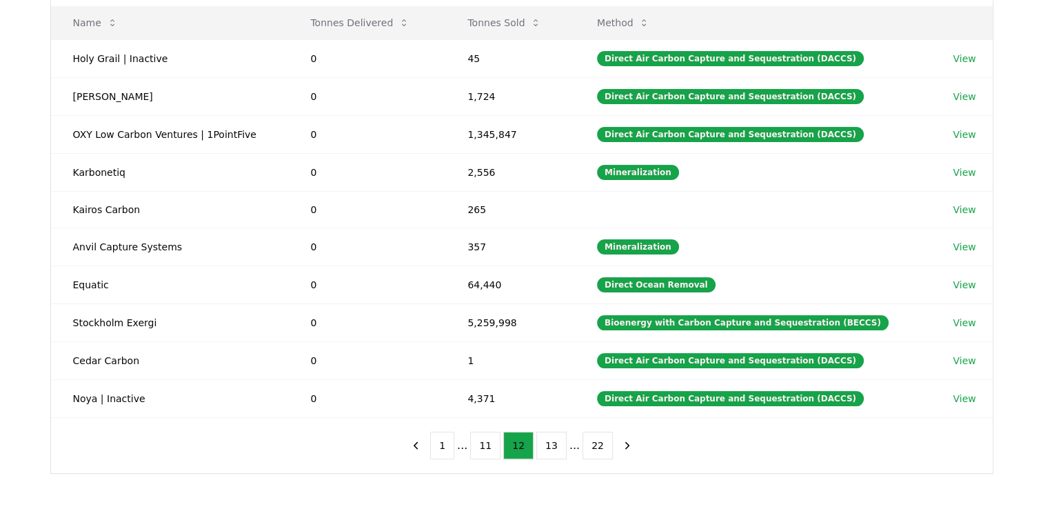
scroll to position [183, 0]
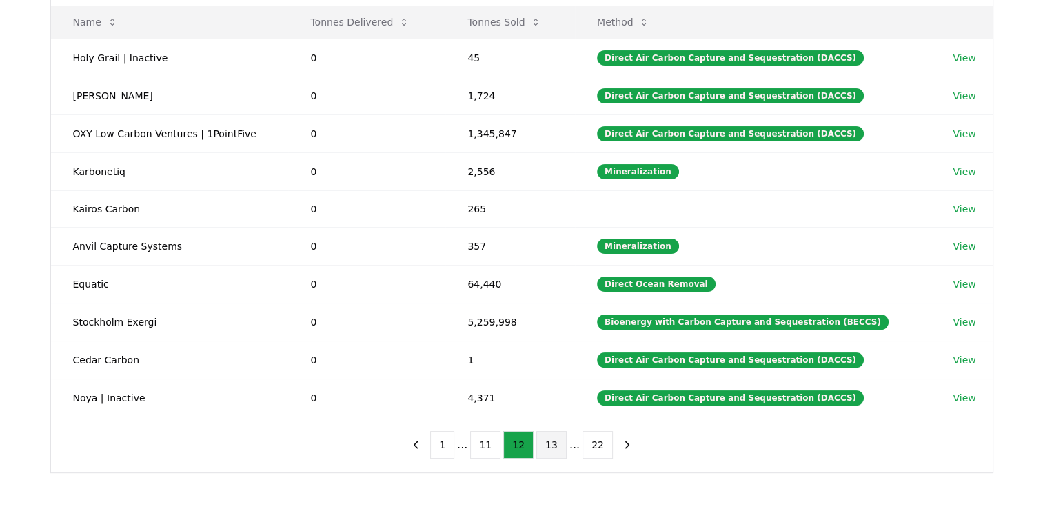
click at [545, 439] on button "13" at bounding box center [552, 445] width 30 height 28
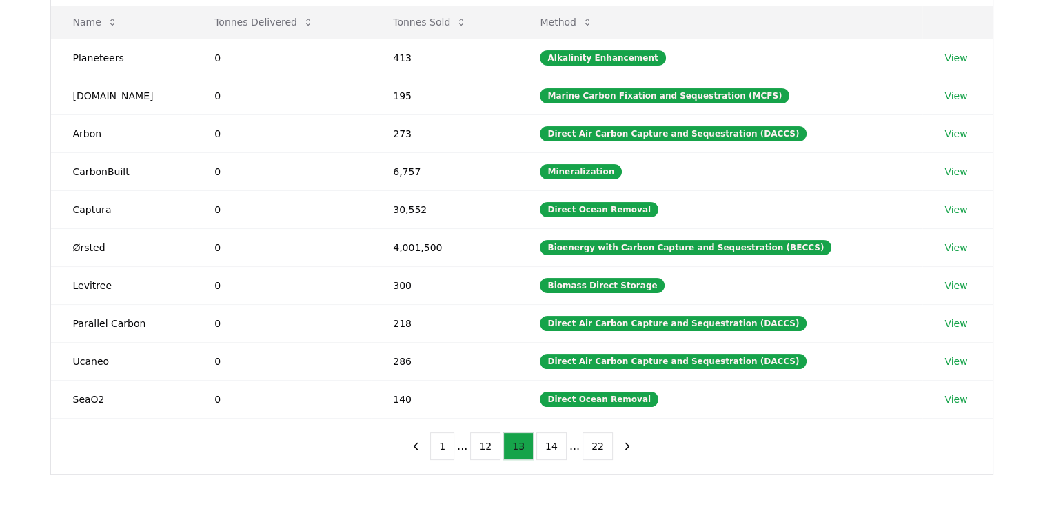
click at [545, 439] on button "14" at bounding box center [552, 446] width 30 height 28
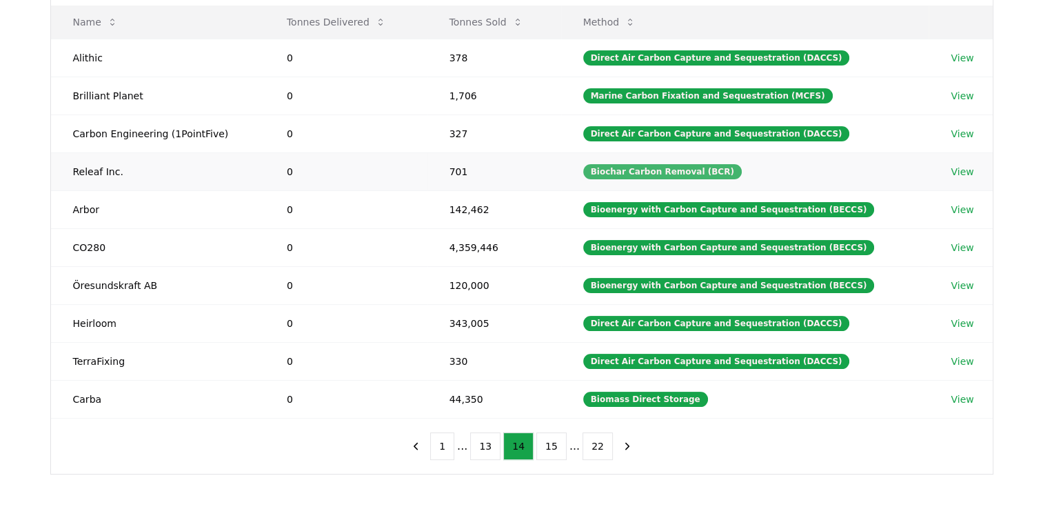
click at [611, 167] on div "Biochar Carbon Removal (BCR)" at bounding box center [662, 171] width 159 height 15
click at [957, 243] on link "View" at bounding box center [962, 248] width 23 height 14
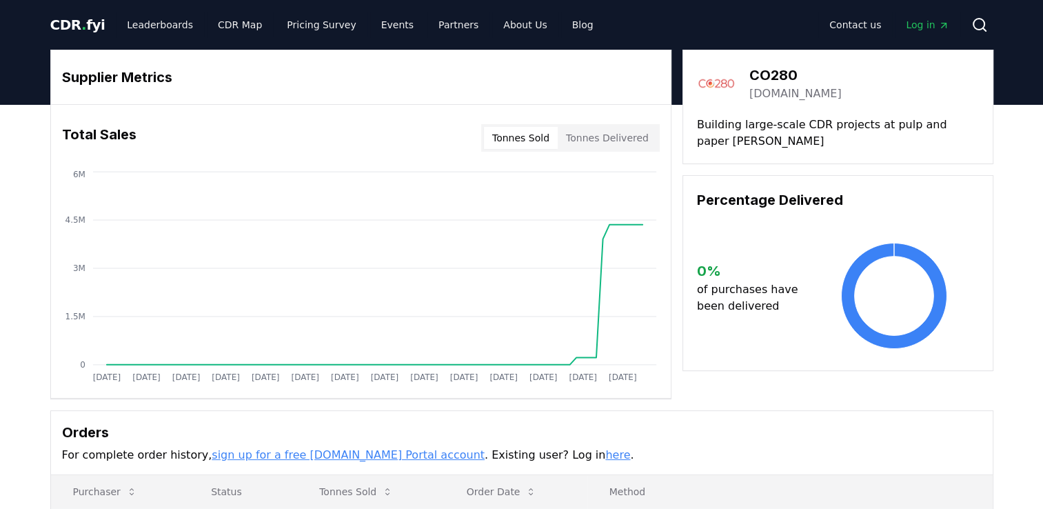
click at [768, 96] on link "[DOMAIN_NAME]" at bounding box center [796, 94] width 92 height 17
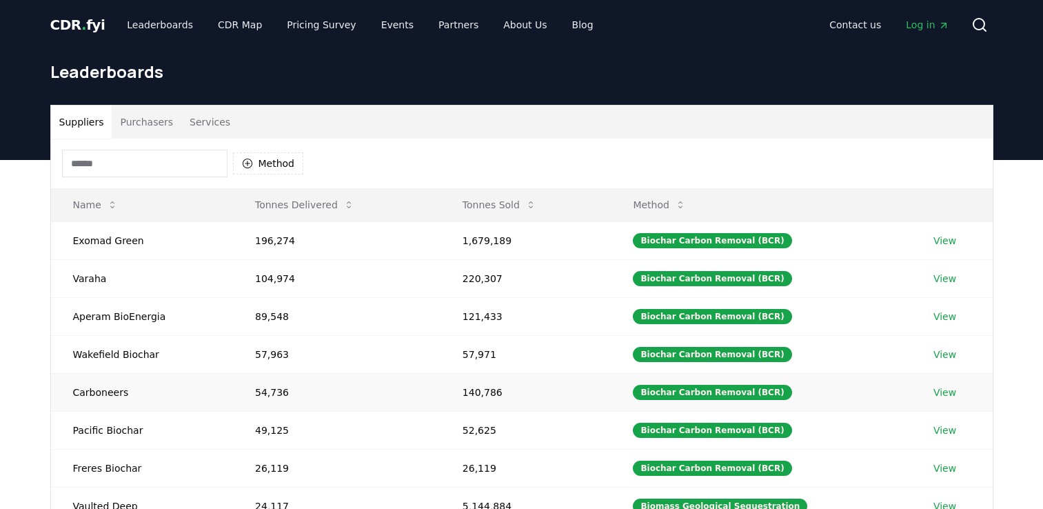
scroll to position [183, 0]
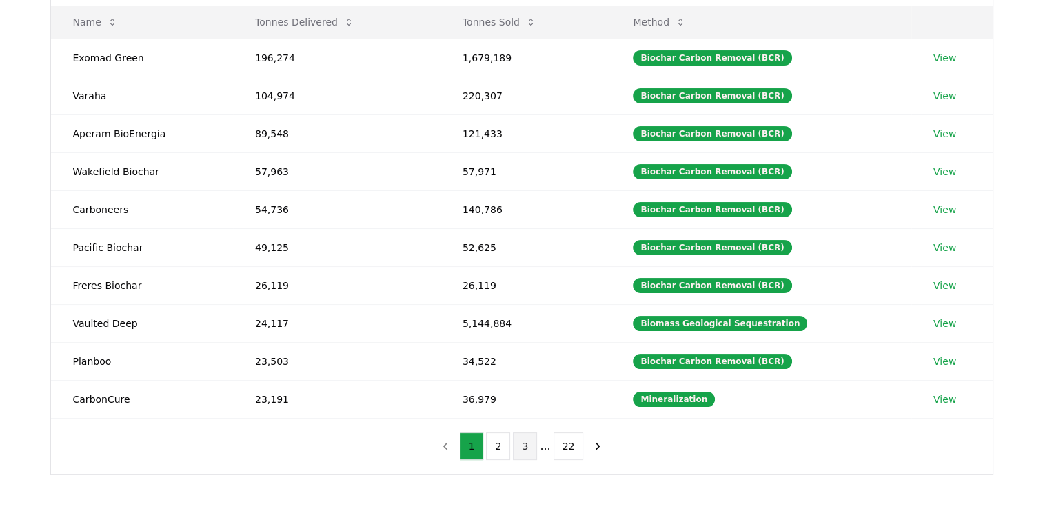
click at [530, 446] on button "3" at bounding box center [525, 446] width 24 height 28
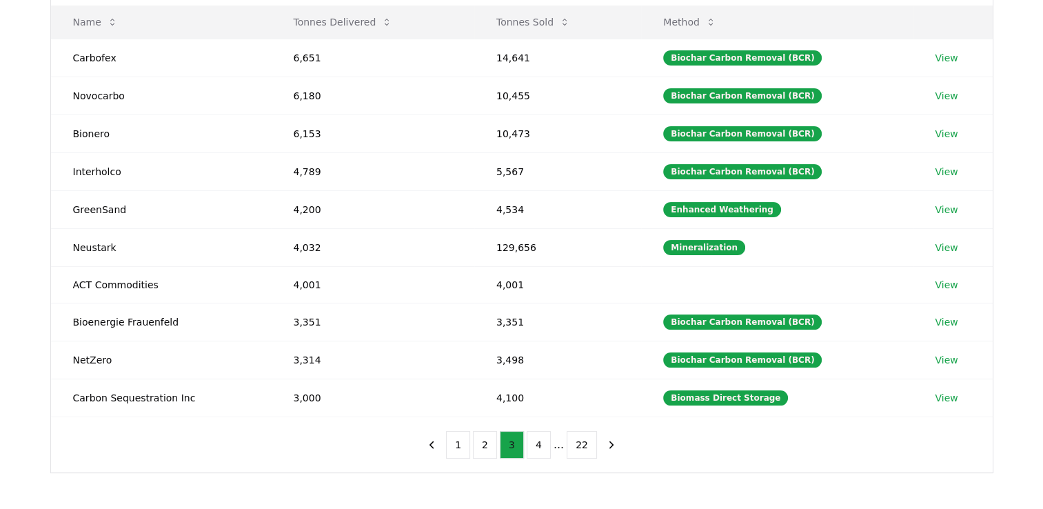
click at [530, 446] on button "4" at bounding box center [539, 445] width 24 height 28
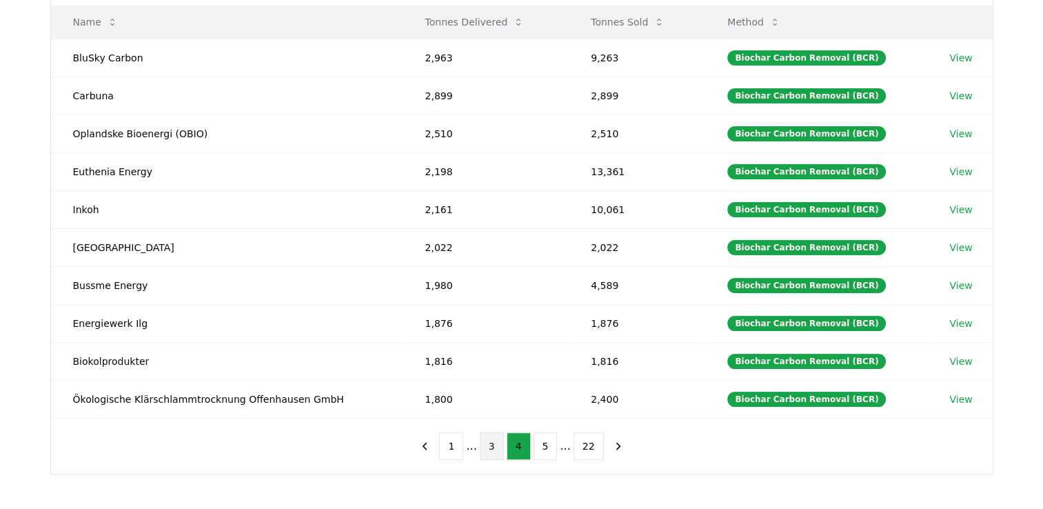
click at [530, 446] on ul "1 ... 3 4 5 ... 22" at bounding box center [521, 446] width 164 height 28
click at [537, 446] on button "5" at bounding box center [546, 446] width 24 height 28
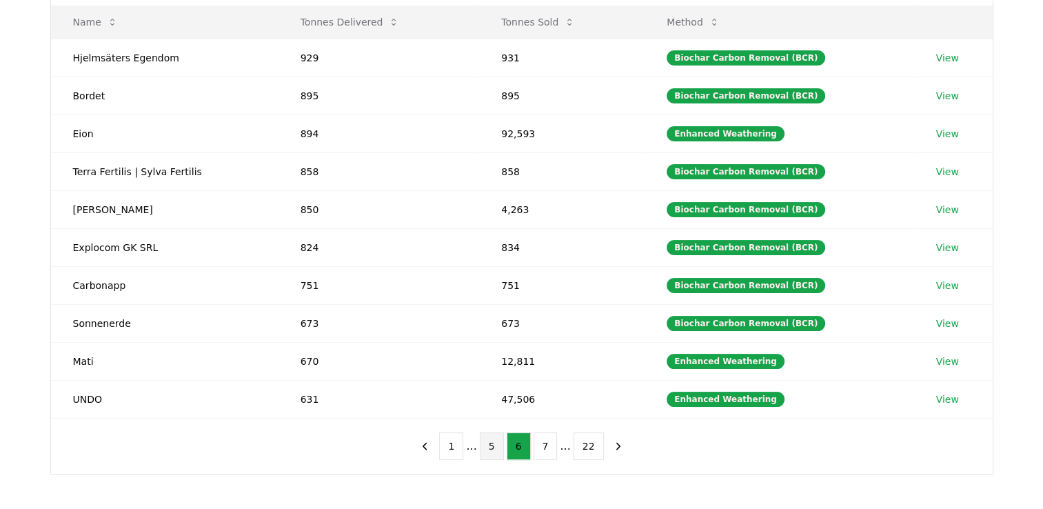
click at [537, 446] on button "7" at bounding box center [546, 446] width 24 height 28
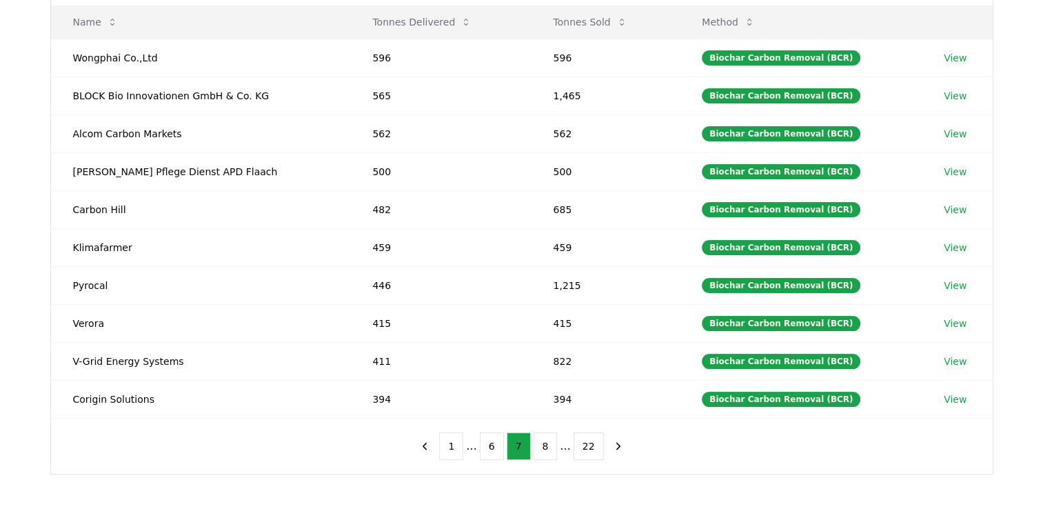
click at [537, 446] on button "8" at bounding box center [546, 446] width 24 height 28
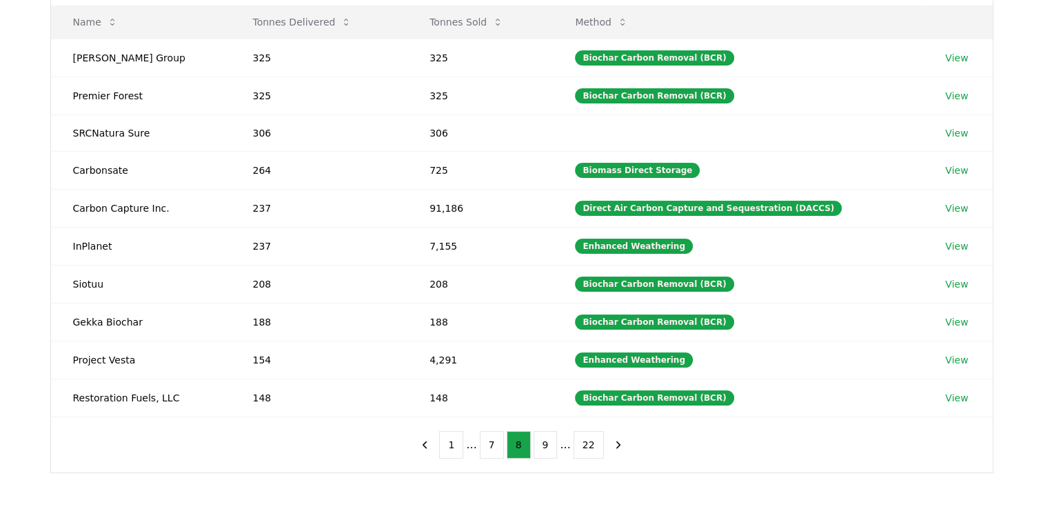
click at [537, 446] on button "9" at bounding box center [546, 445] width 24 height 28
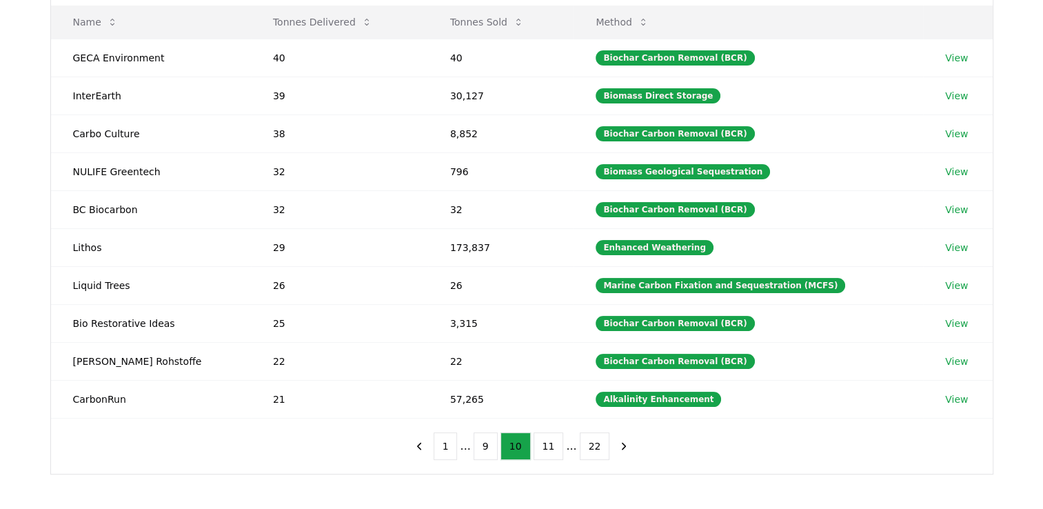
click at [537, 446] on button "11" at bounding box center [549, 446] width 30 height 28
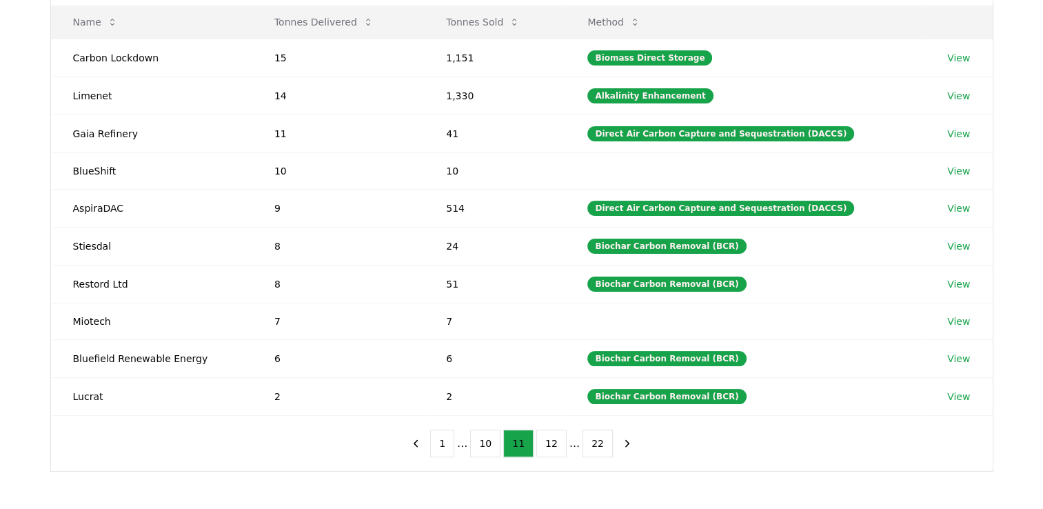
click at [537, 446] on button "12" at bounding box center [552, 444] width 30 height 28
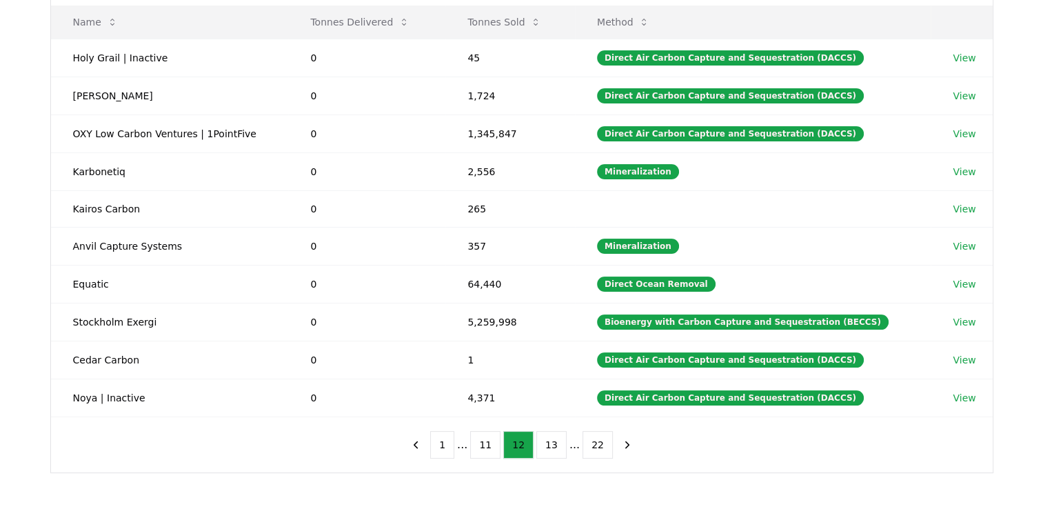
click at [537, 446] on button "13" at bounding box center [552, 445] width 30 height 28
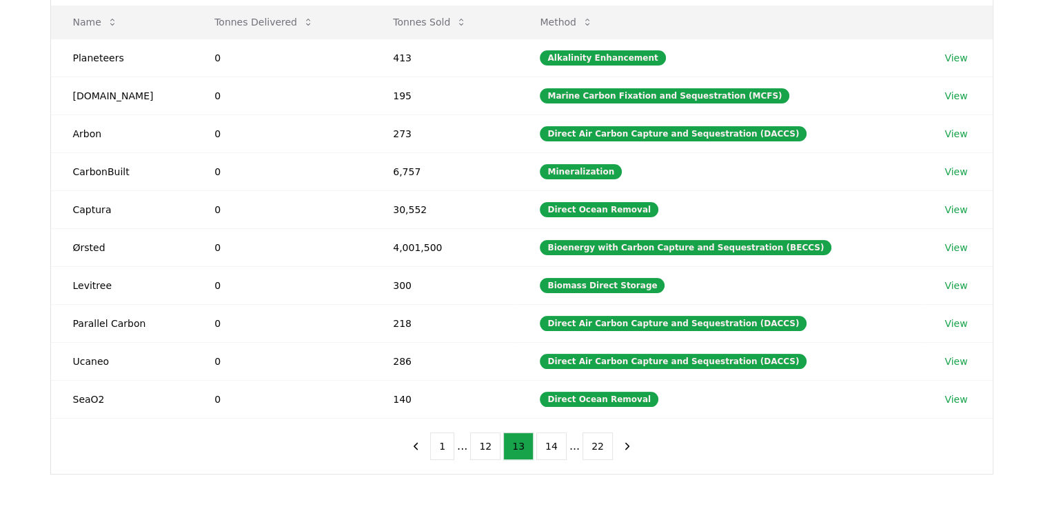
click at [537, 446] on button "14" at bounding box center [552, 446] width 30 height 28
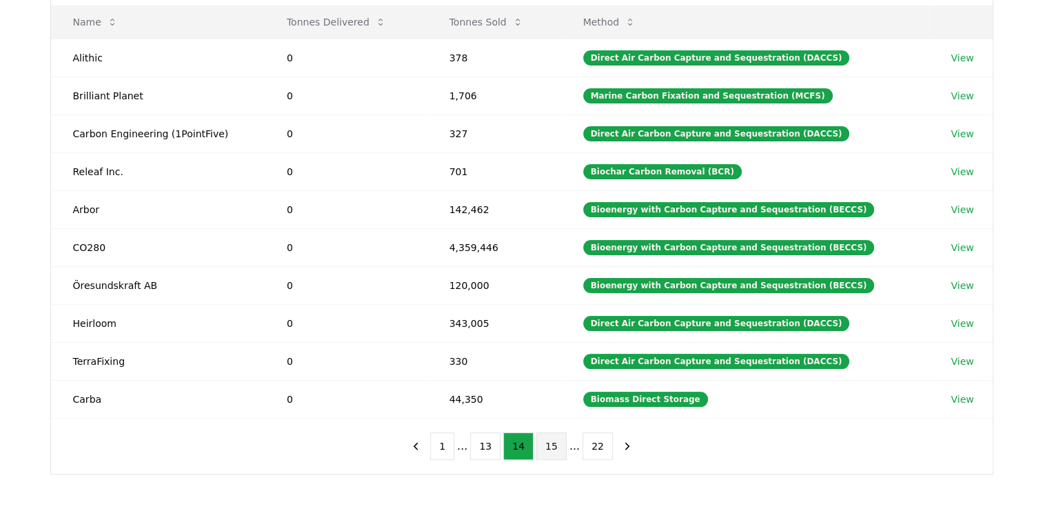
click at [546, 446] on button "15" at bounding box center [552, 446] width 30 height 28
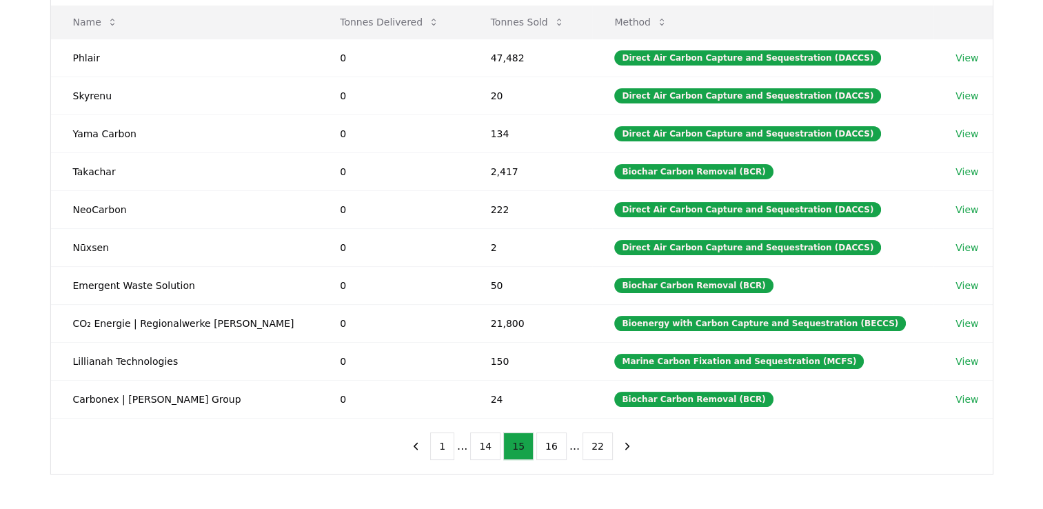
click at [546, 446] on button "16" at bounding box center [552, 446] width 30 height 28
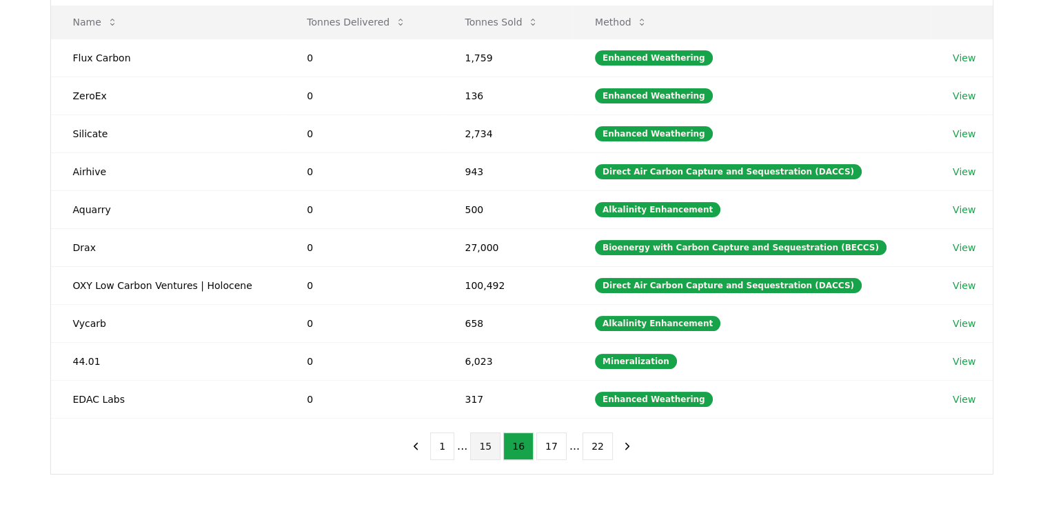
click at [546, 446] on button "17" at bounding box center [552, 446] width 30 height 28
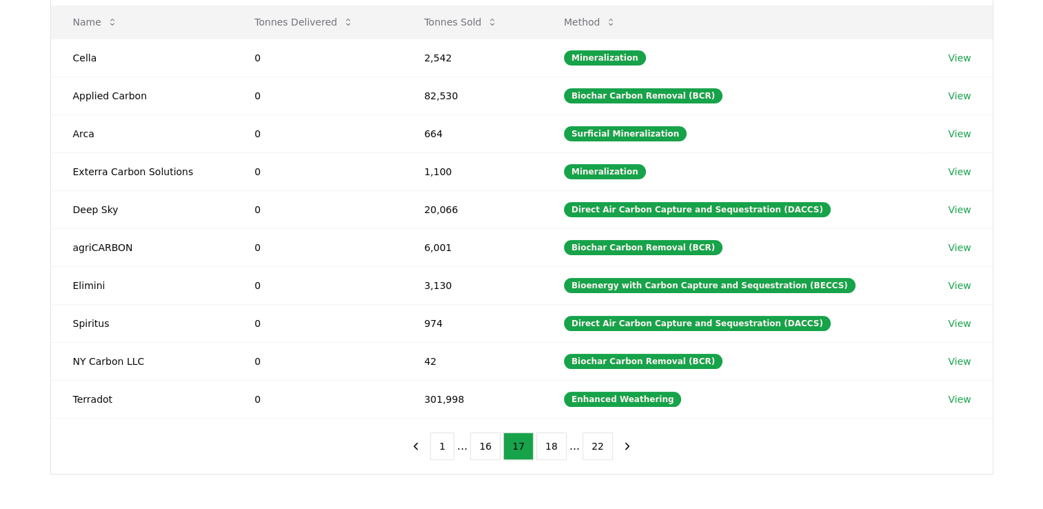
click at [546, 446] on button "18" at bounding box center [552, 446] width 30 height 28
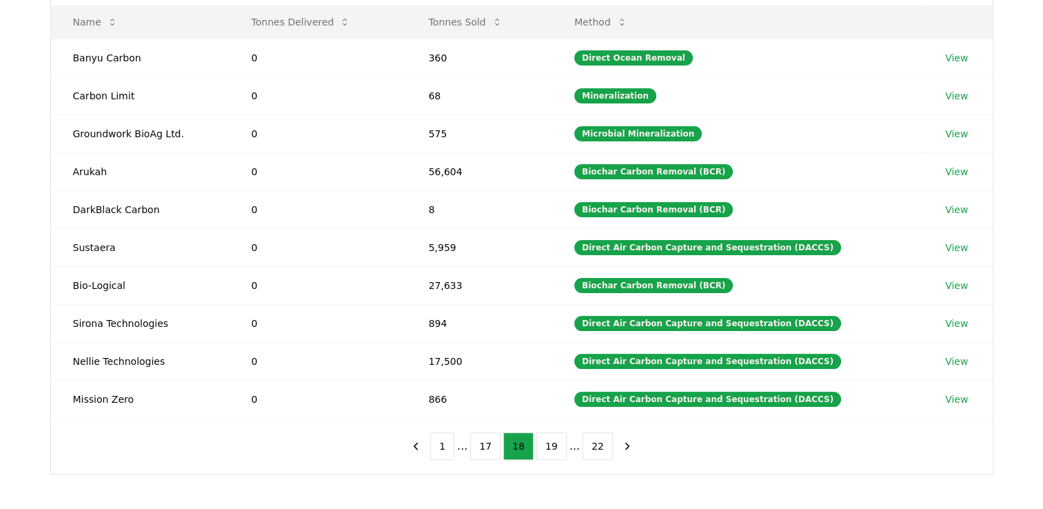
click at [546, 446] on button "19" at bounding box center [552, 446] width 30 height 28
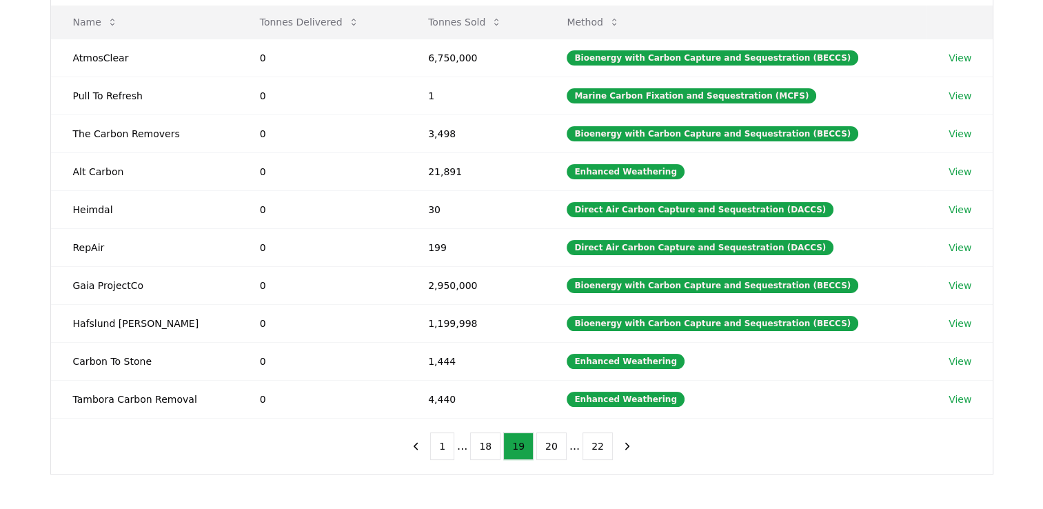
click at [546, 446] on button "20" at bounding box center [552, 446] width 30 height 28
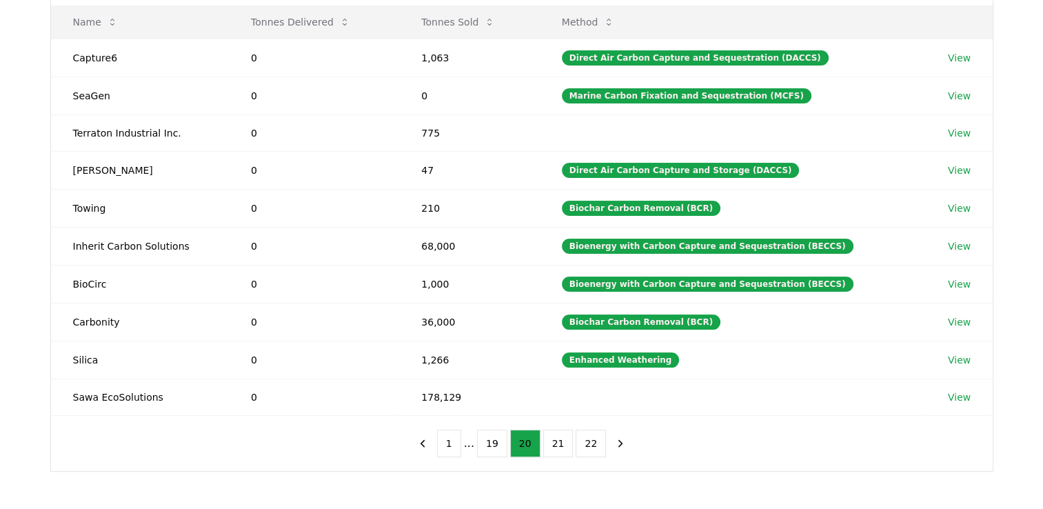
click at [546, 446] on button "21" at bounding box center [558, 444] width 30 height 28
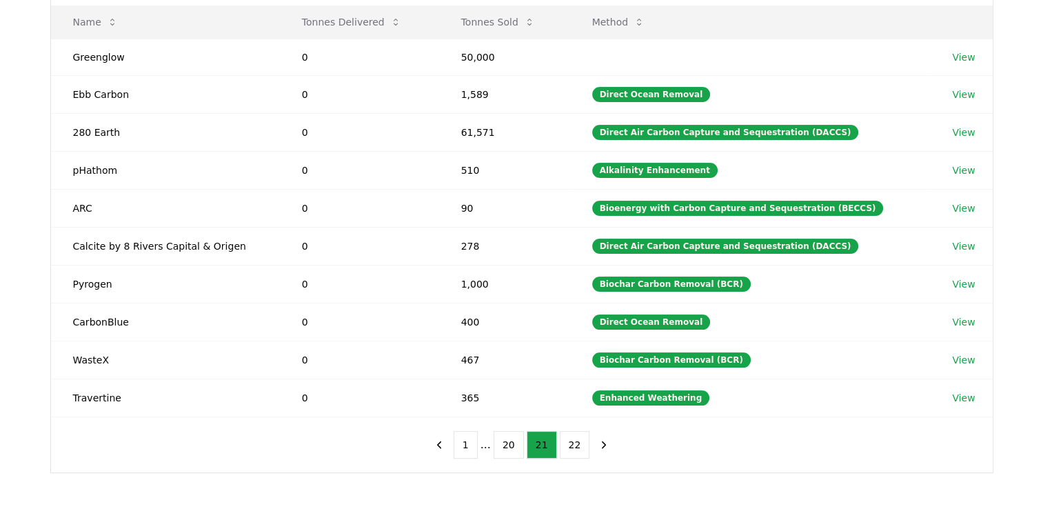
click at [546, 446] on button "21" at bounding box center [542, 445] width 30 height 28
click at [566, 445] on button "22" at bounding box center [575, 445] width 30 height 28
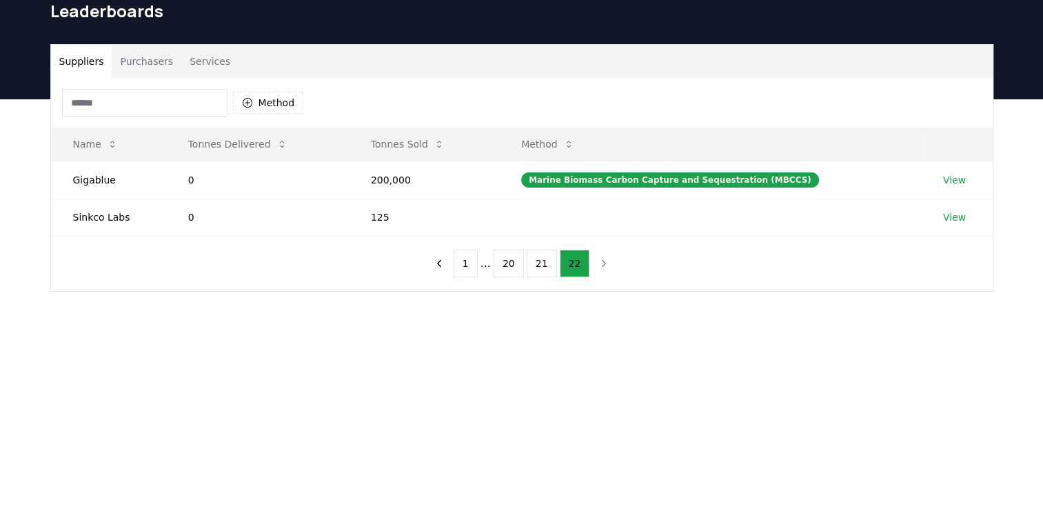
scroll to position [0, 0]
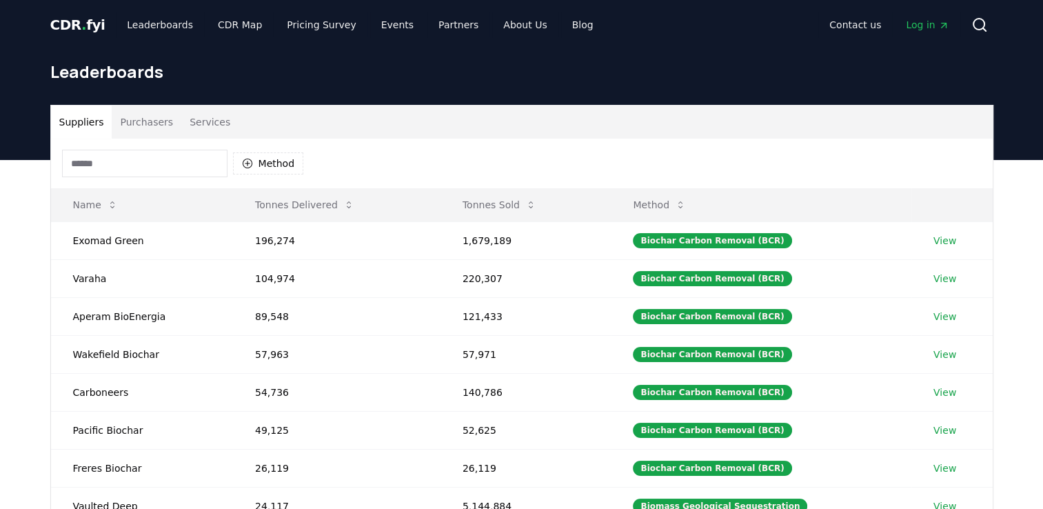
click at [134, 123] on button "Purchasers" at bounding box center [147, 122] width 70 height 33
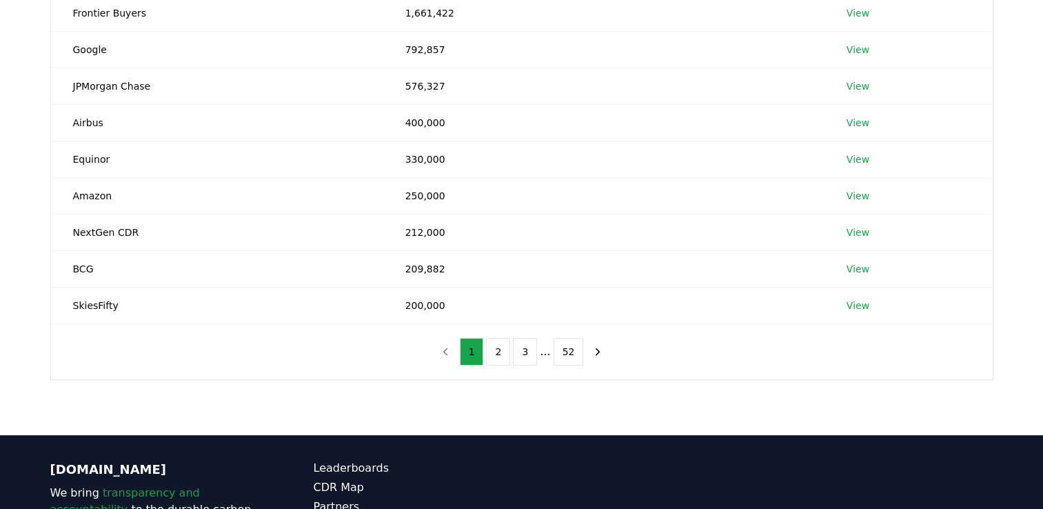
scroll to position [270, 0]
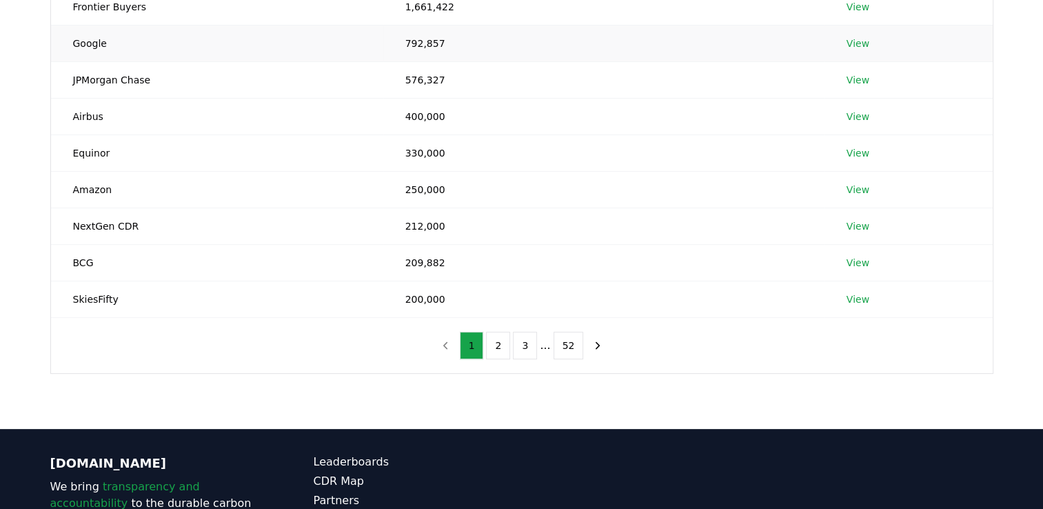
click at [859, 46] on link "View" at bounding box center [858, 44] width 23 height 14
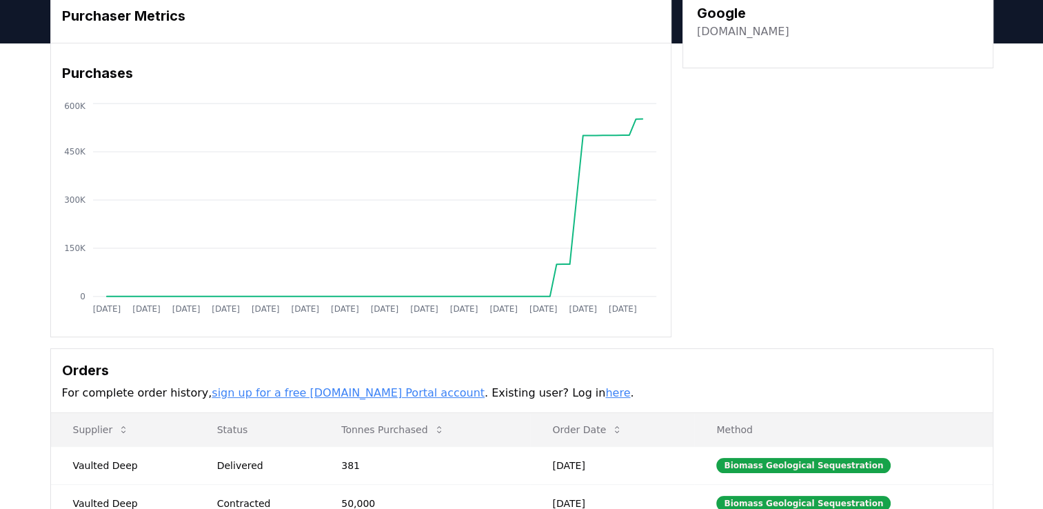
scroll to position [57, 0]
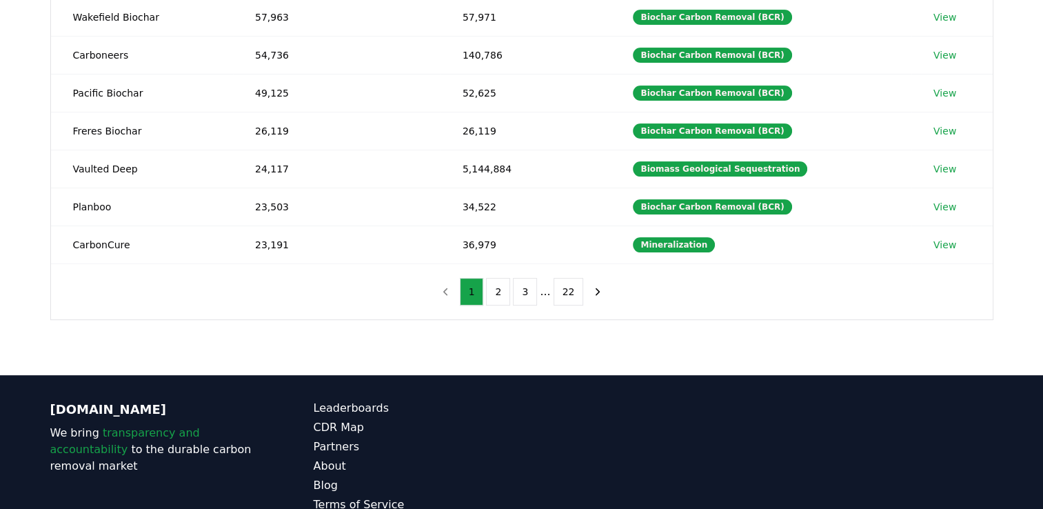
scroll to position [339, 0]
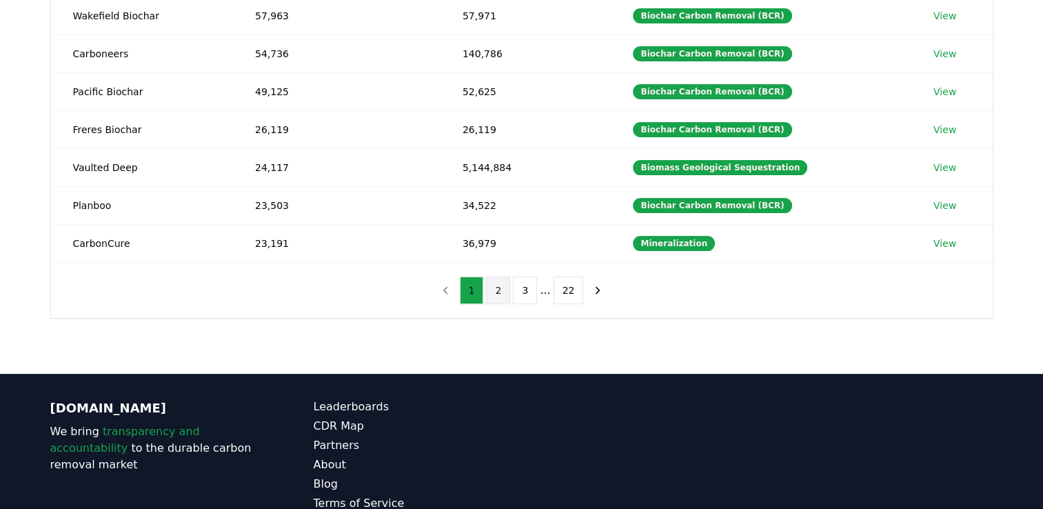
click at [502, 291] on button "2" at bounding box center [498, 291] width 24 height 28
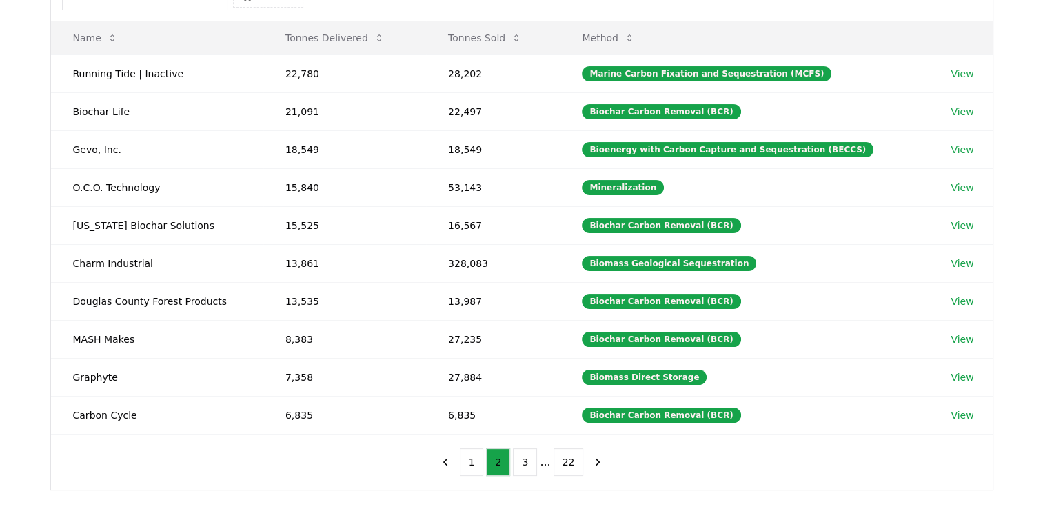
scroll to position [166, 0]
